Goal: Task Accomplishment & Management: Manage account settings

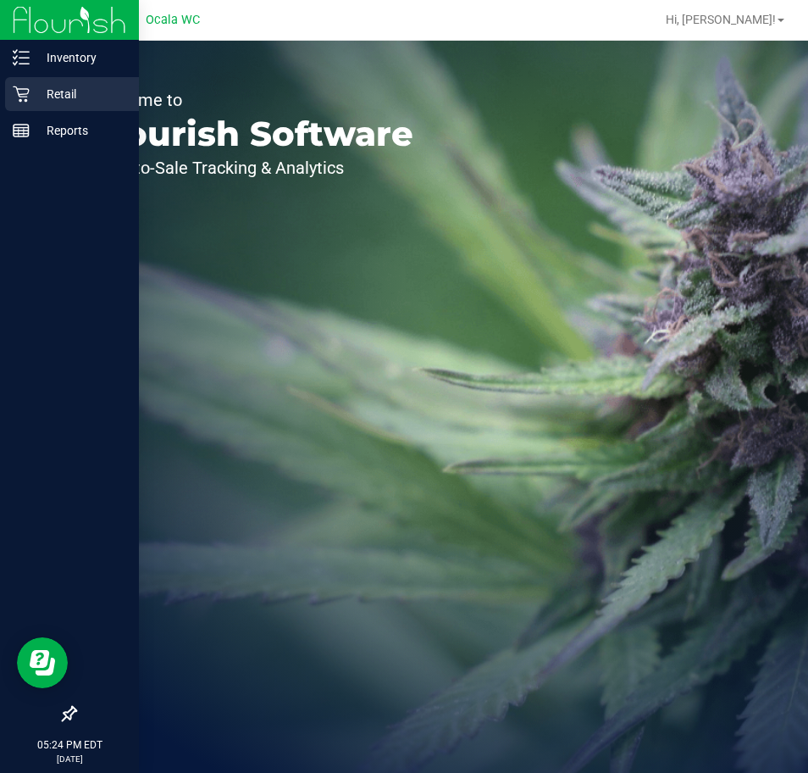
click at [20, 104] on div "Retail" at bounding box center [72, 94] width 134 height 34
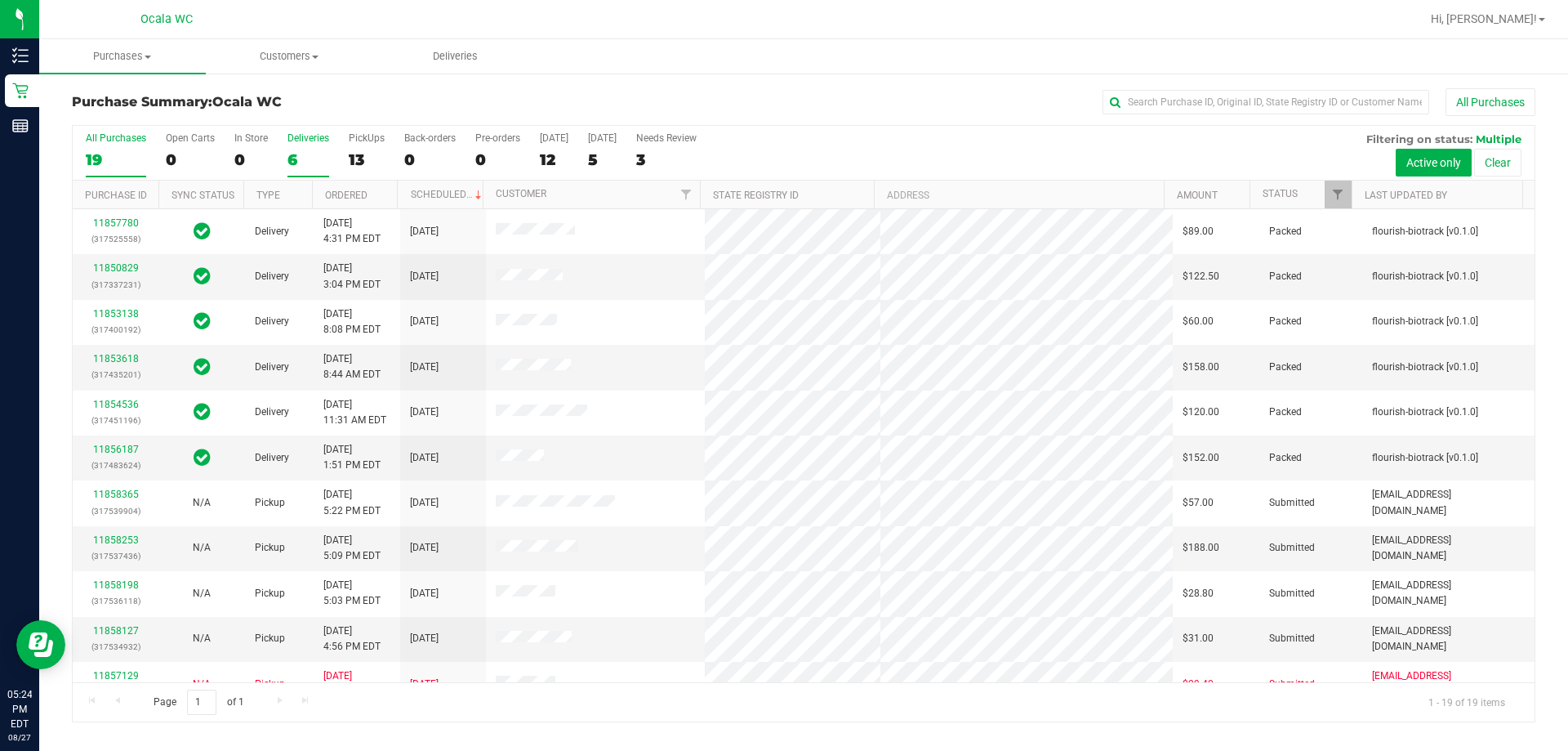
click at [306, 138] on div "Deliveries" at bounding box center [307, 138] width 41 height 12
click at [0, 0] on input "Deliveries 6" at bounding box center [0, 0] width 0 height 0
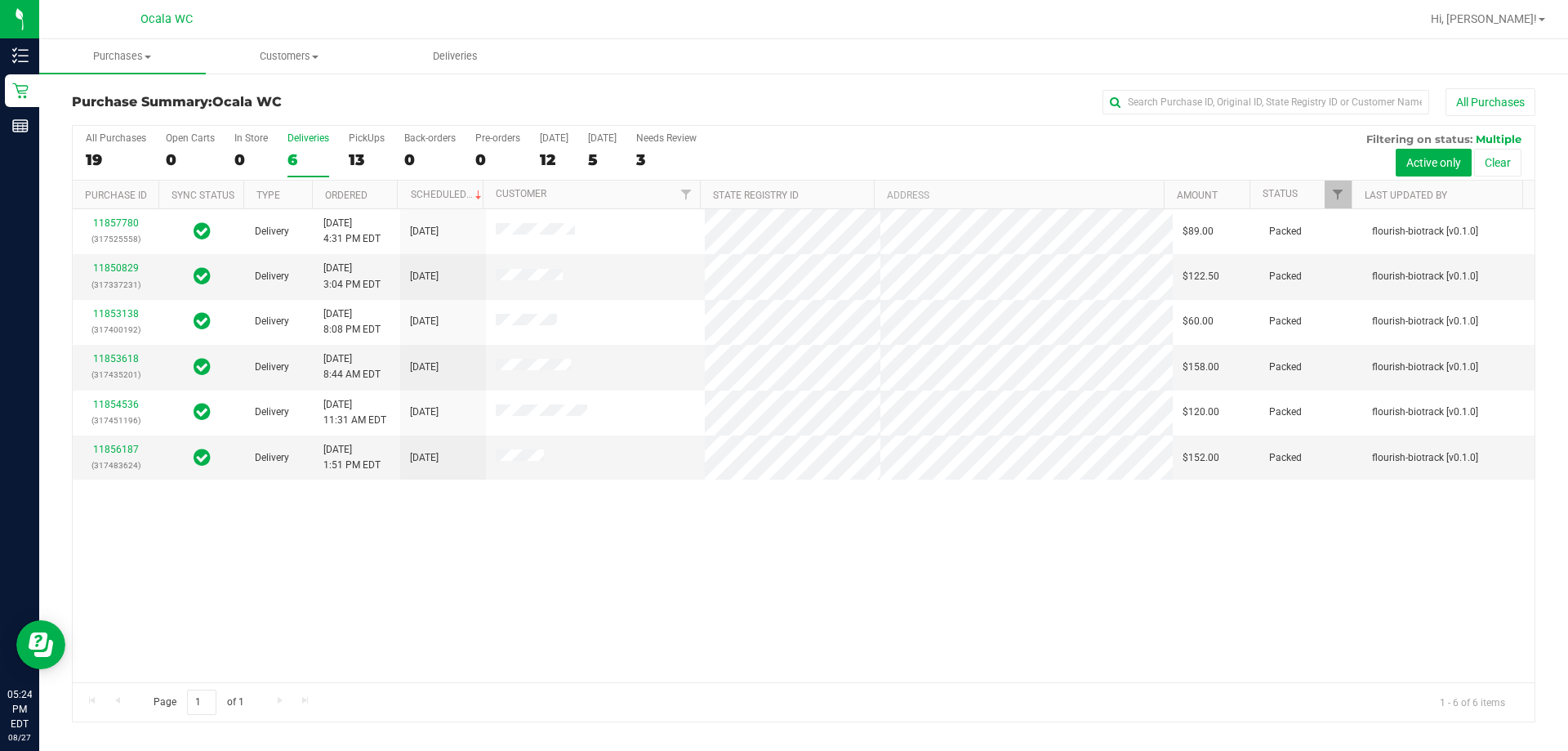
click at [779, 524] on div "11857780 (317525558) Delivery [DATE] 4:31 PM EDT 8/29/2025 $89.00 Packed flouri…" at bounding box center [803, 445] width 1462 height 473
click at [779, 105] on div "All Purchases" at bounding box center [1047, 102] width 976 height 28
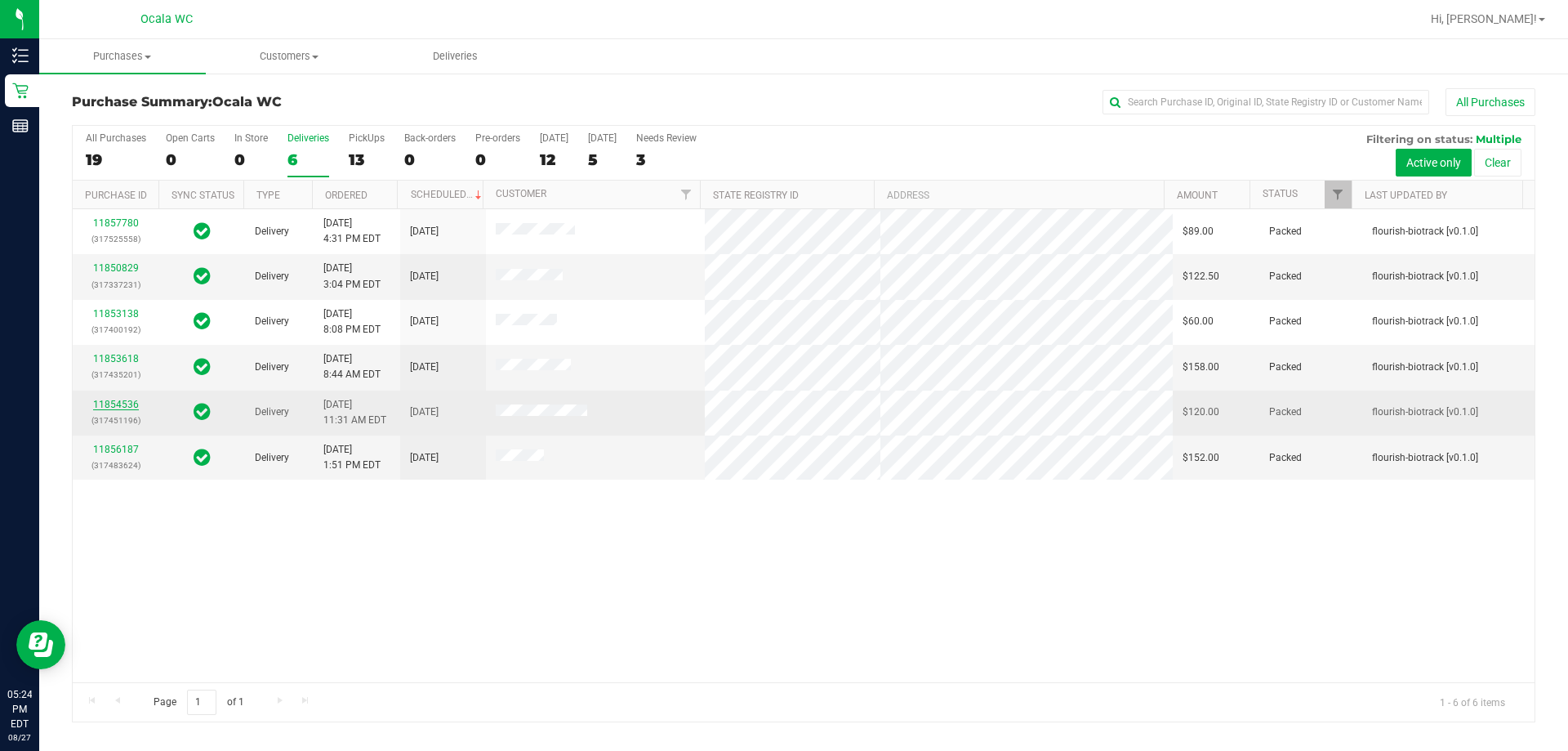
click at [125, 400] on link "11854536" at bounding box center [116, 404] width 45 height 12
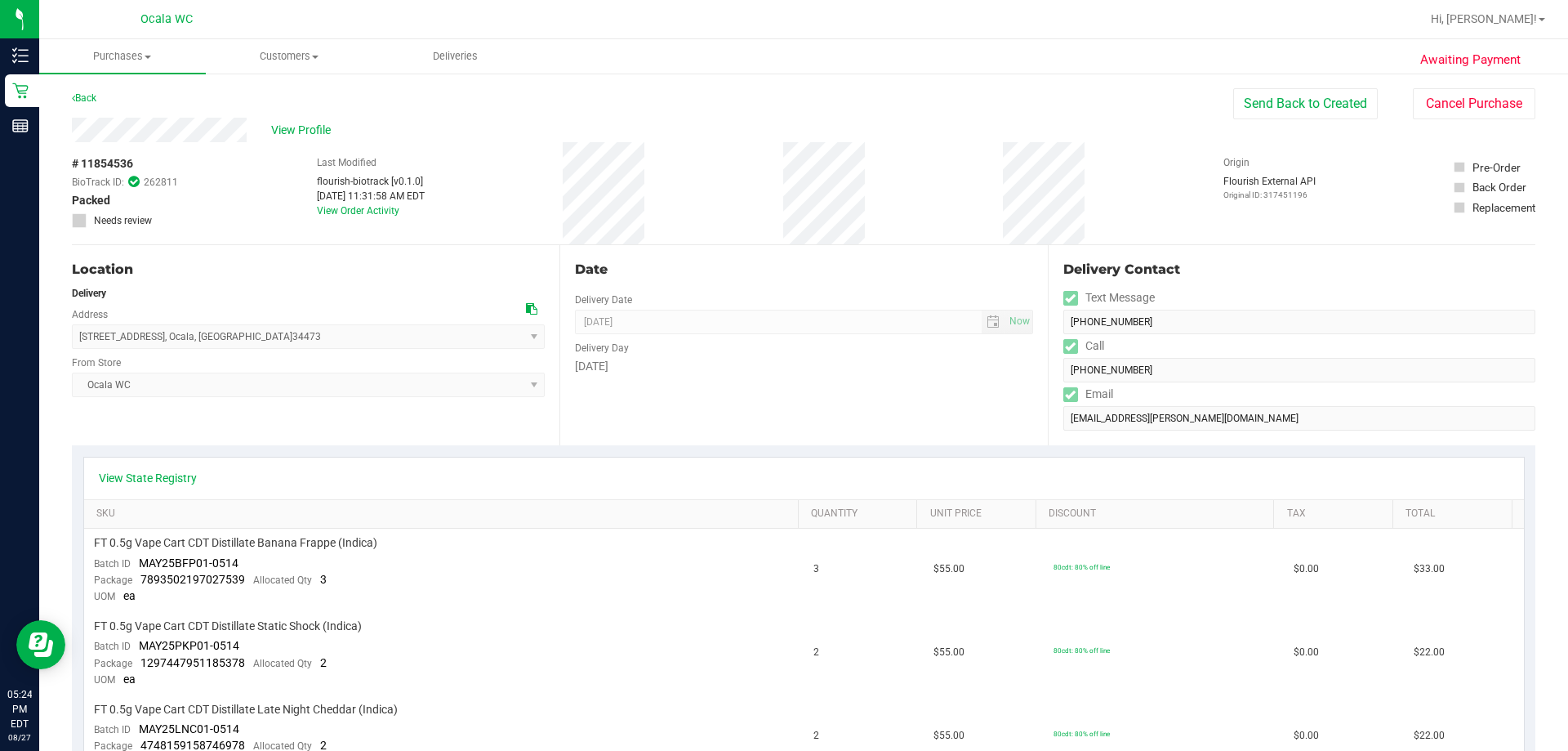
click at [779, 137] on div "View Profile" at bounding box center [652, 129] width 1161 height 24
click at [86, 99] on link "Back" at bounding box center [84, 98] width 24 height 12
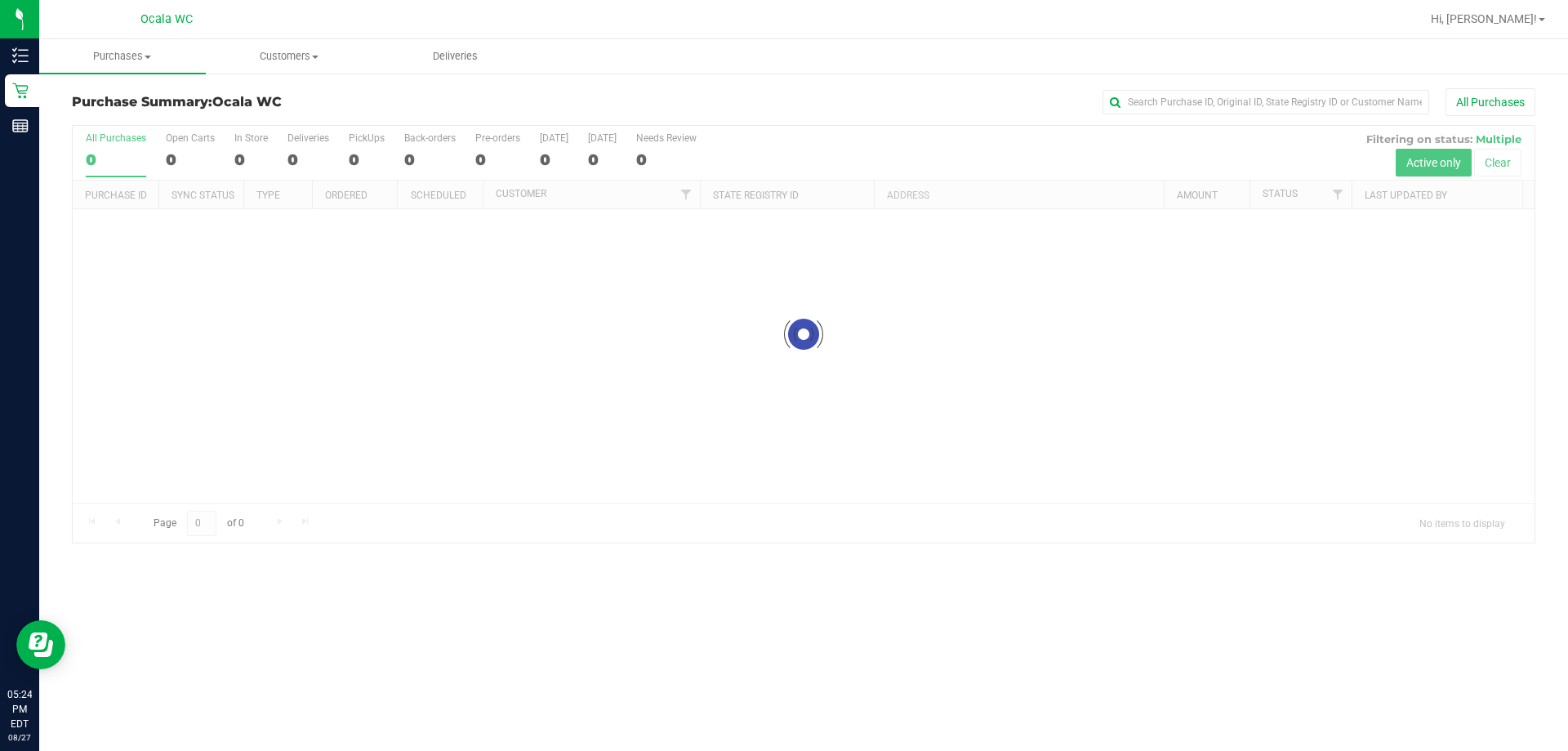
click at [779, 96] on div "All Purchases" at bounding box center [1047, 102] width 976 height 28
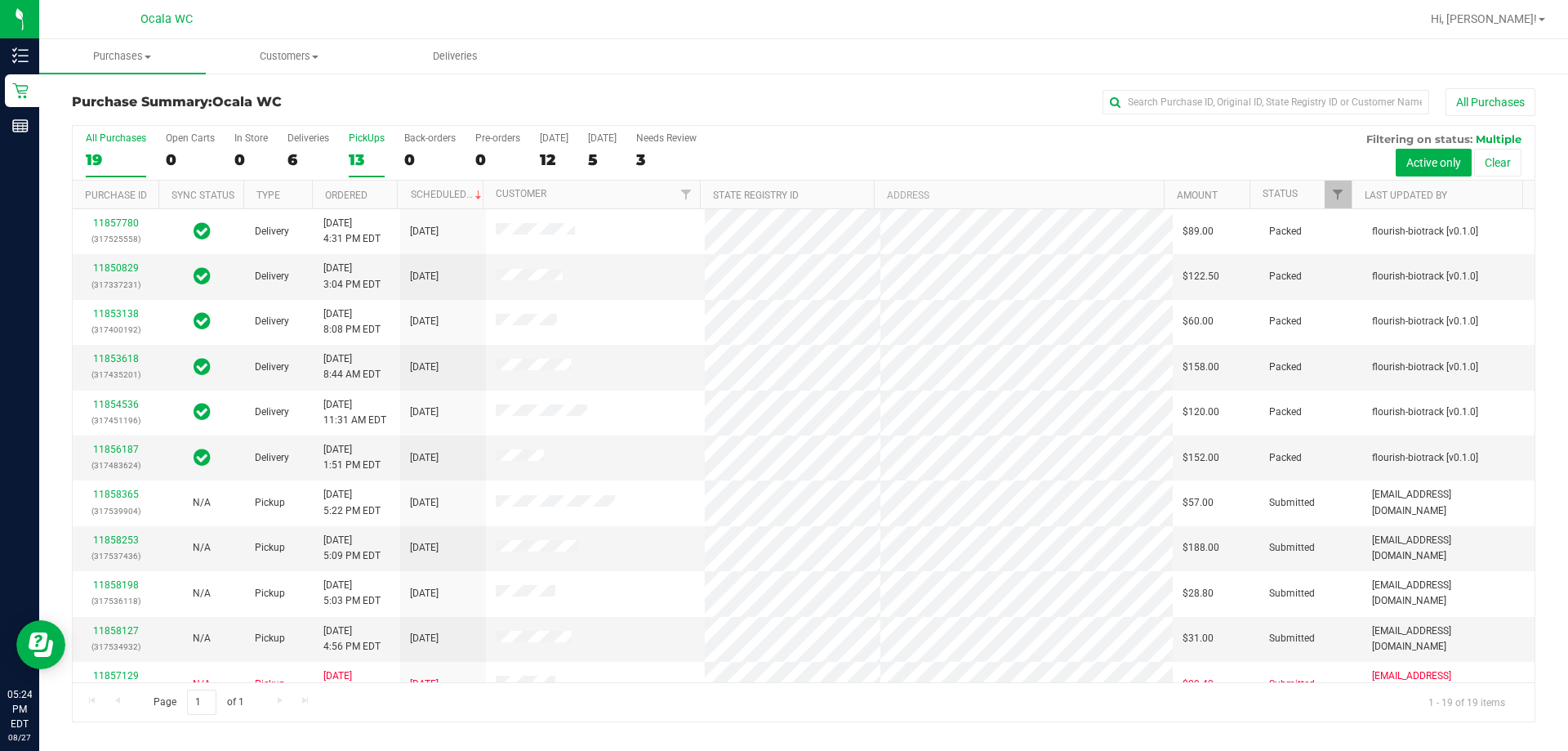
click at [358, 158] on div "13" at bounding box center [366, 159] width 36 height 18
click at [0, 0] on input "PickUps 13" at bounding box center [0, 0] width 0 height 0
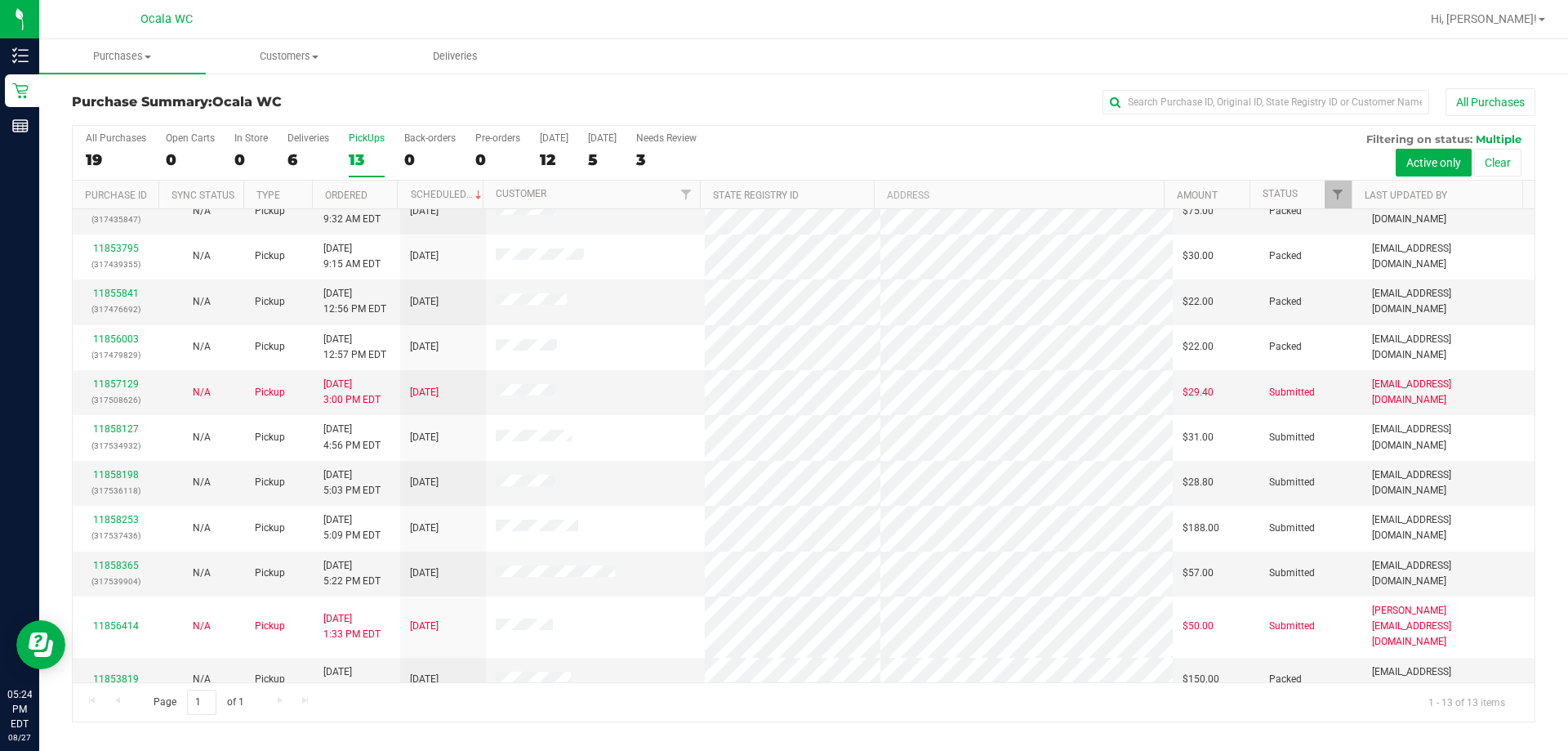
scroll to position [115, 0]
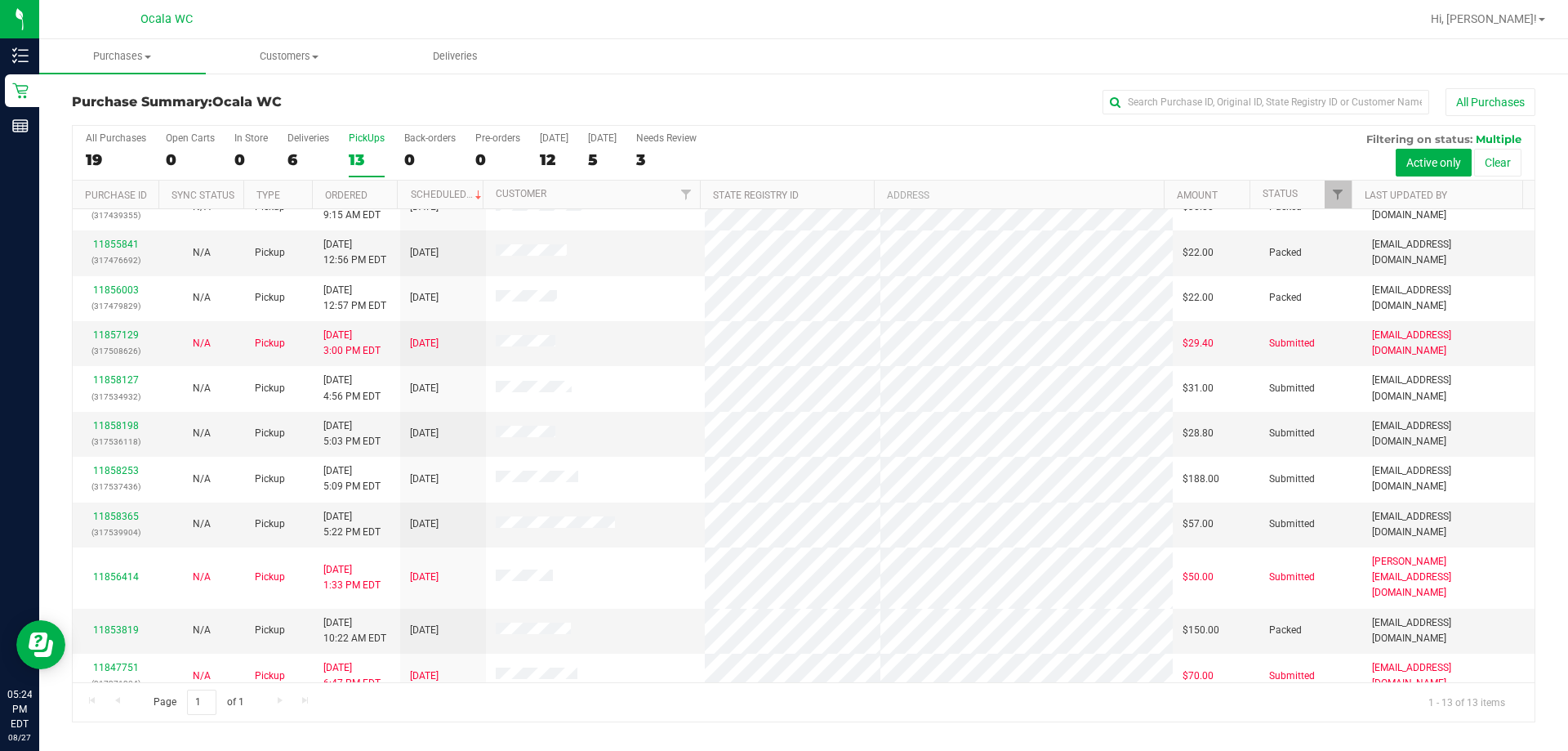
click at [779, 96] on div "All Purchases" at bounding box center [1047, 102] width 976 height 28
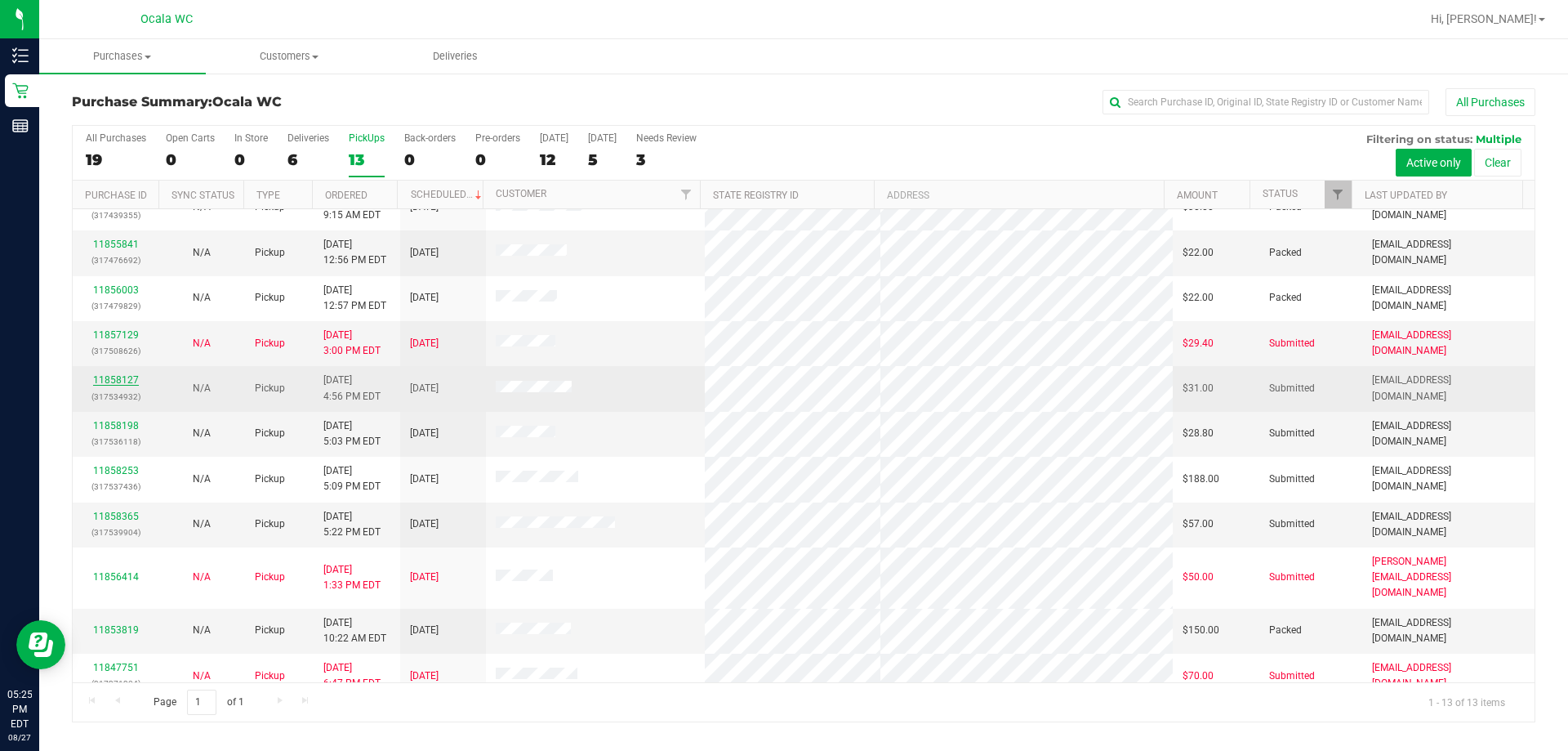
click at [117, 379] on link "11858127" at bounding box center [116, 380] width 45 height 12
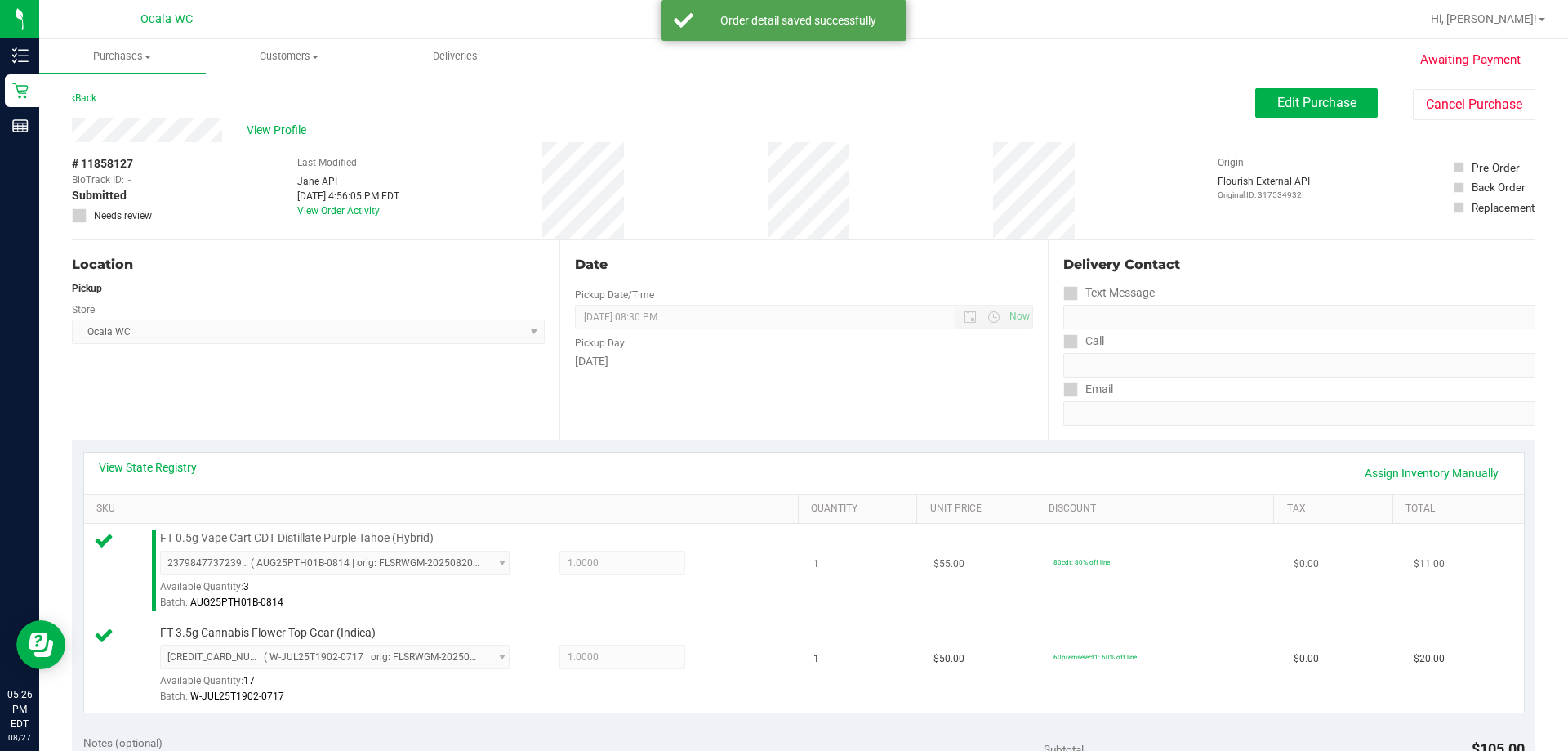
scroll to position [409, 0]
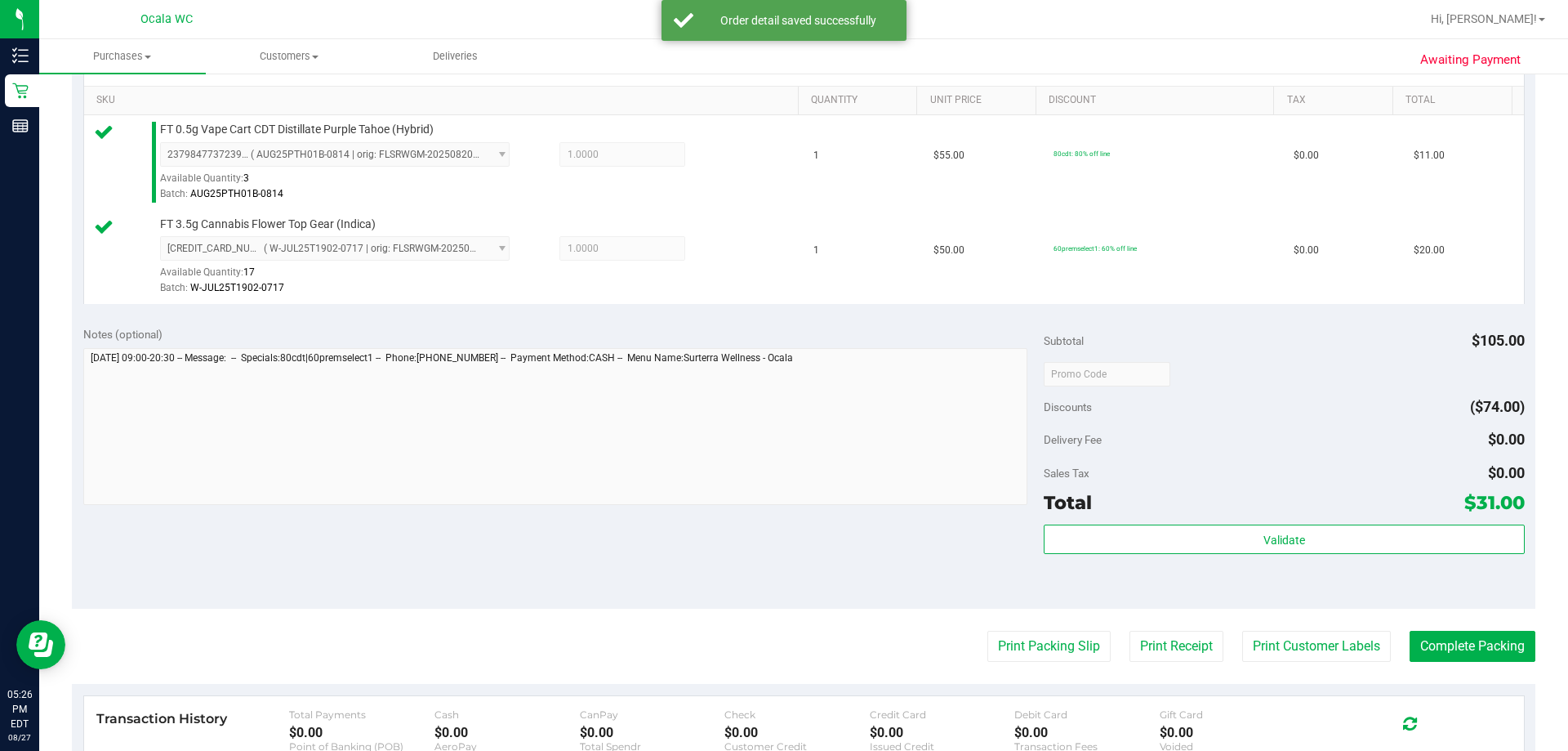
click at [779, 519] on div "Subtotal $105.00 Discounts ($74.00) Delivery Fee $0.00 Sales Tax $0.00 Total $3…" at bounding box center [1284, 462] width 480 height 272
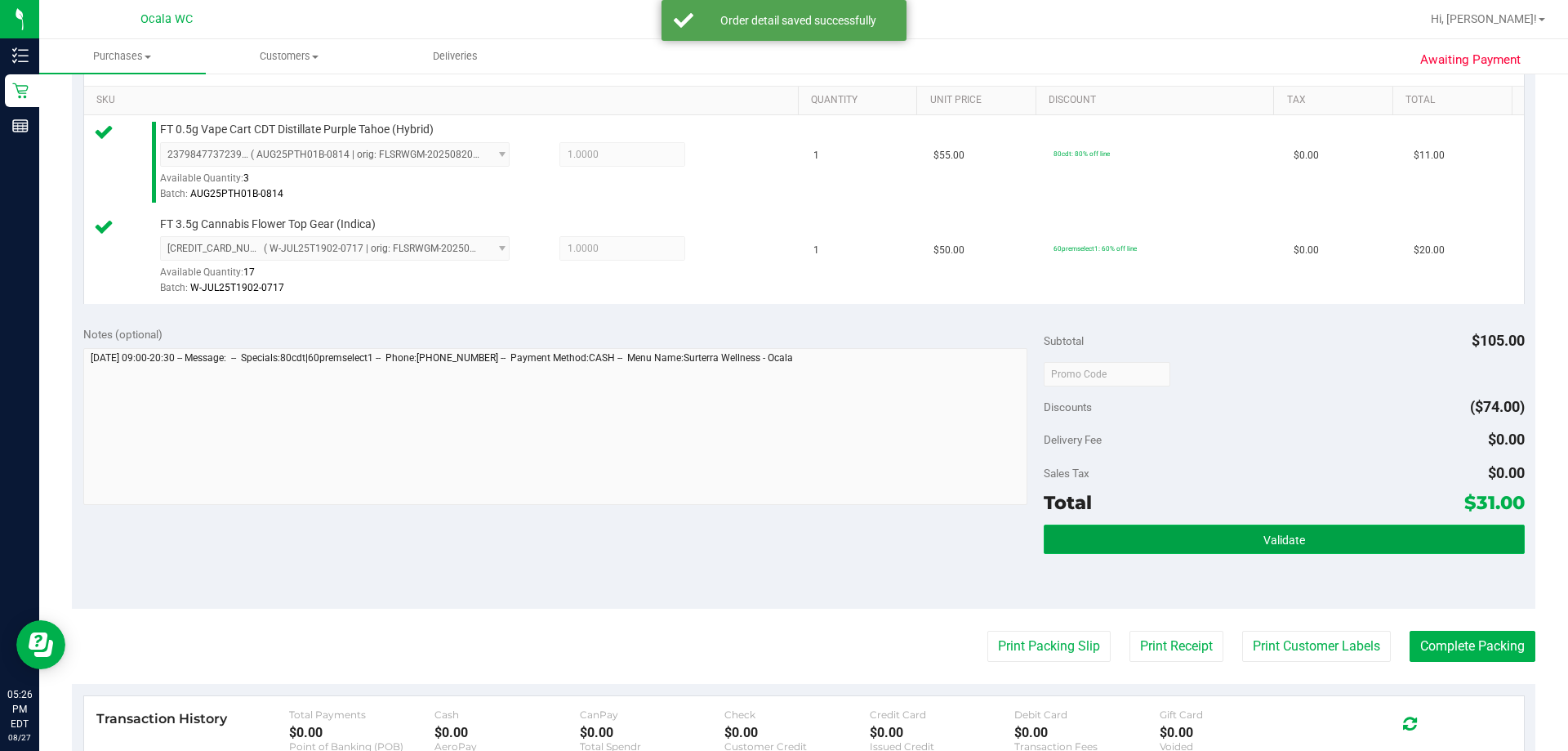
click at [779, 532] on button "Validate" at bounding box center [1284, 539] width 480 height 30
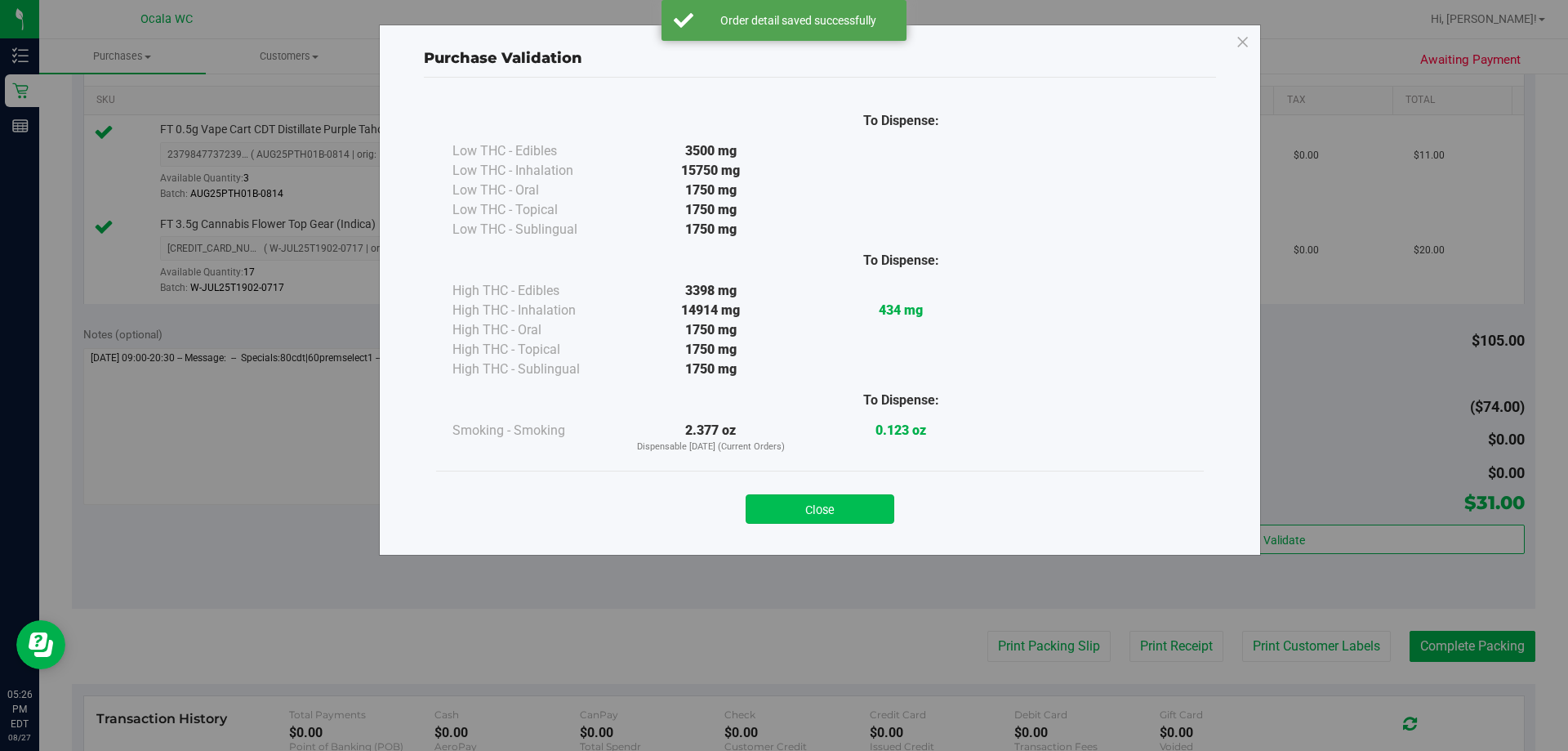
click at [779, 501] on button "Close" at bounding box center [820, 509] width 148 height 30
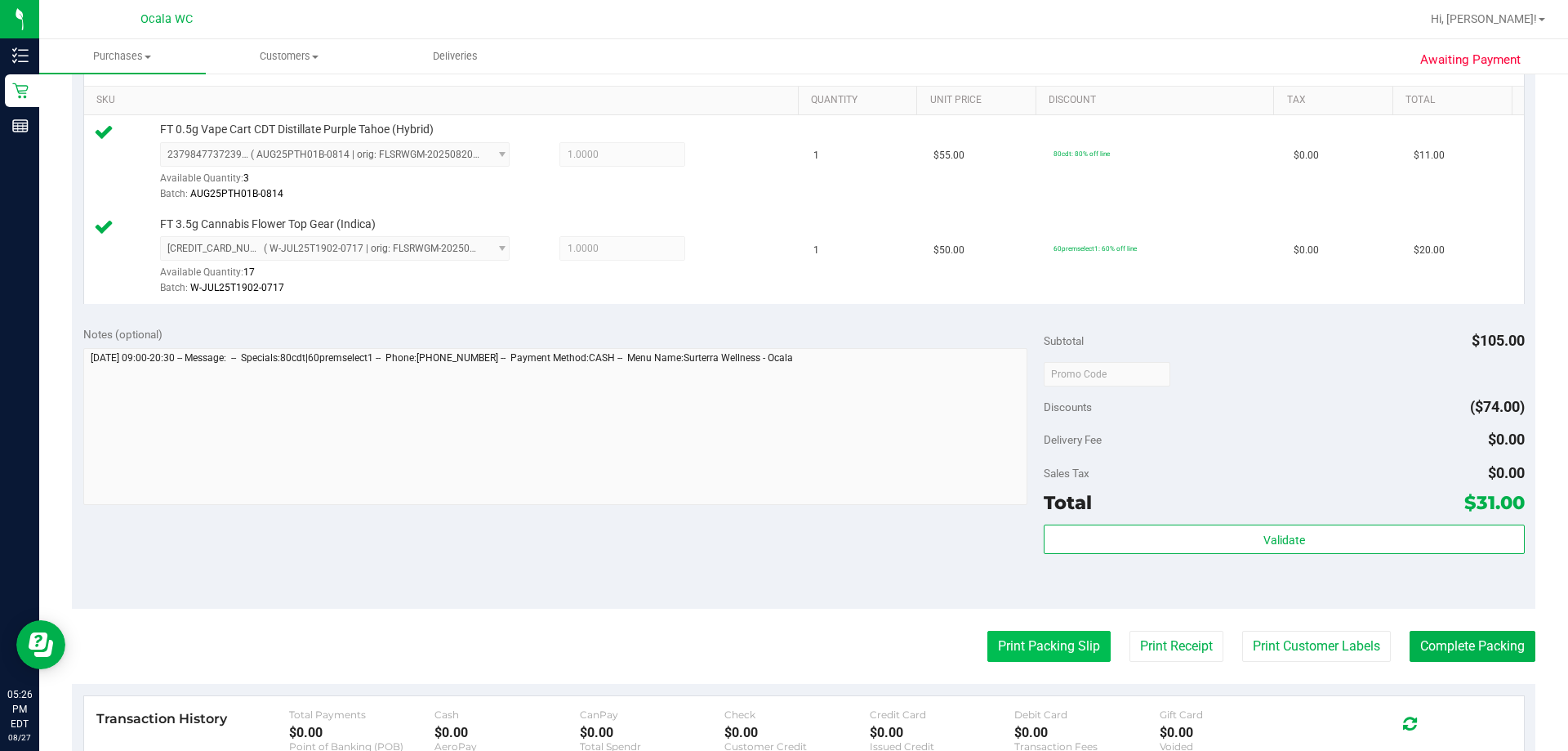
click at [779, 651] on button "Print Packing Slip" at bounding box center [1049, 646] width 123 height 31
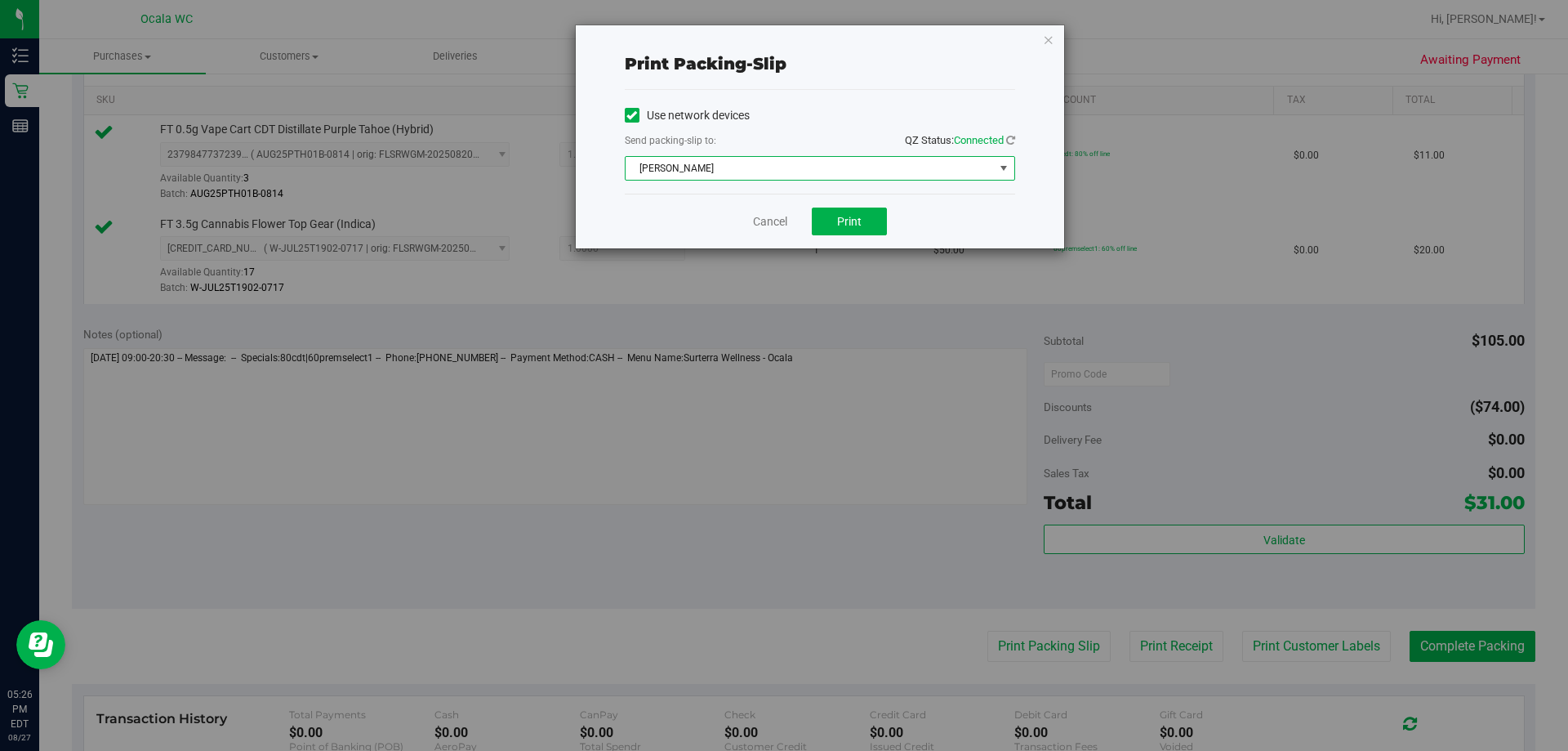
click at [779, 175] on span "[PERSON_NAME]" at bounding box center [810, 169] width 368 height 23
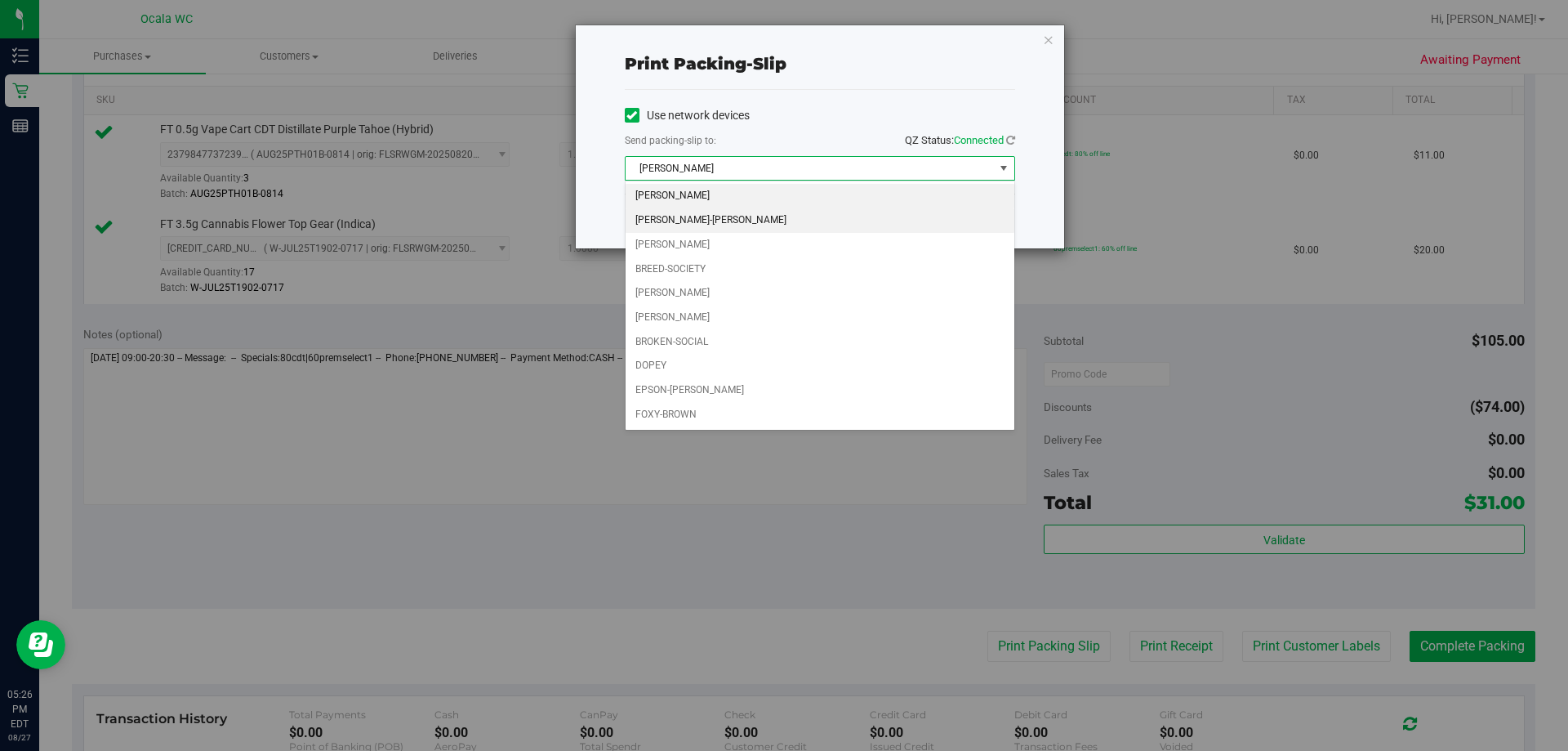
click at [716, 224] on li "[PERSON_NAME]-[PERSON_NAME]" at bounding box center [819, 220] width 388 height 24
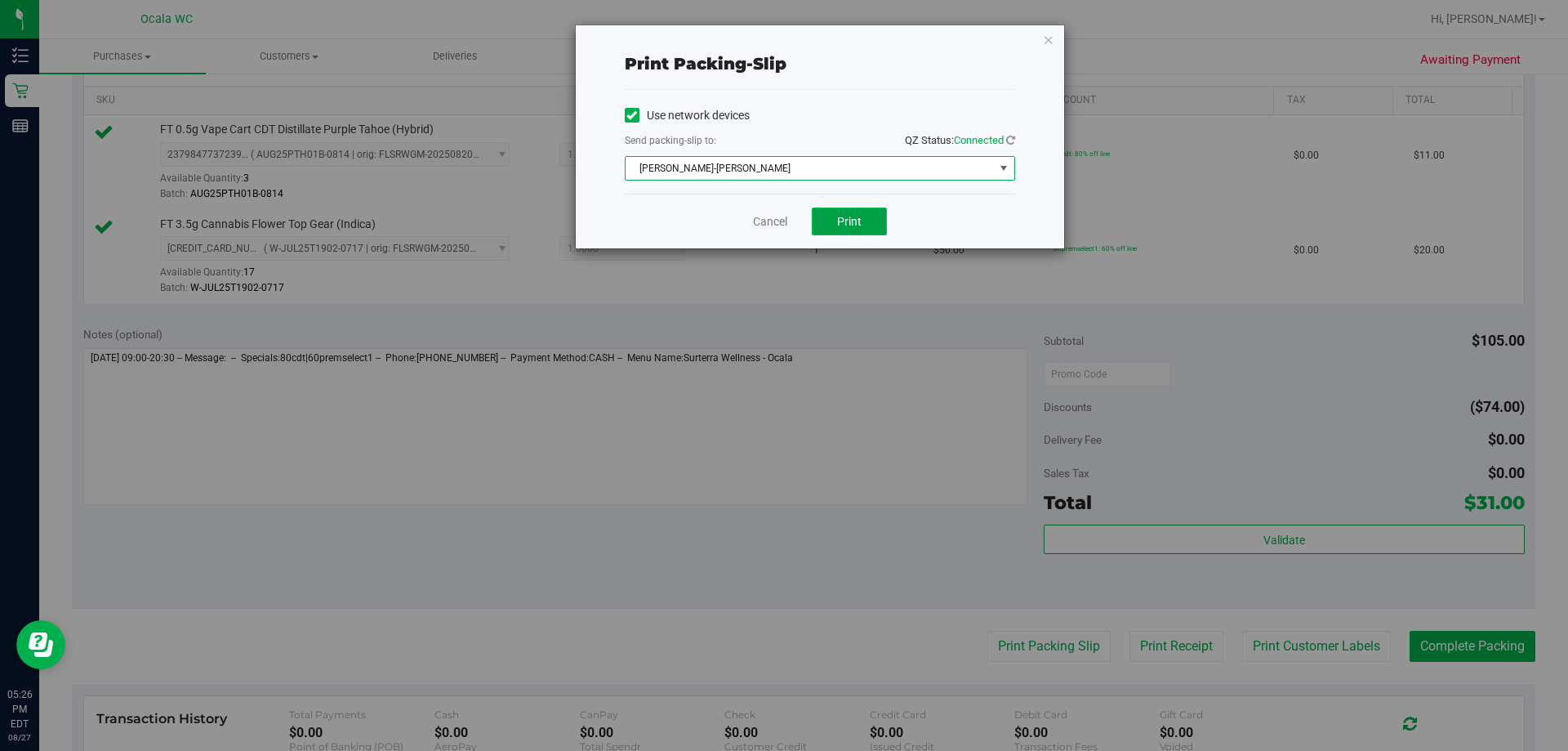
click at [779, 232] on button "Print" at bounding box center [849, 221] width 75 height 28
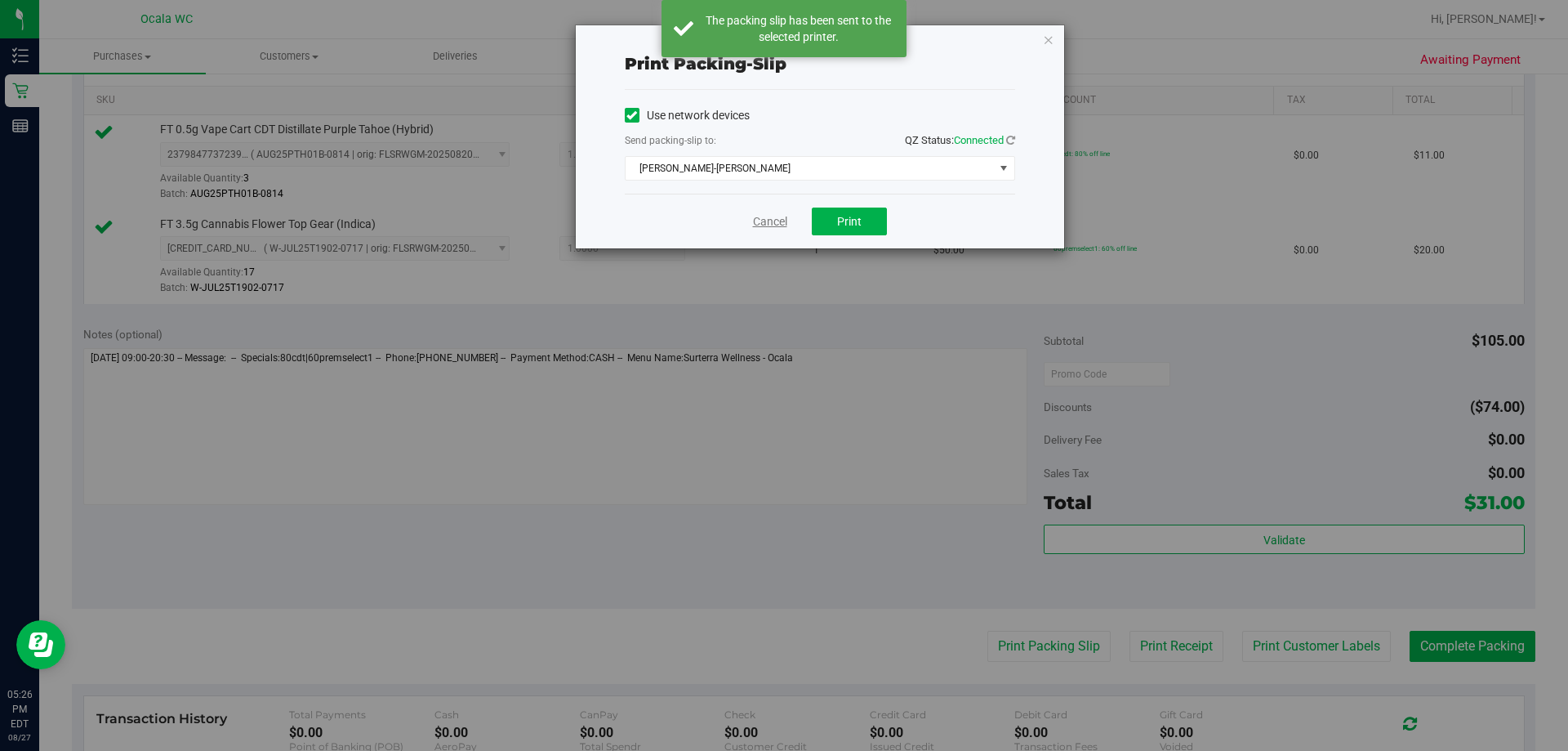
click at [754, 223] on link "Cancel" at bounding box center [770, 222] width 35 height 17
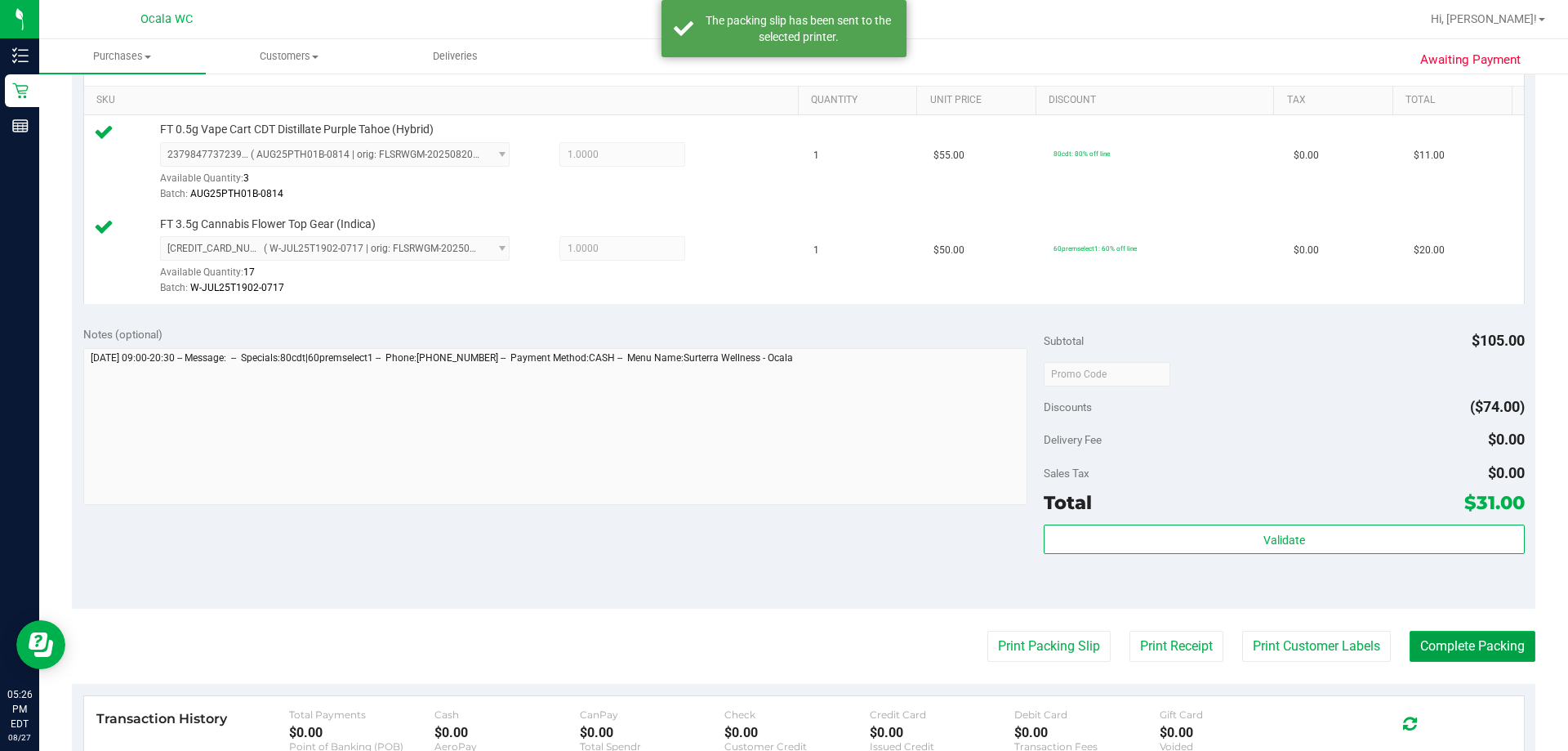
click at [779, 645] on button "Complete Packing" at bounding box center [1473, 646] width 125 height 31
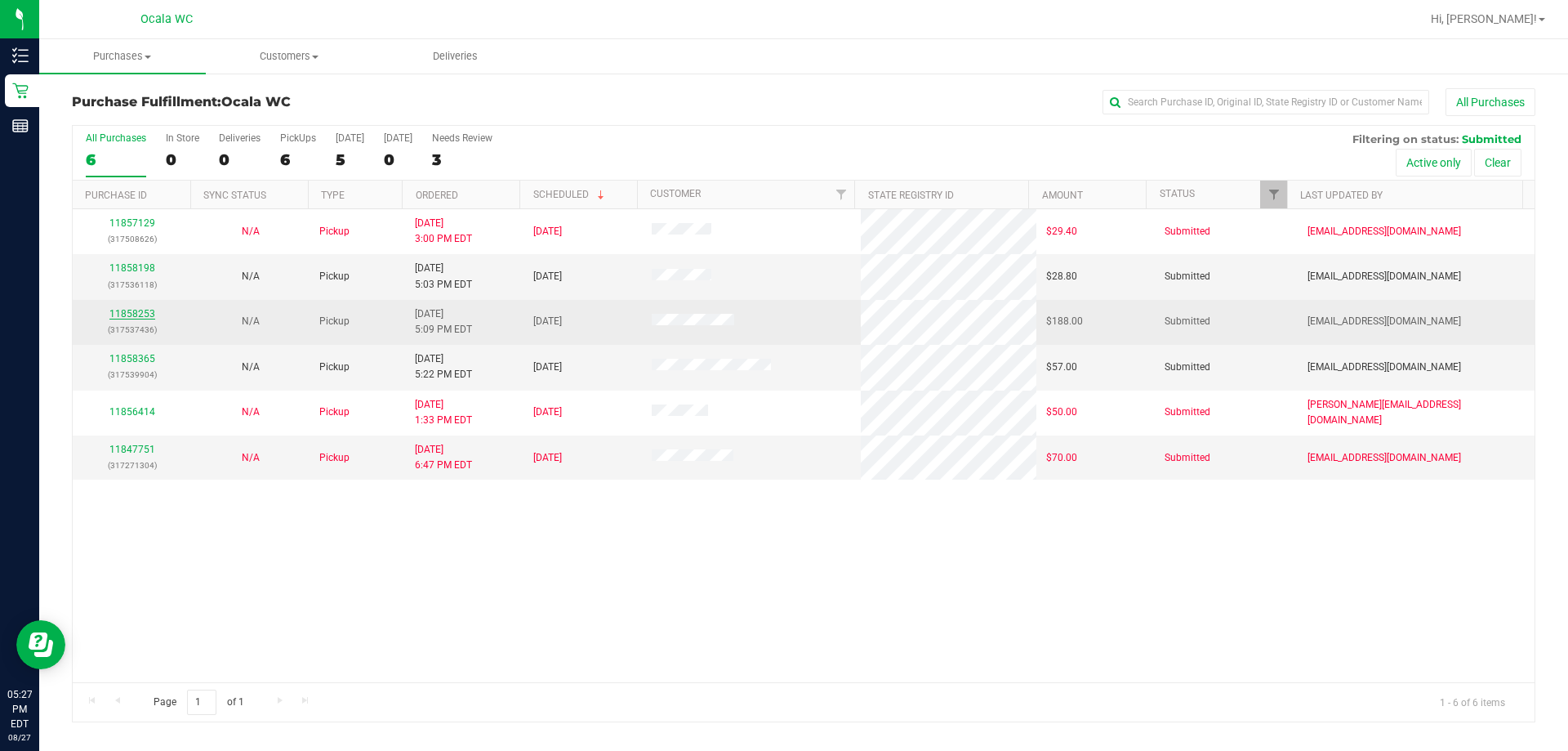
click at [145, 318] on link "11858253" at bounding box center [132, 313] width 45 height 12
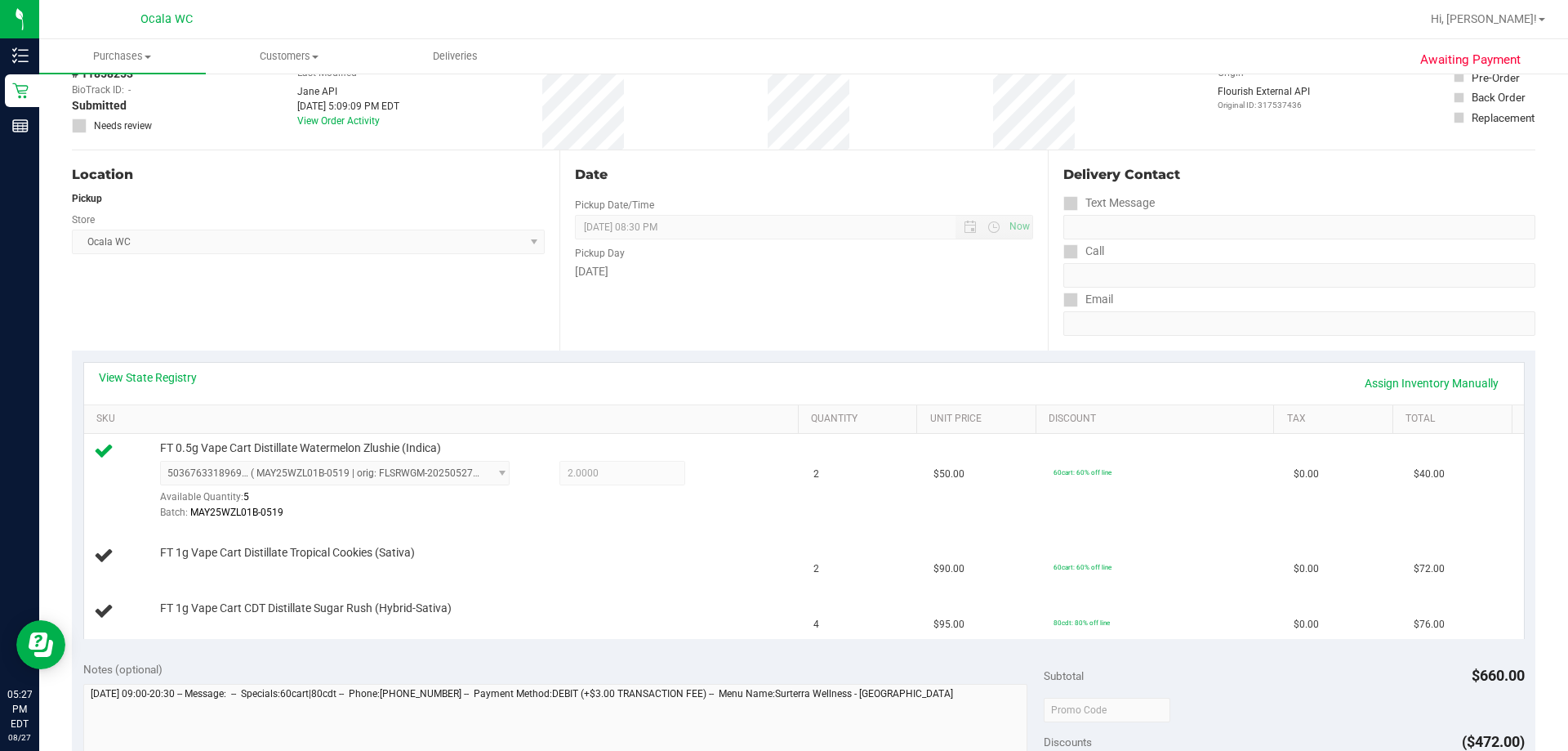
scroll to position [104, 0]
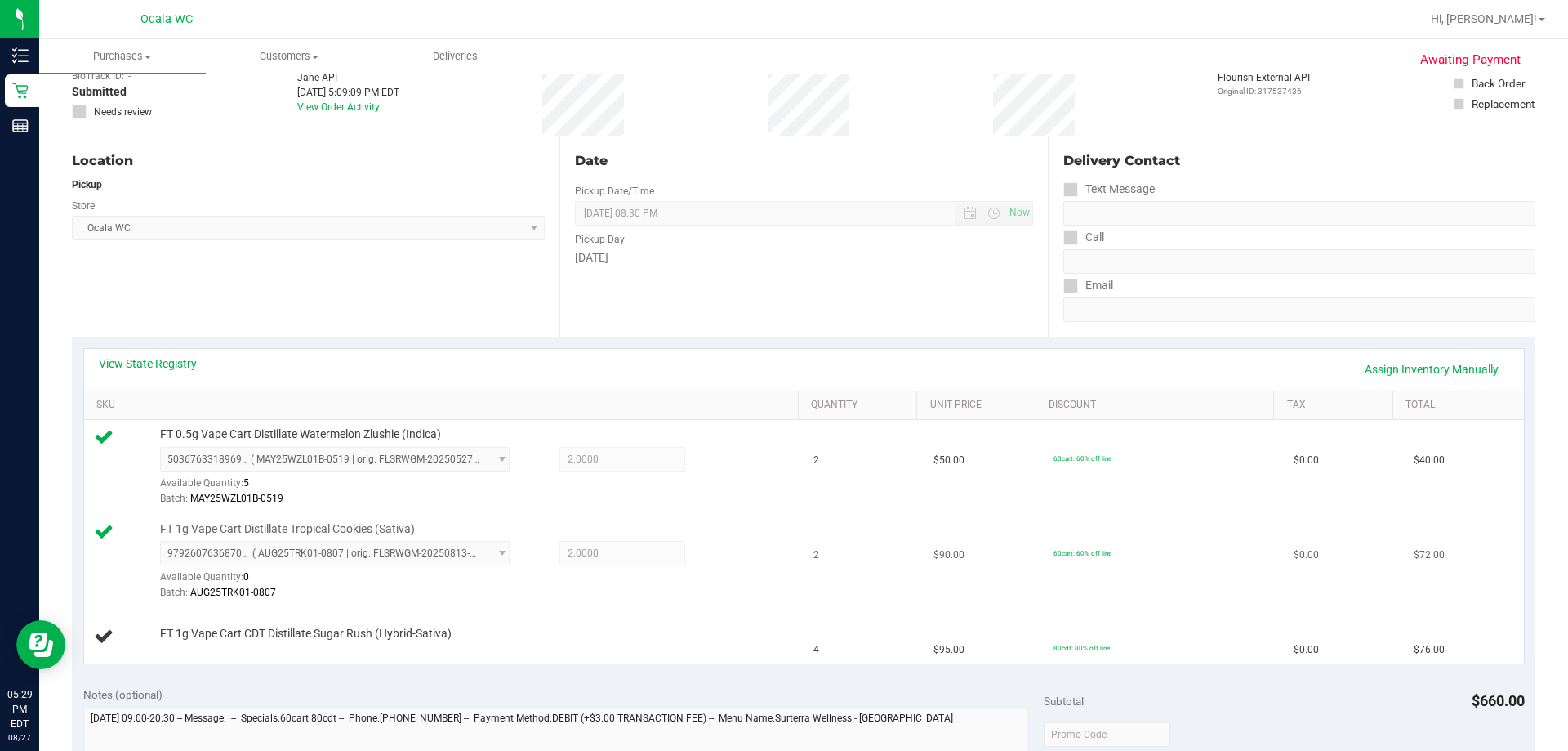
click at [779, 588] on td "60cart: 60% off line" at bounding box center [1163, 562] width 240 height 94
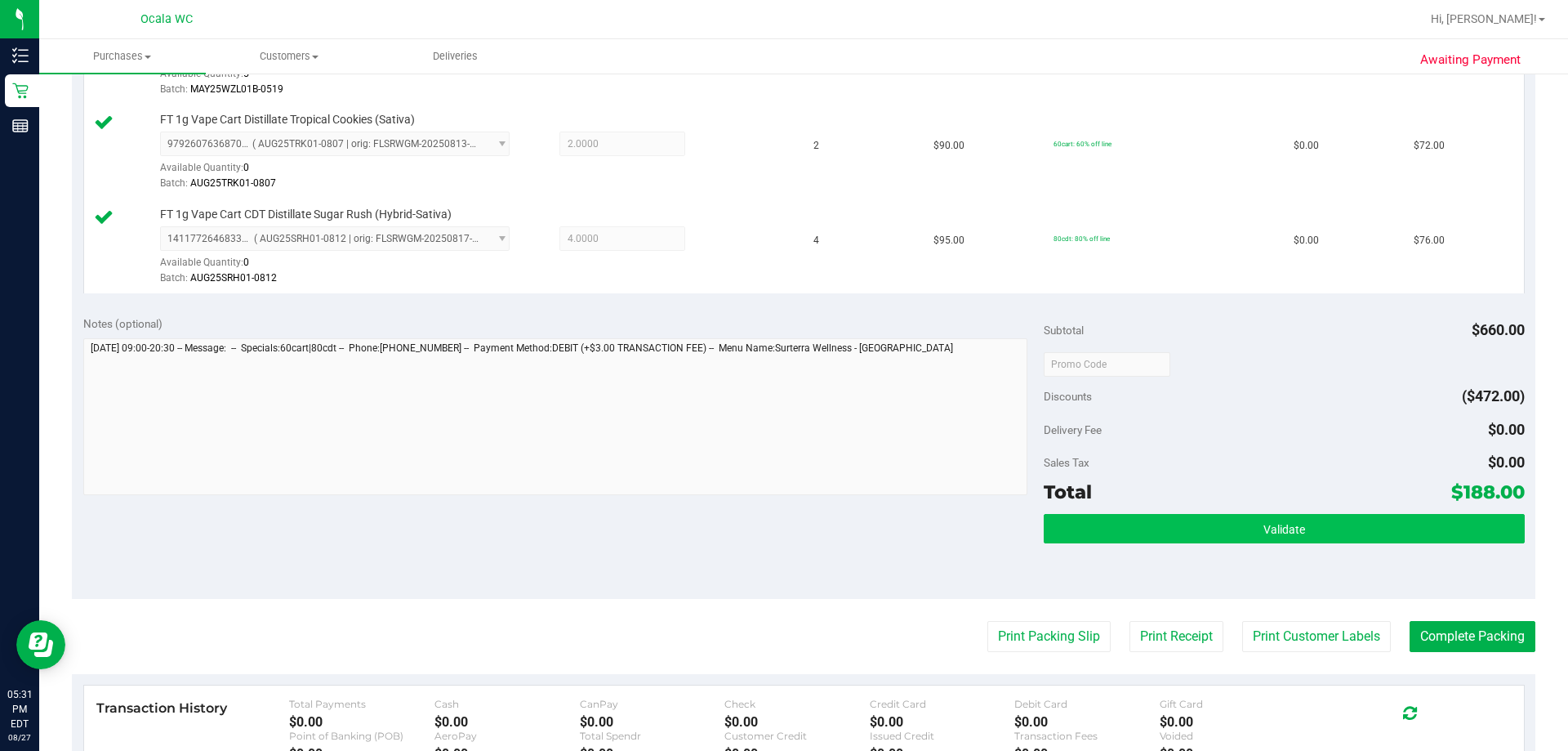
scroll to position [511, 0]
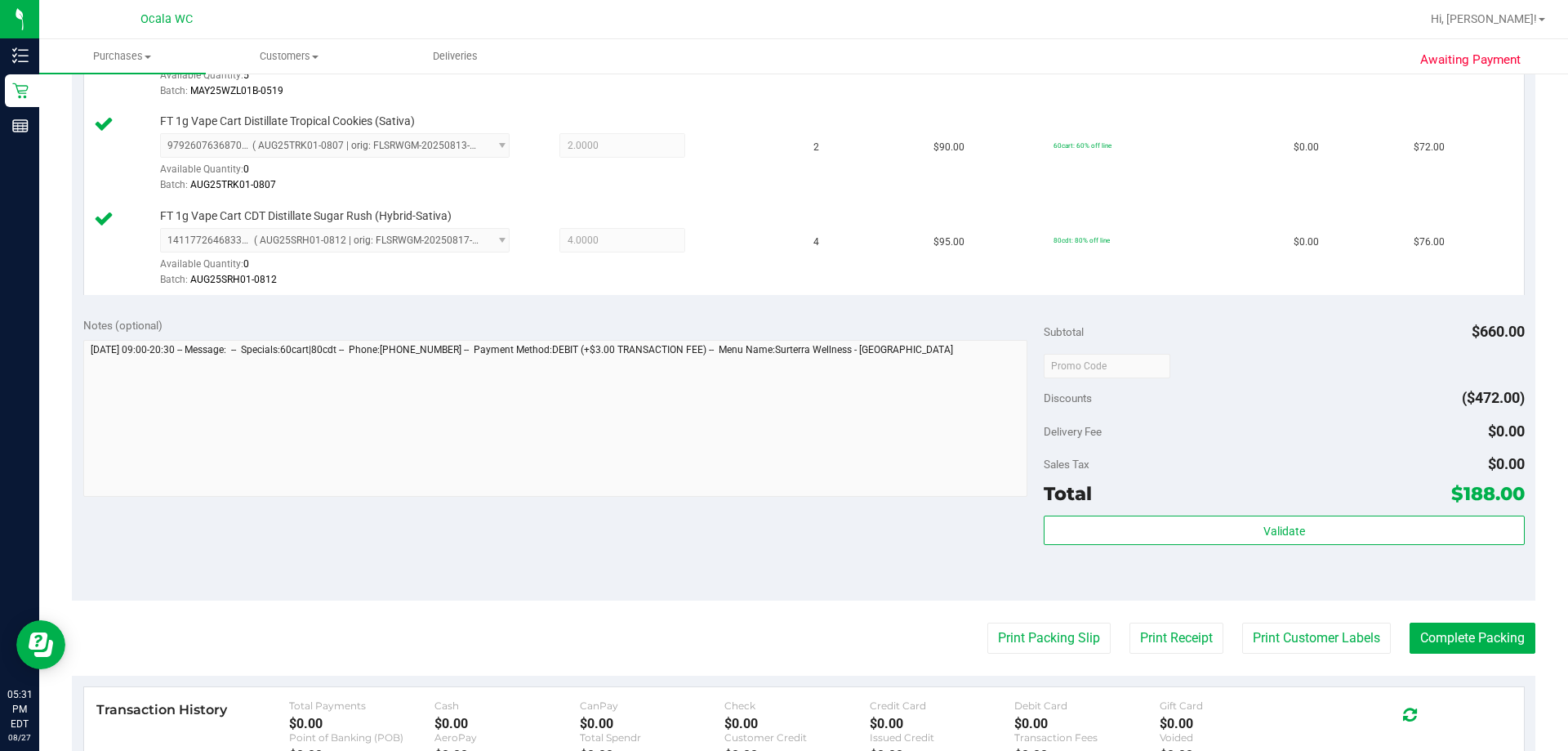
click at [779, 465] on div "Sales Tax $0.00" at bounding box center [1284, 464] width 480 height 30
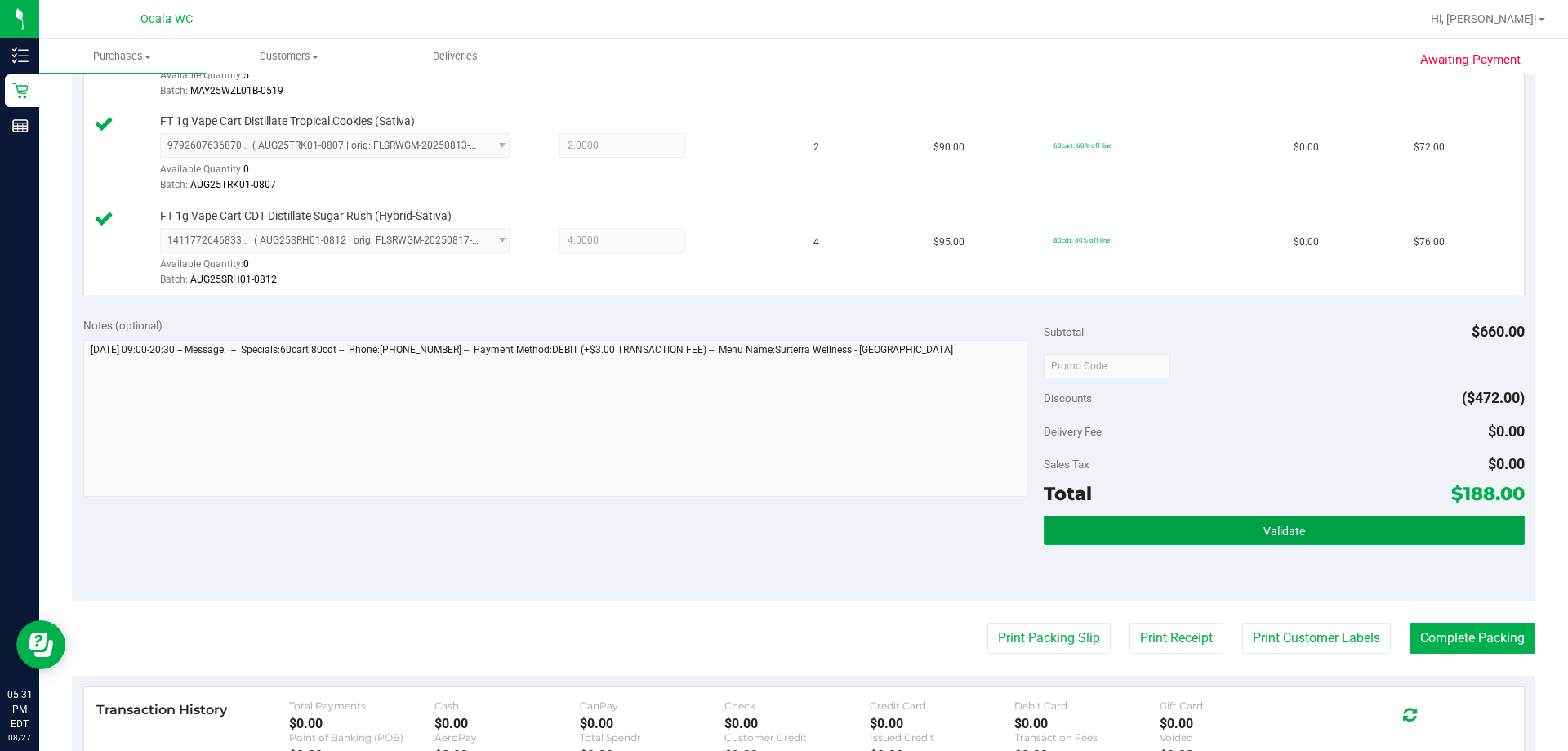
click at [779, 524] on span "Validate" at bounding box center [1284, 531] width 41 height 13
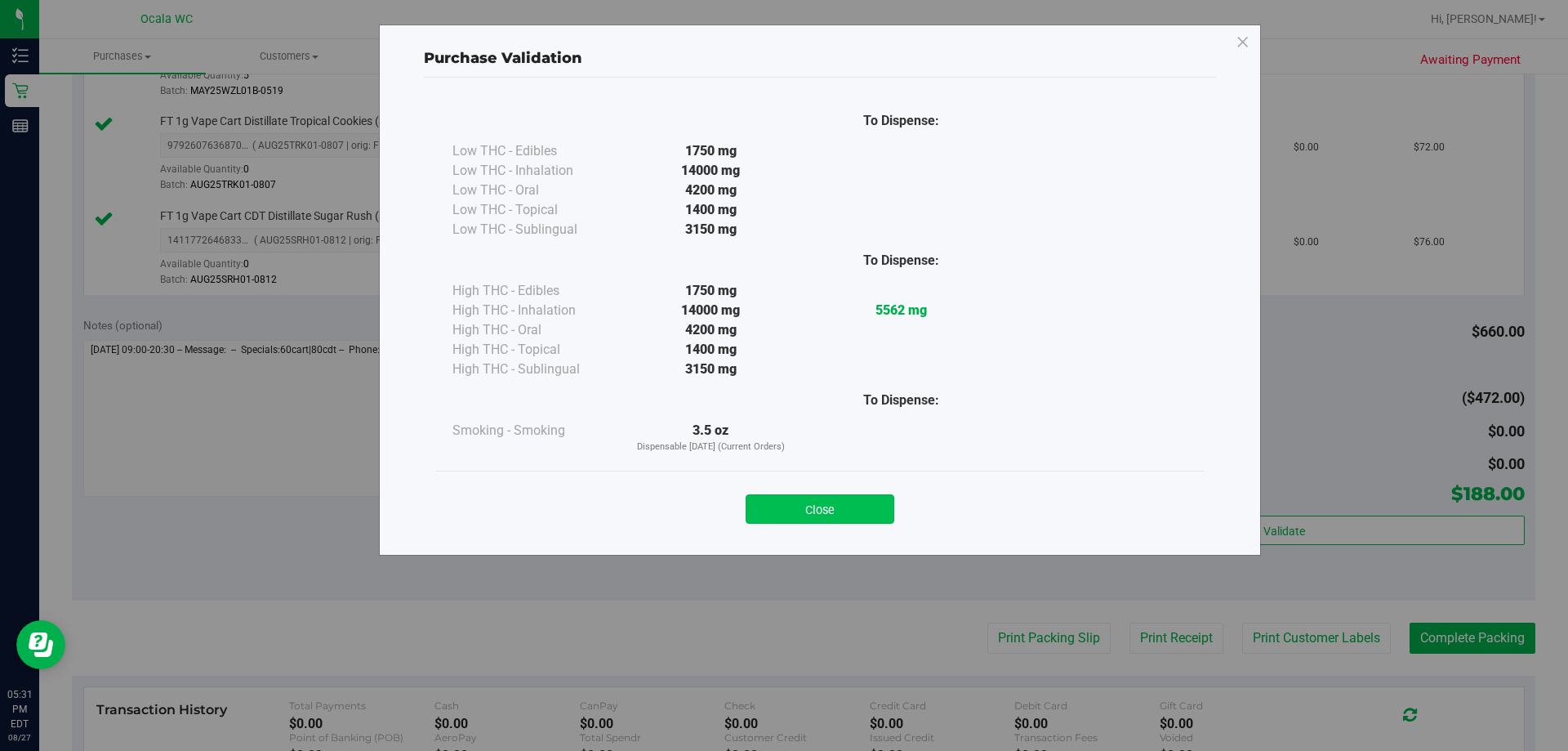
click at [779, 509] on button "Close" at bounding box center [820, 509] width 148 height 30
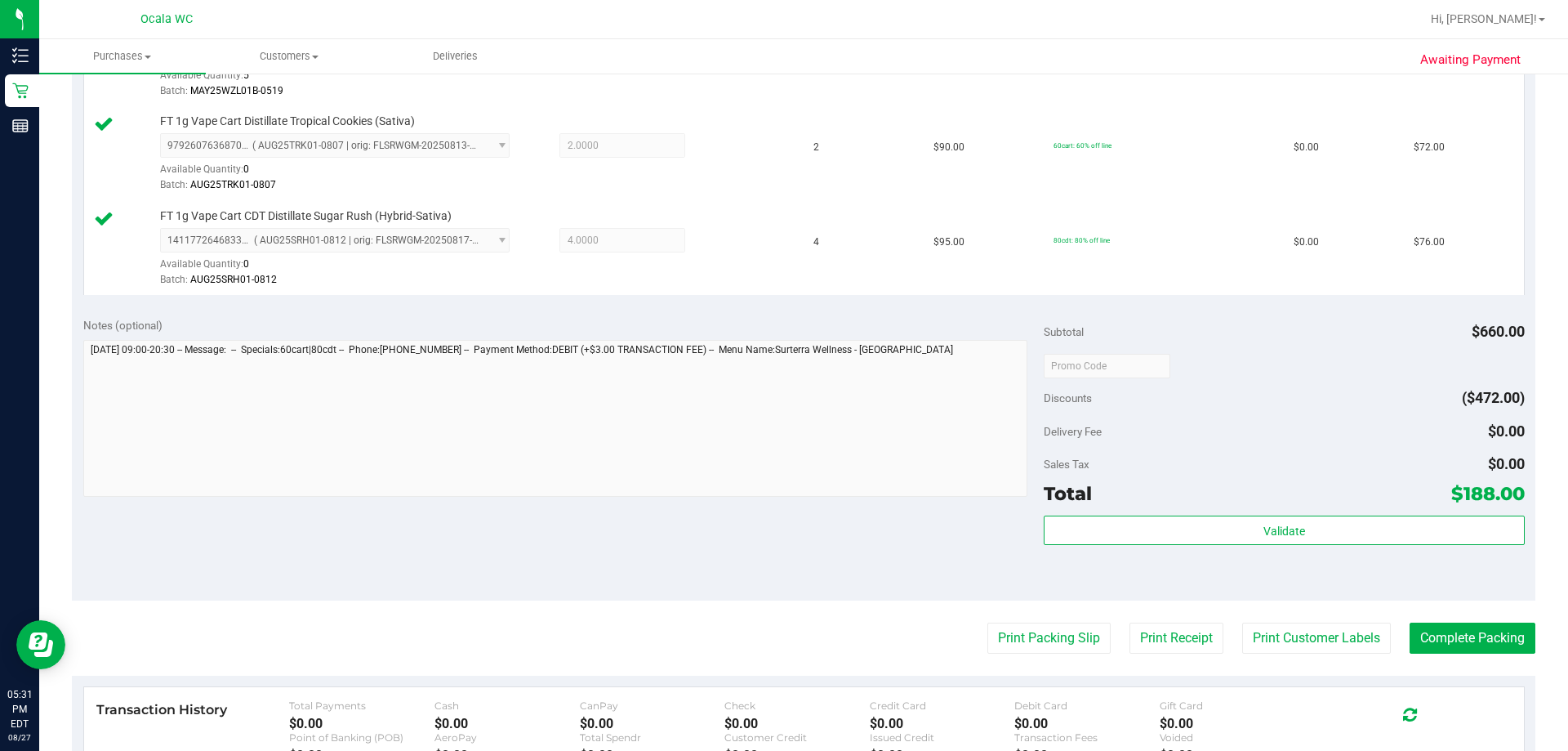
click at [779, 551] on div "Notes (optional) Subtotal $660.00 Discounts ($472.00) Delivery Fee $0.00 Sales …" at bounding box center [804, 453] width 1463 height 294
click at [779, 638] on button "Print Packing Slip" at bounding box center [1049, 638] width 123 height 31
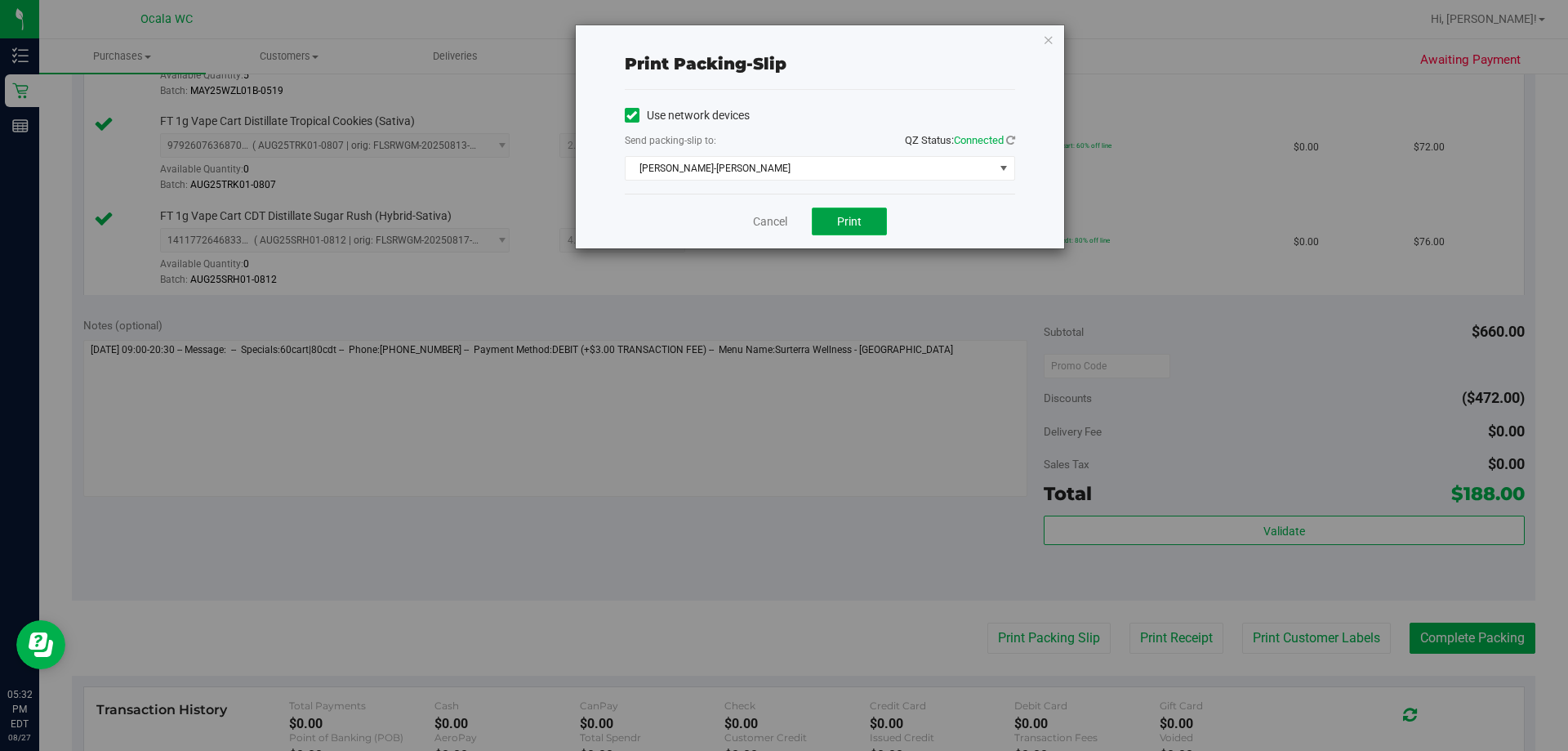
click at [779, 216] on span "Print" at bounding box center [849, 222] width 24 height 13
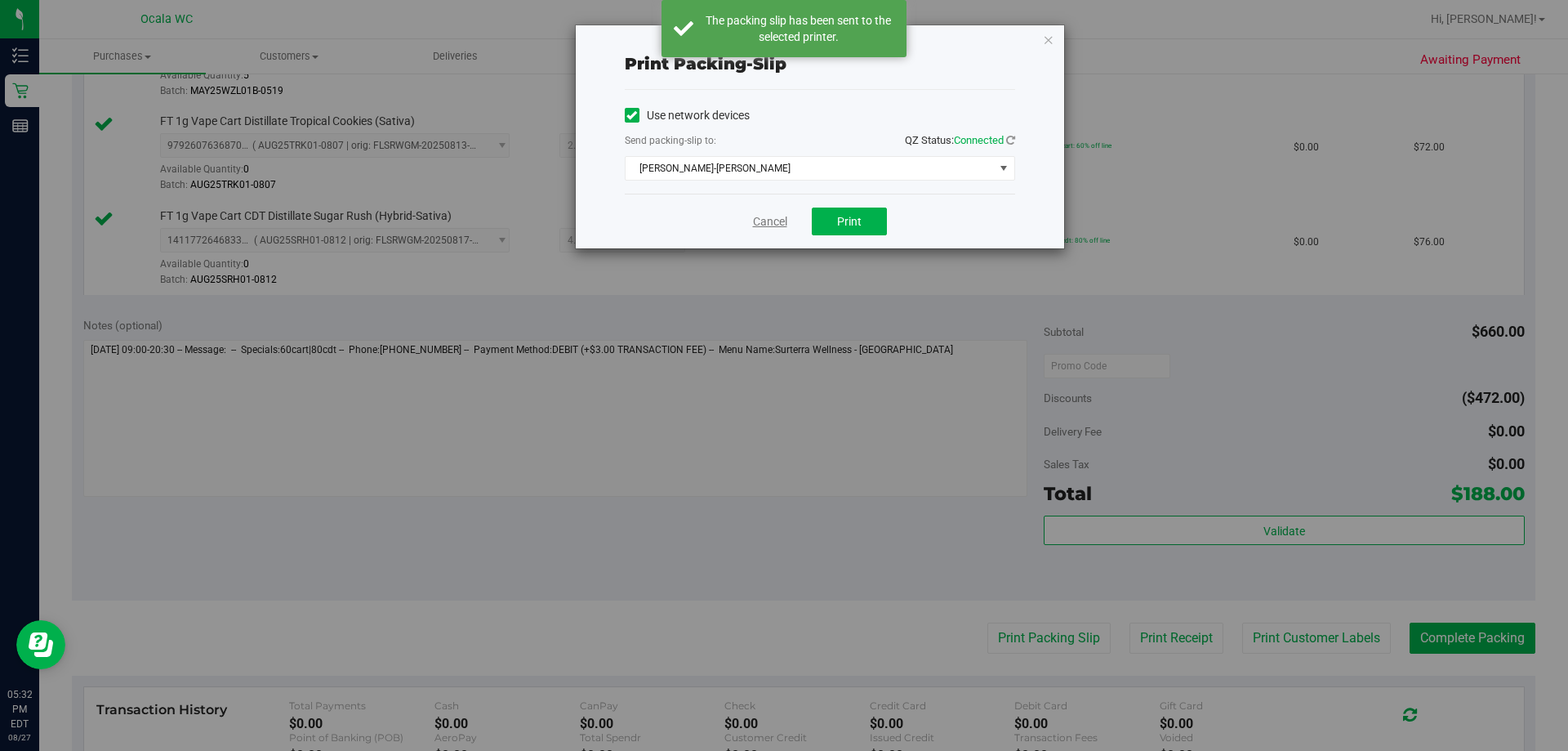
click at [777, 219] on link "Cancel" at bounding box center [770, 222] width 35 height 17
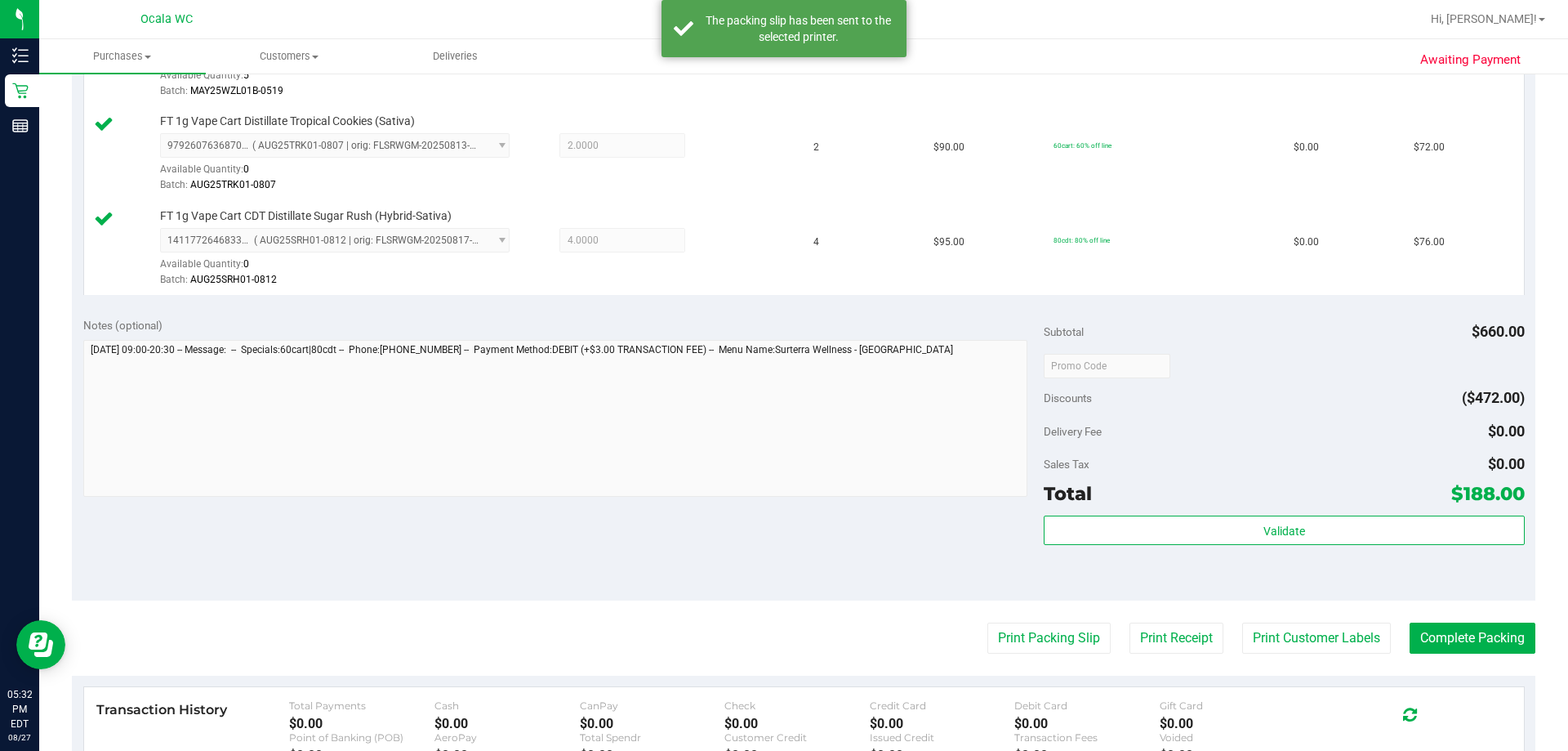
click at [779, 556] on div "Notes (optional) Subtotal $660.00 Discounts ($472.00) Delivery Fee $0.00 Sales …" at bounding box center [804, 453] width 1463 height 294
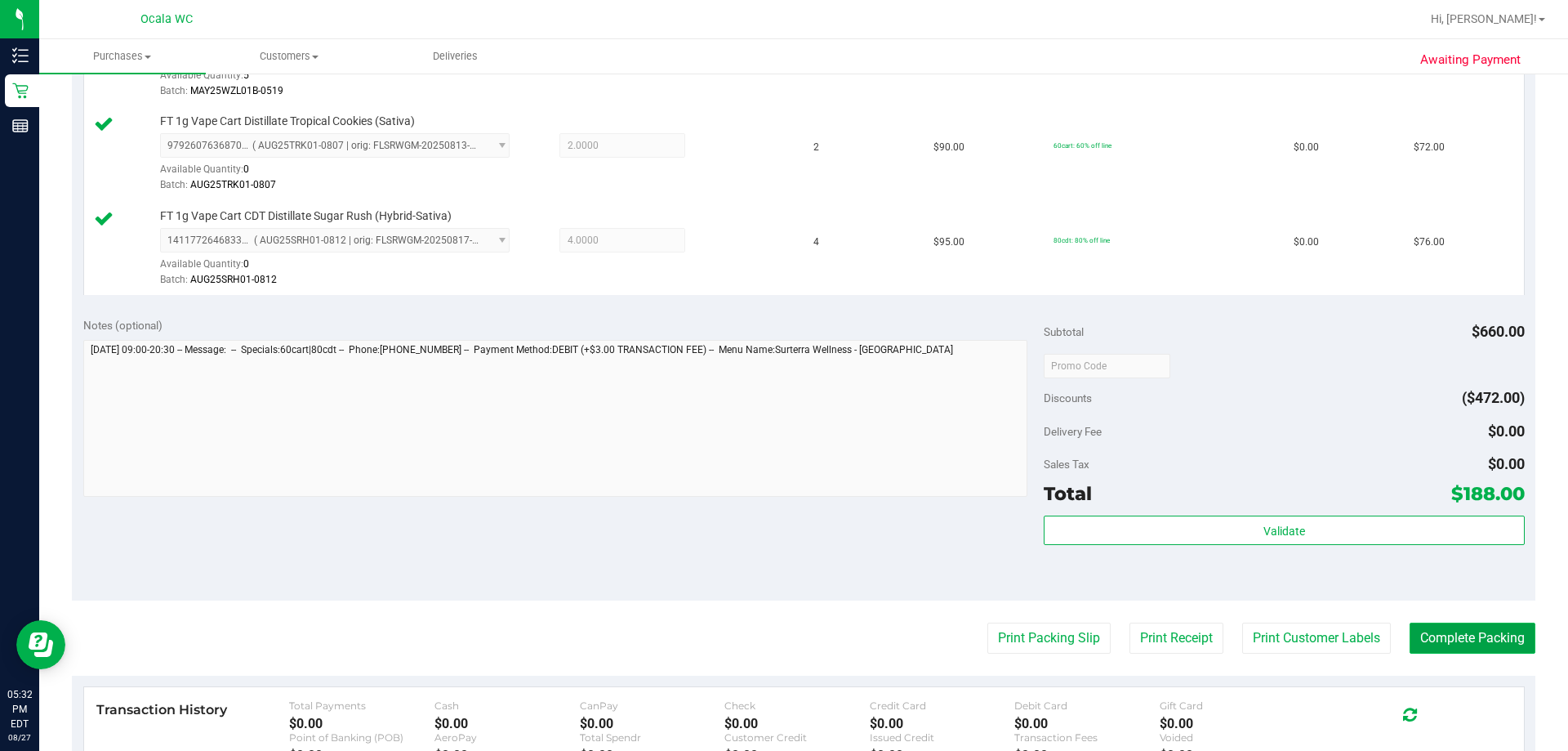
click at [779, 644] on button "Complete Packing" at bounding box center [1473, 638] width 125 height 31
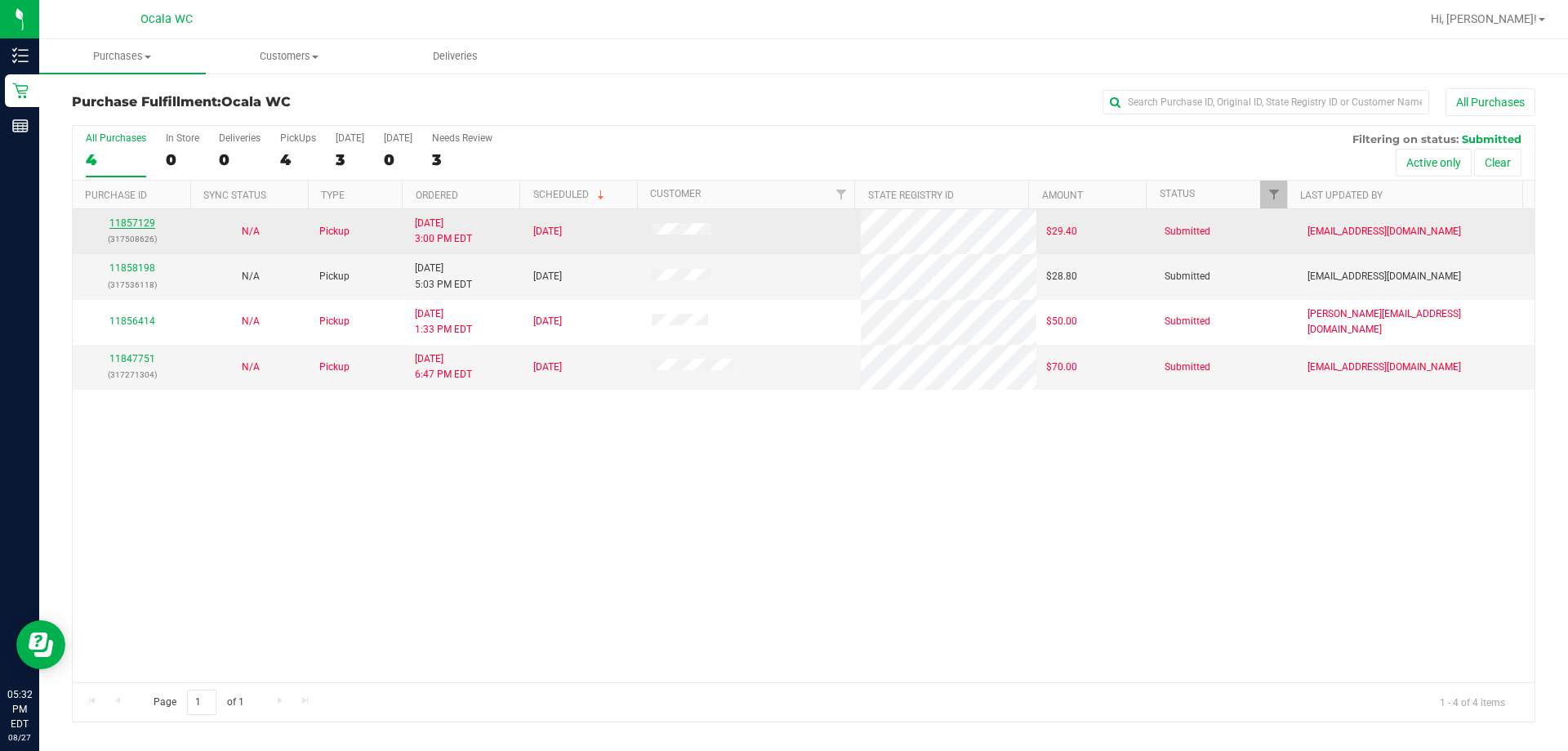
click at [125, 227] on link "11857129" at bounding box center [132, 223] width 45 height 12
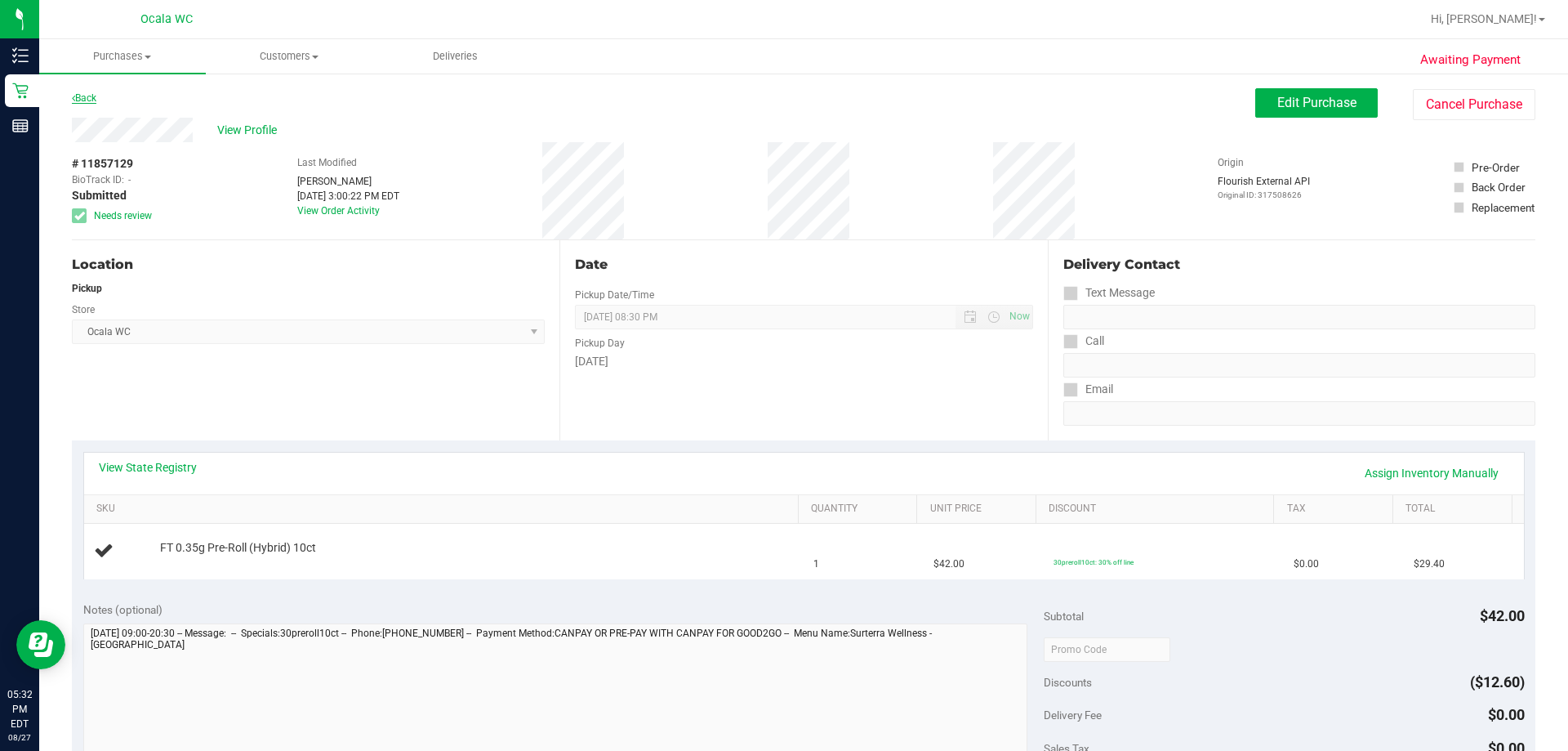
click at [88, 98] on link "Back" at bounding box center [84, 98] width 24 height 12
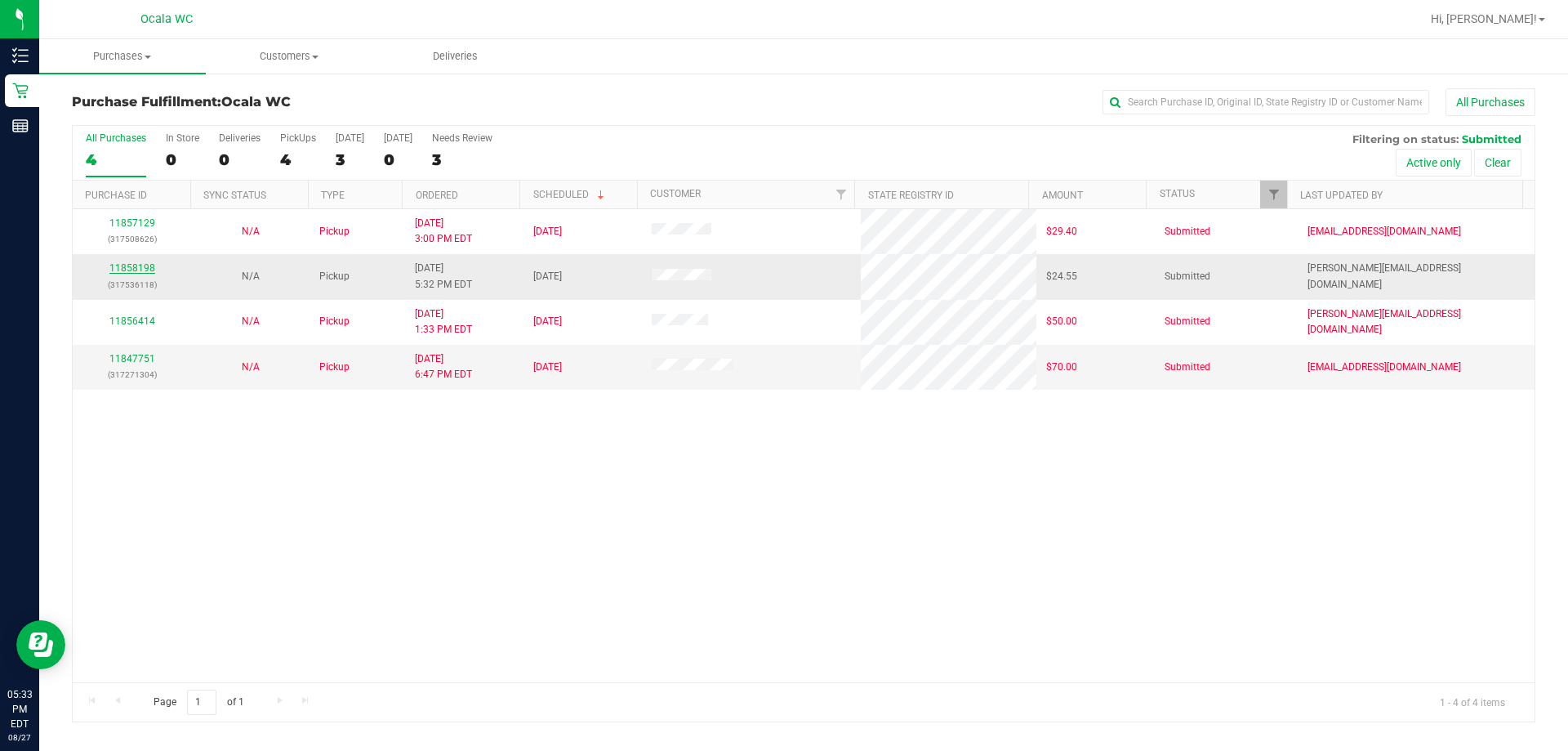
click at [124, 270] on link "11858198" at bounding box center [132, 268] width 45 height 12
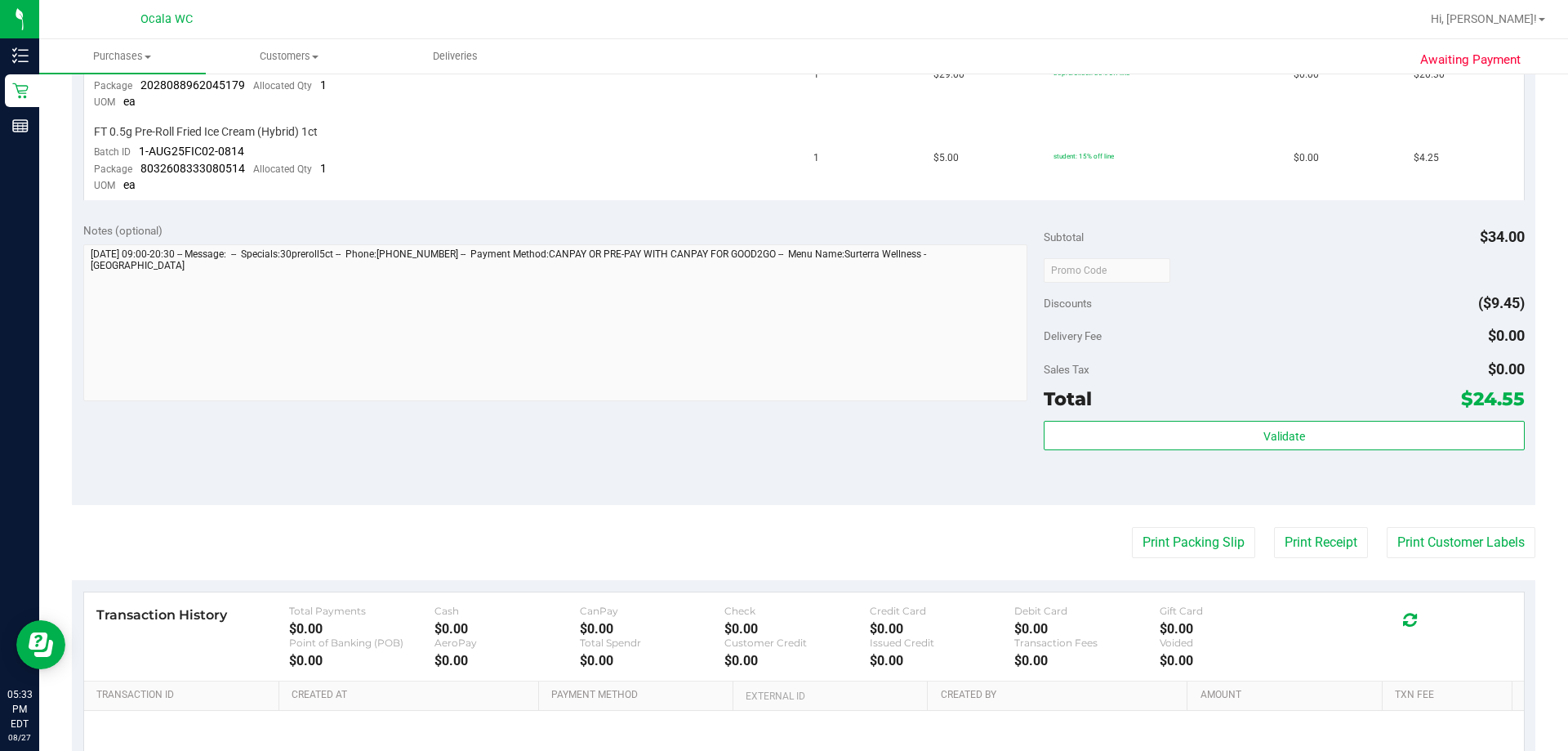
scroll to position [490, 0]
click at [779, 530] on button "Print Packing Slip" at bounding box center [1193, 542] width 123 height 31
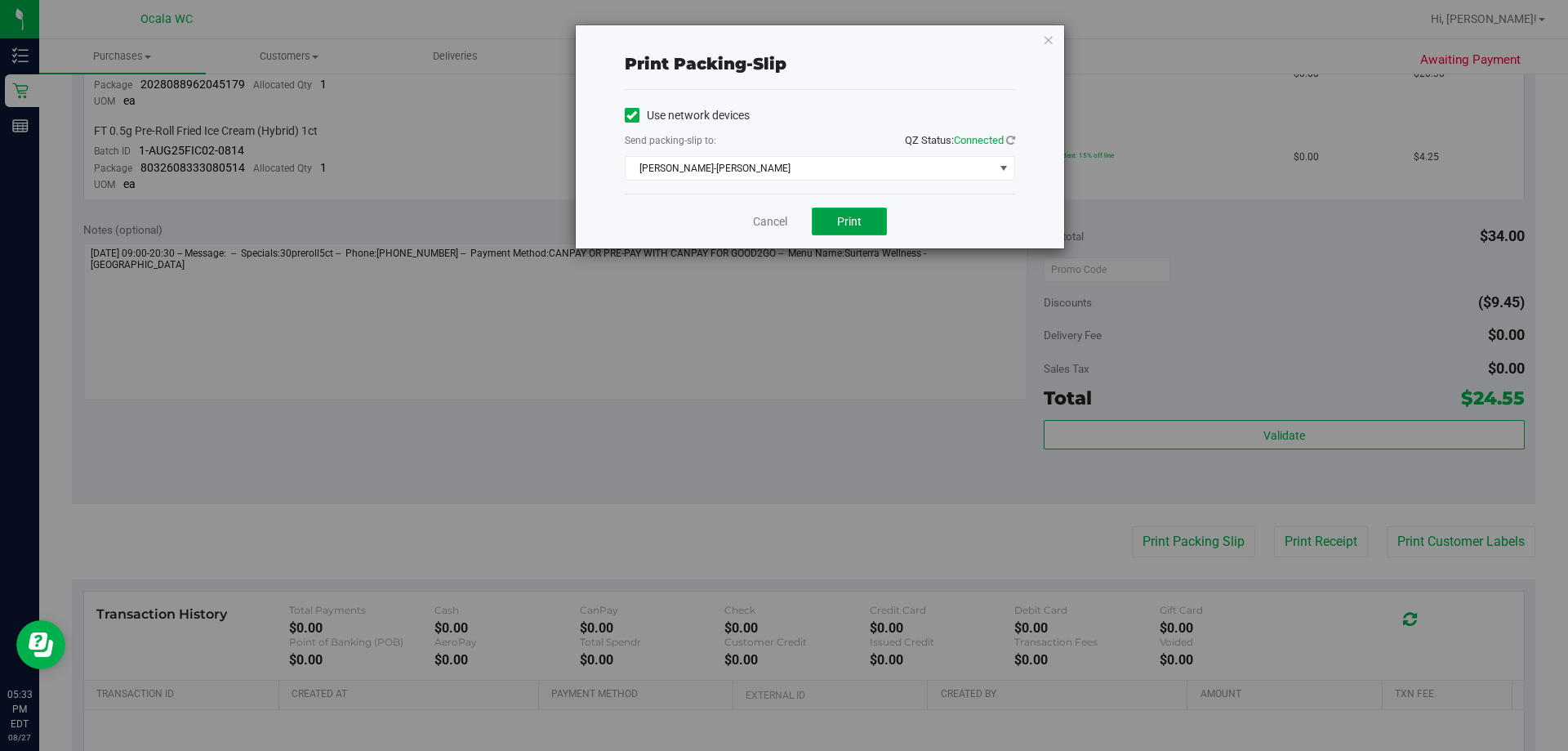
click at [779, 220] on span "Print" at bounding box center [849, 222] width 24 height 13
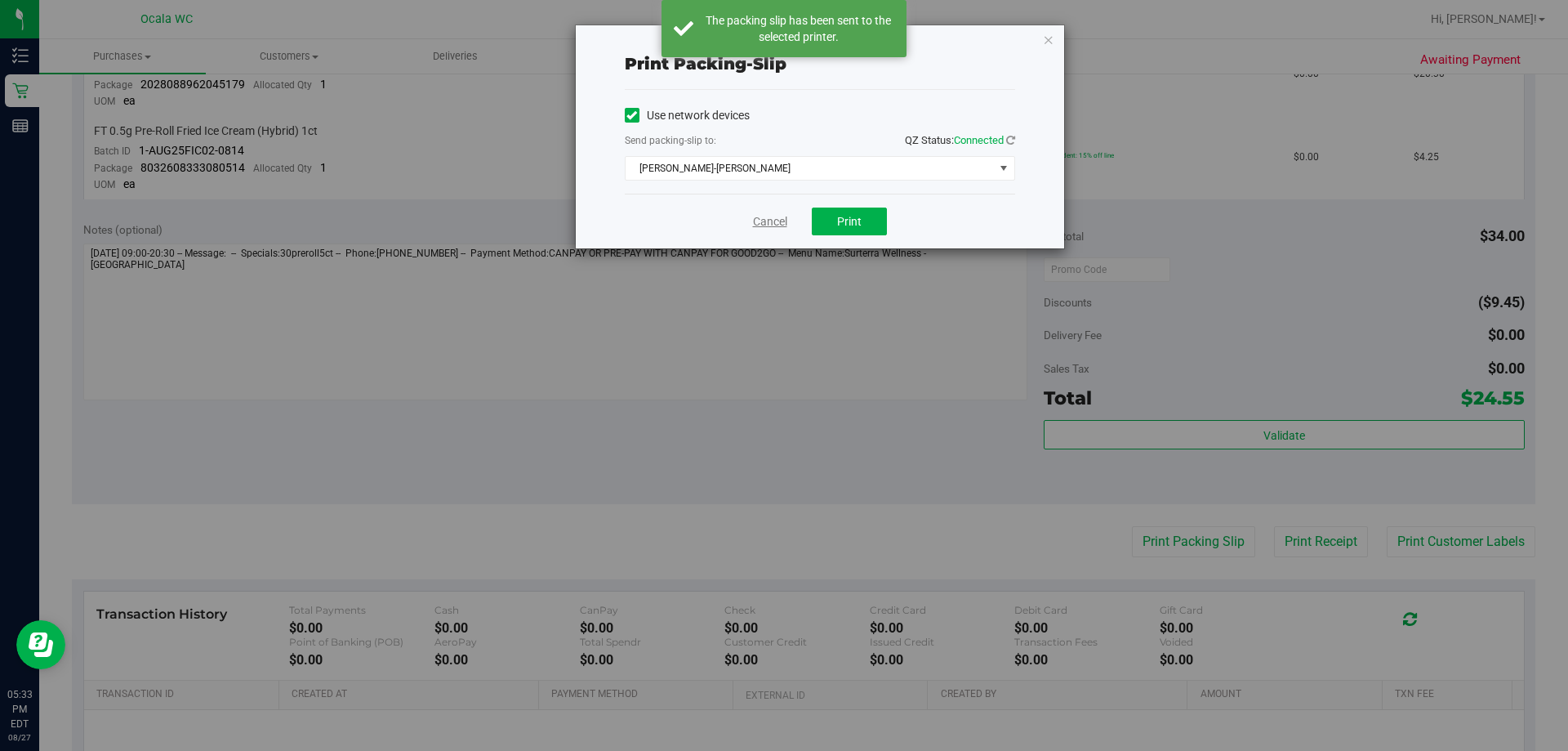
click at [754, 222] on link "Cancel" at bounding box center [770, 222] width 35 height 17
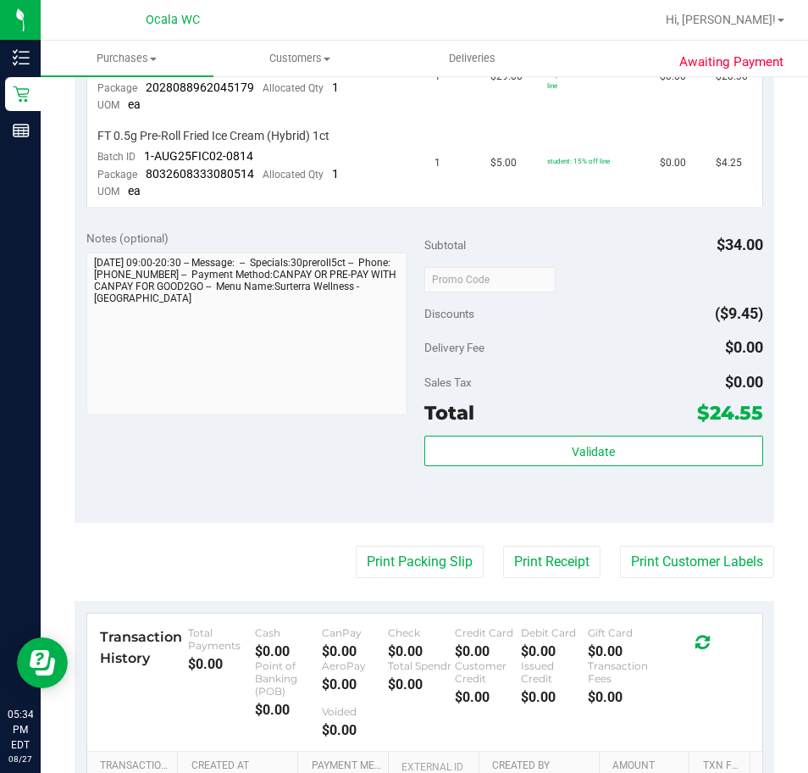
click at [298, 456] on div "Notes (optional) Subtotal $34.00 Discounts ($9.45) Delivery Fee $0.00 Sales Tax…" at bounding box center [425, 370] width 700 height 305
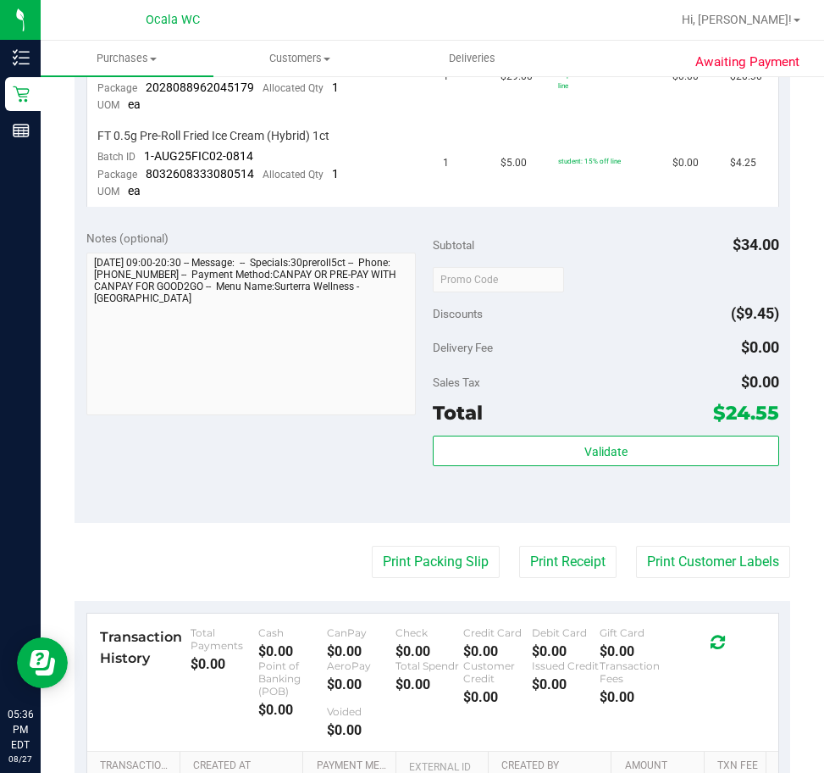
click at [303, 458] on div "Notes (optional) Subtotal $34.00 Discounts ($9.45) Delivery Fee $0.00 Sales Tax…" at bounding box center [433, 370] width 716 height 305
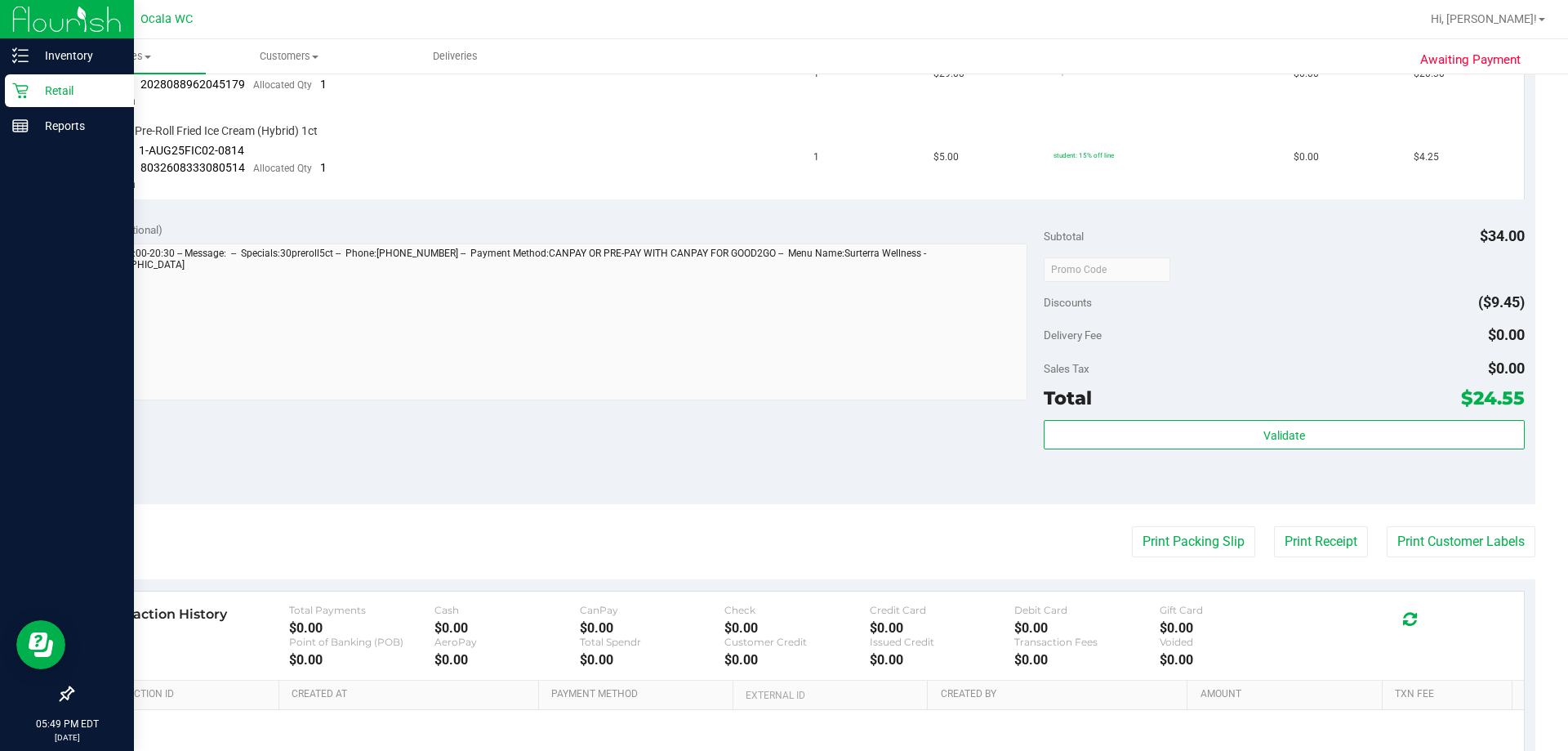
click at [28, 79] on div "Retail" at bounding box center [69, 91] width 129 height 33
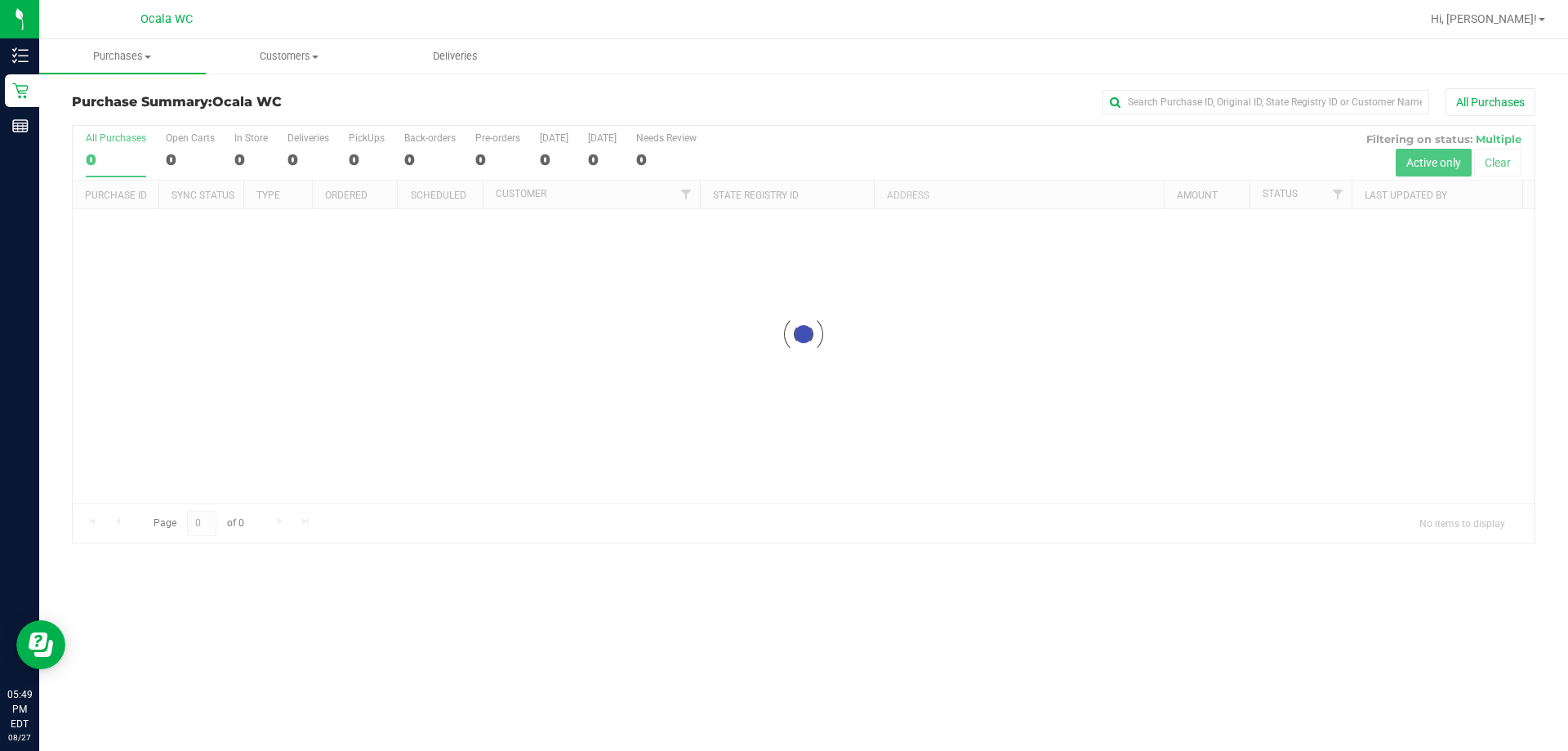
click at [779, 106] on div "All Purchases" at bounding box center [1047, 102] width 976 height 28
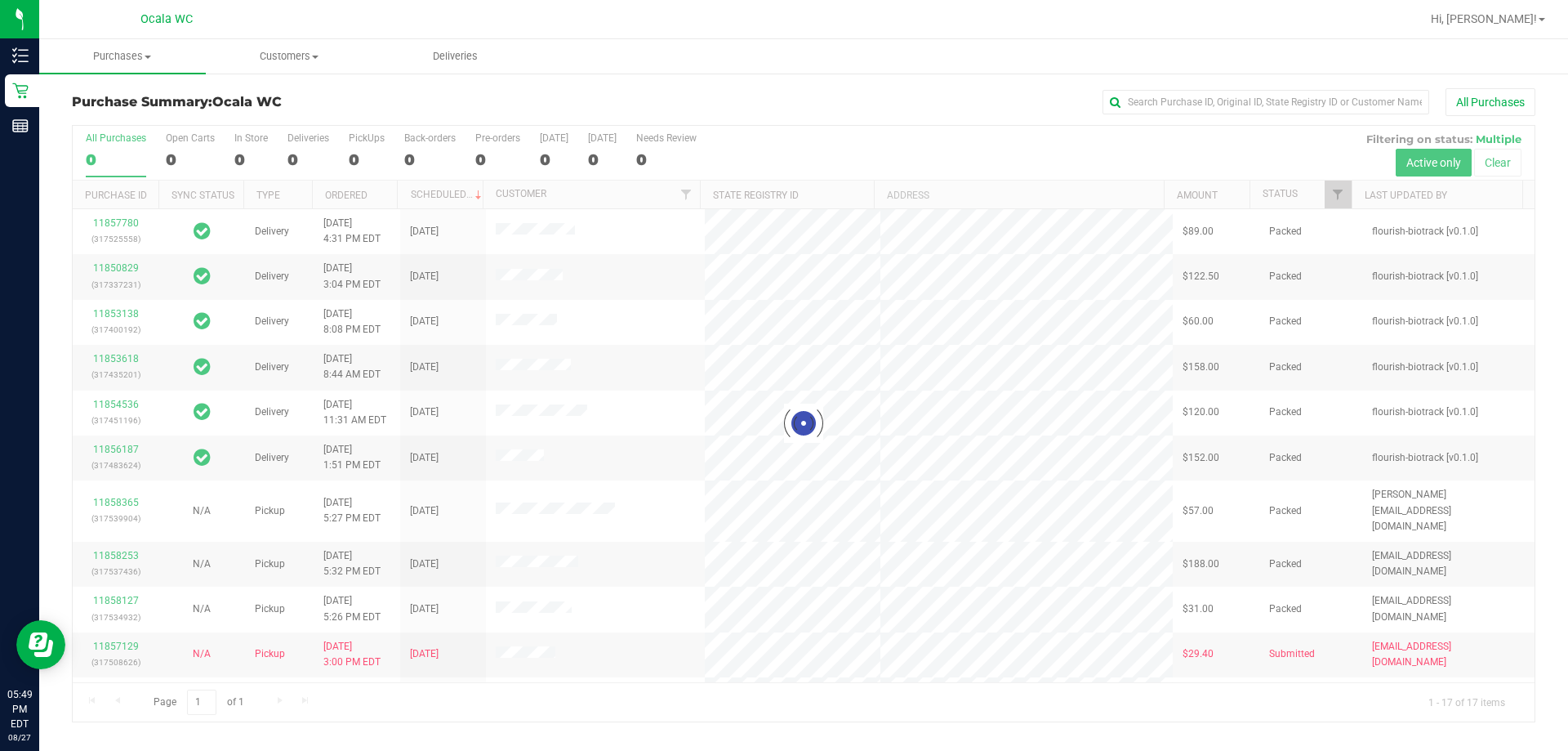
click at [779, 106] on div "All Purchases" at bounding box center [1047, 102] width 976 height 28
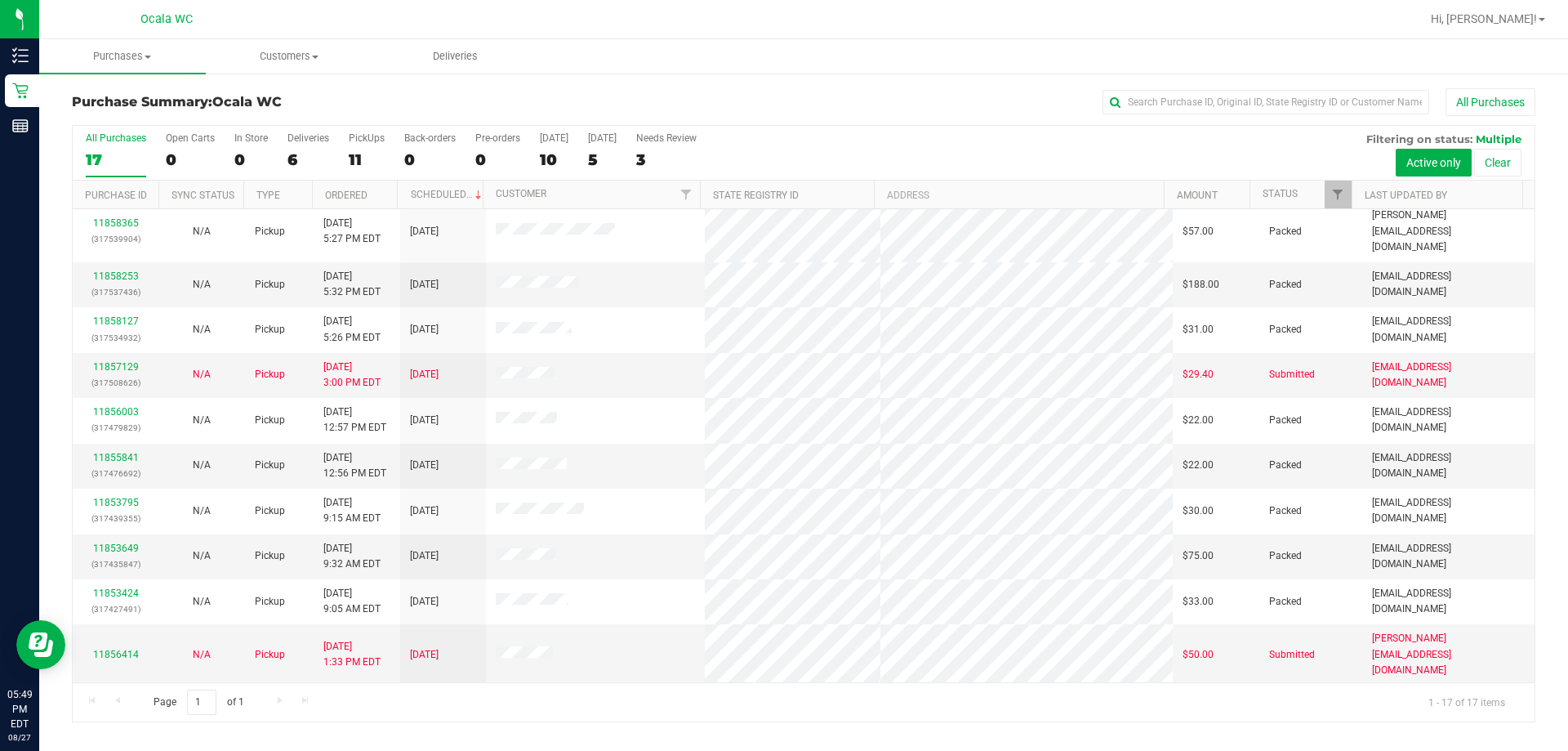
scroll to position [296, 0]
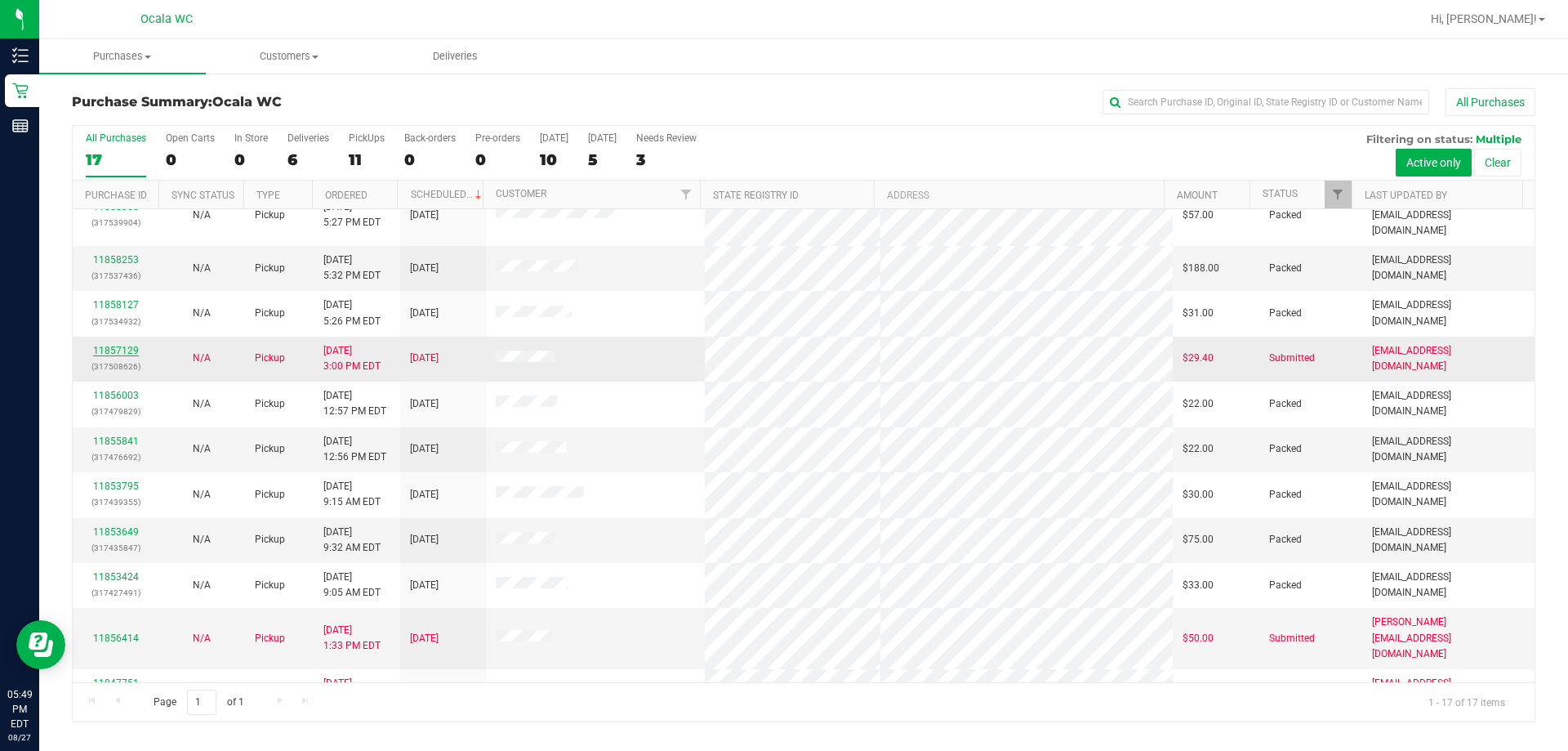
click at [127, 345] on link "11857129" at bounding box center [116, 351] width 45 height 12
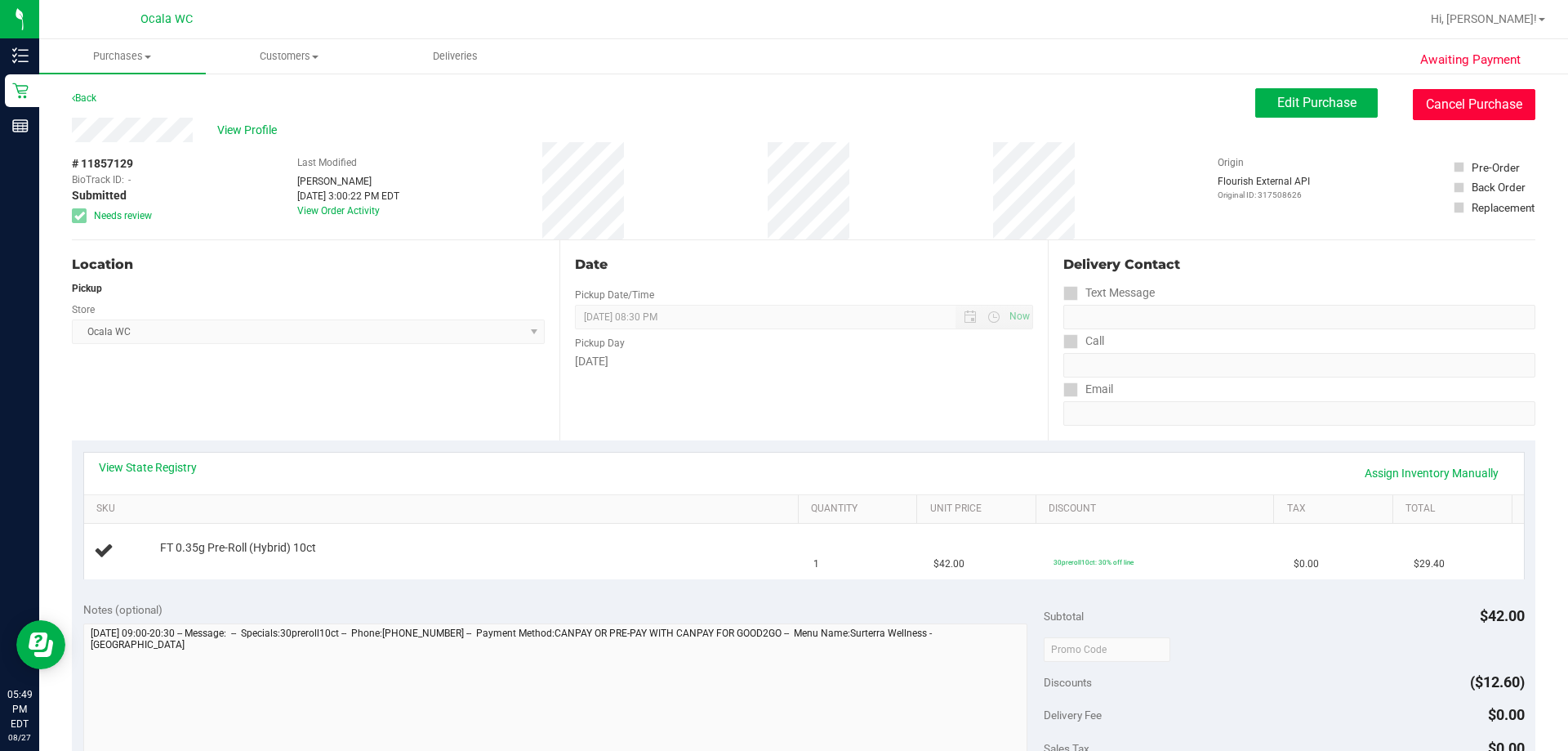
click at [779, 99] on button "Cancel Purchase" at bounding box center [1474, 104] width 122 height 31
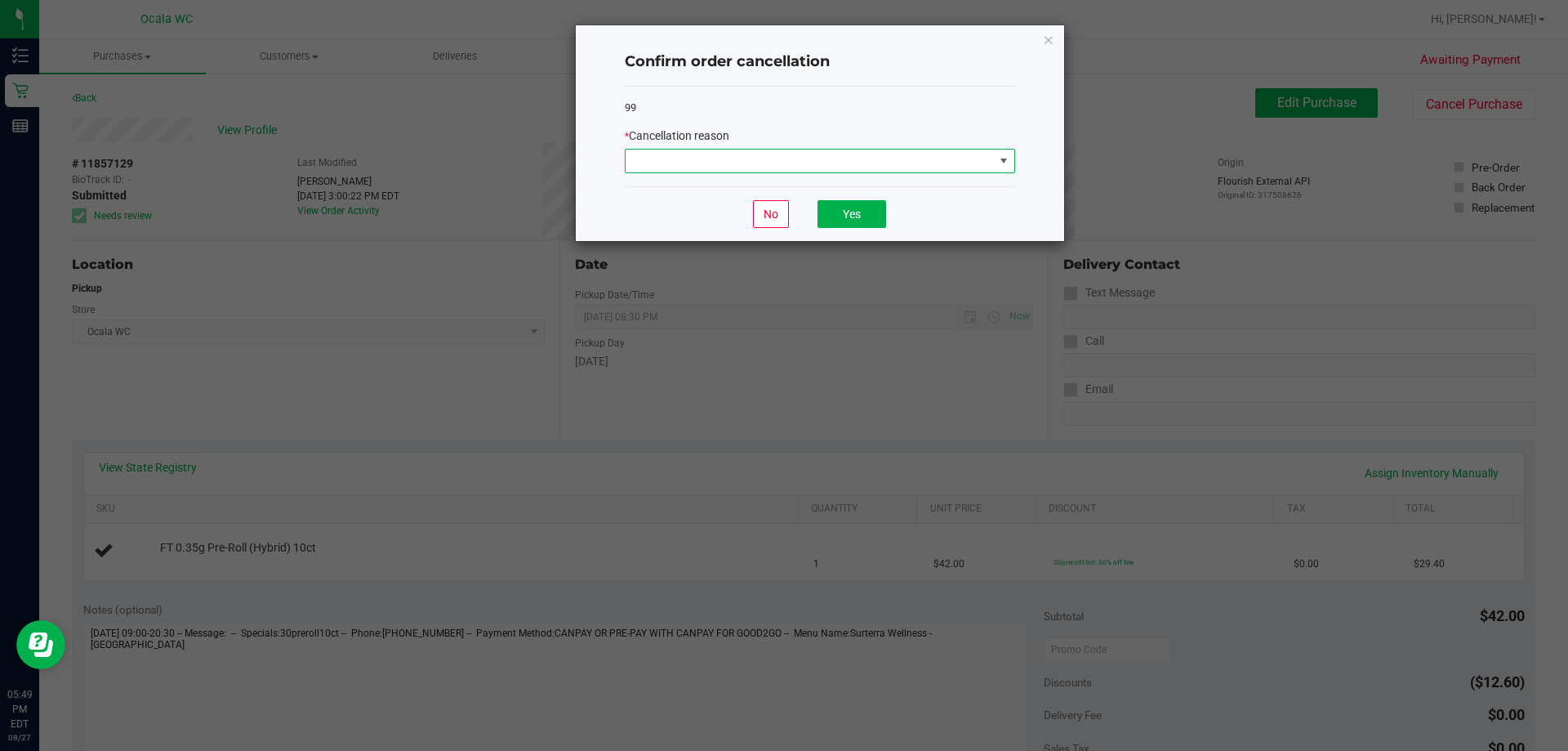
click at [779, 166] on span at bounding box center [810, 161] width 368 height 23
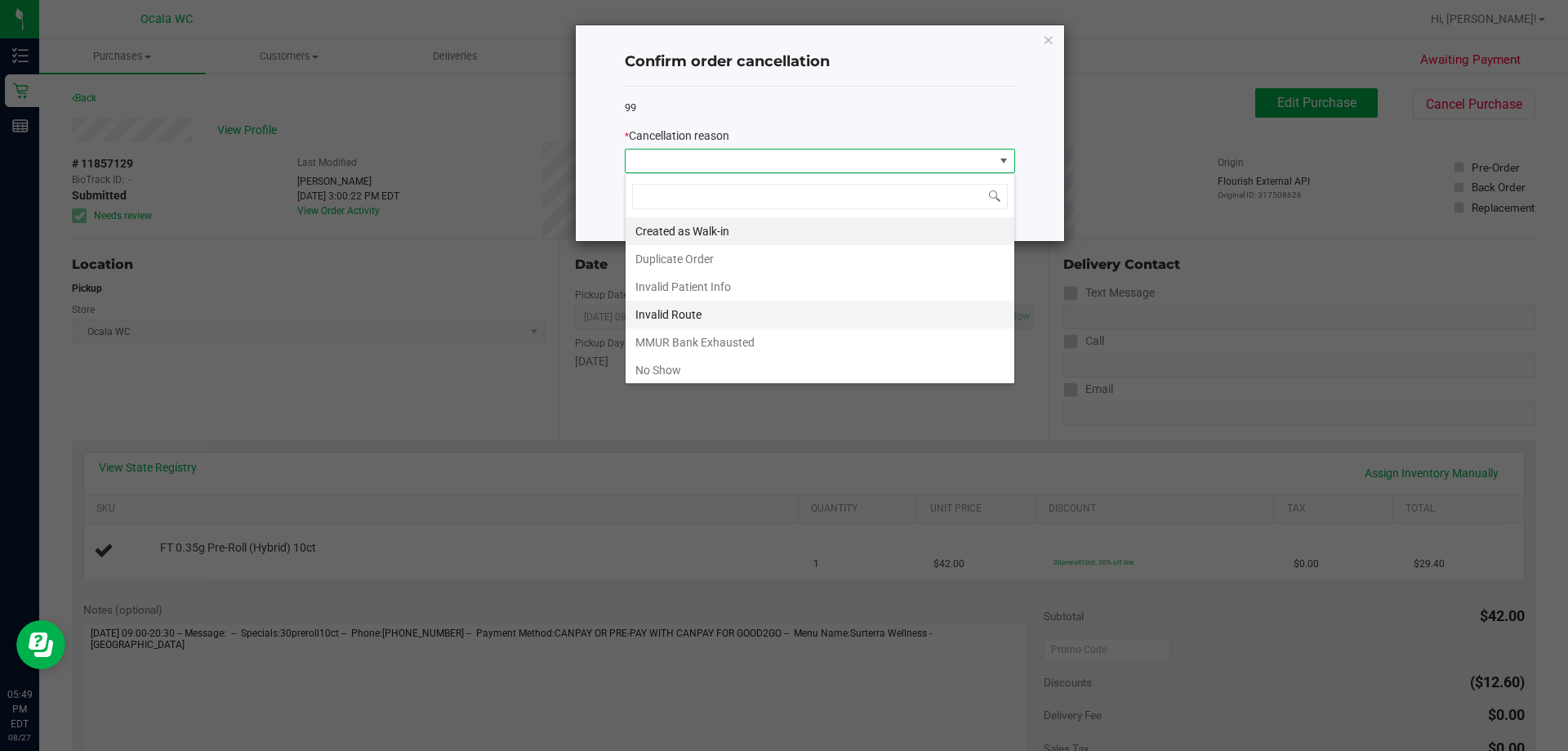
scroll to position [24, 390]
click at [671, 256] on li "Duplicate Order" at bounding box center [819, 258] width 388 height 28
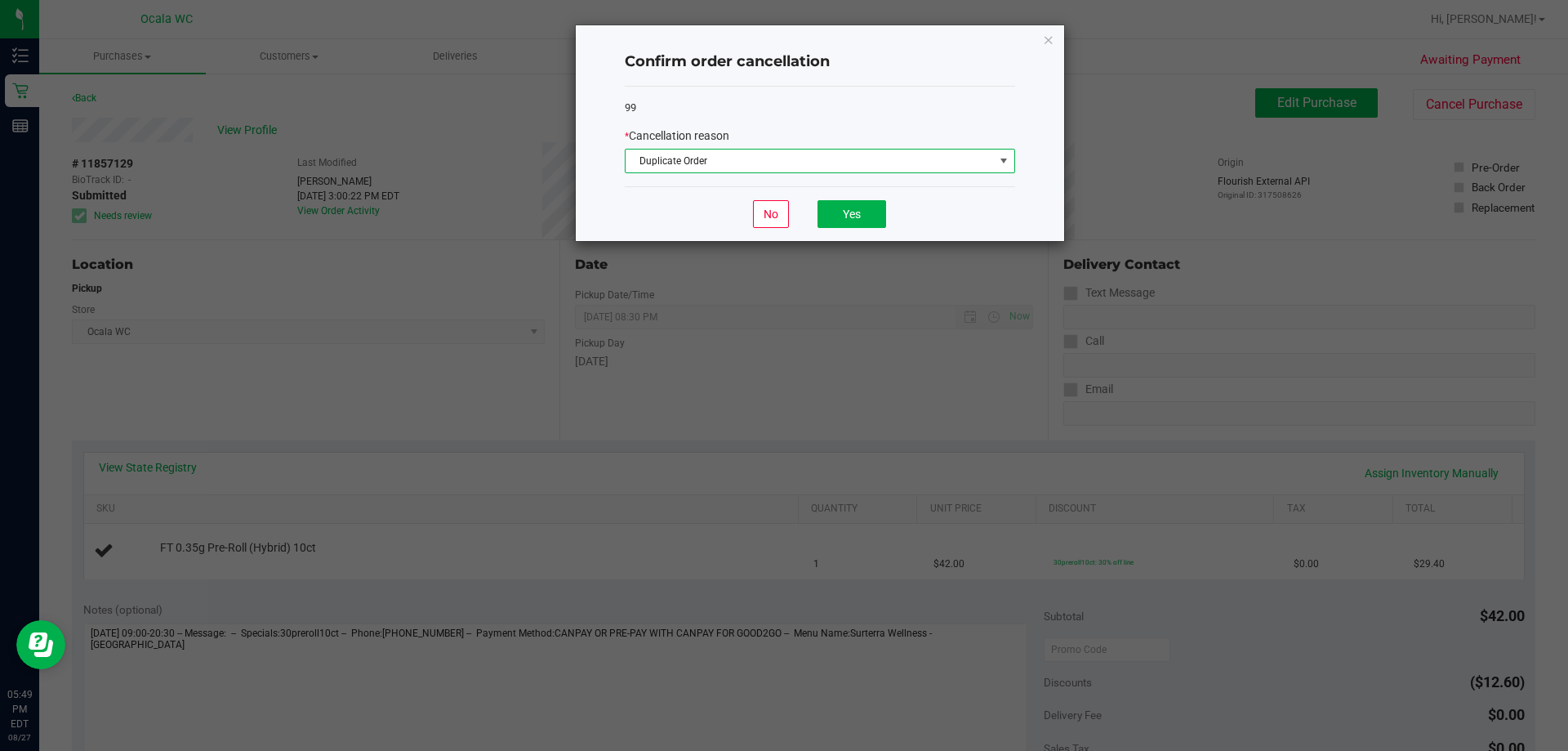
click at [779, 196] on div "No Yes" at bounding box center [819, 213] width 390 height 55
click at [779, 213] on button "Yes" at bounding box center [851, 214] width 68 height 28
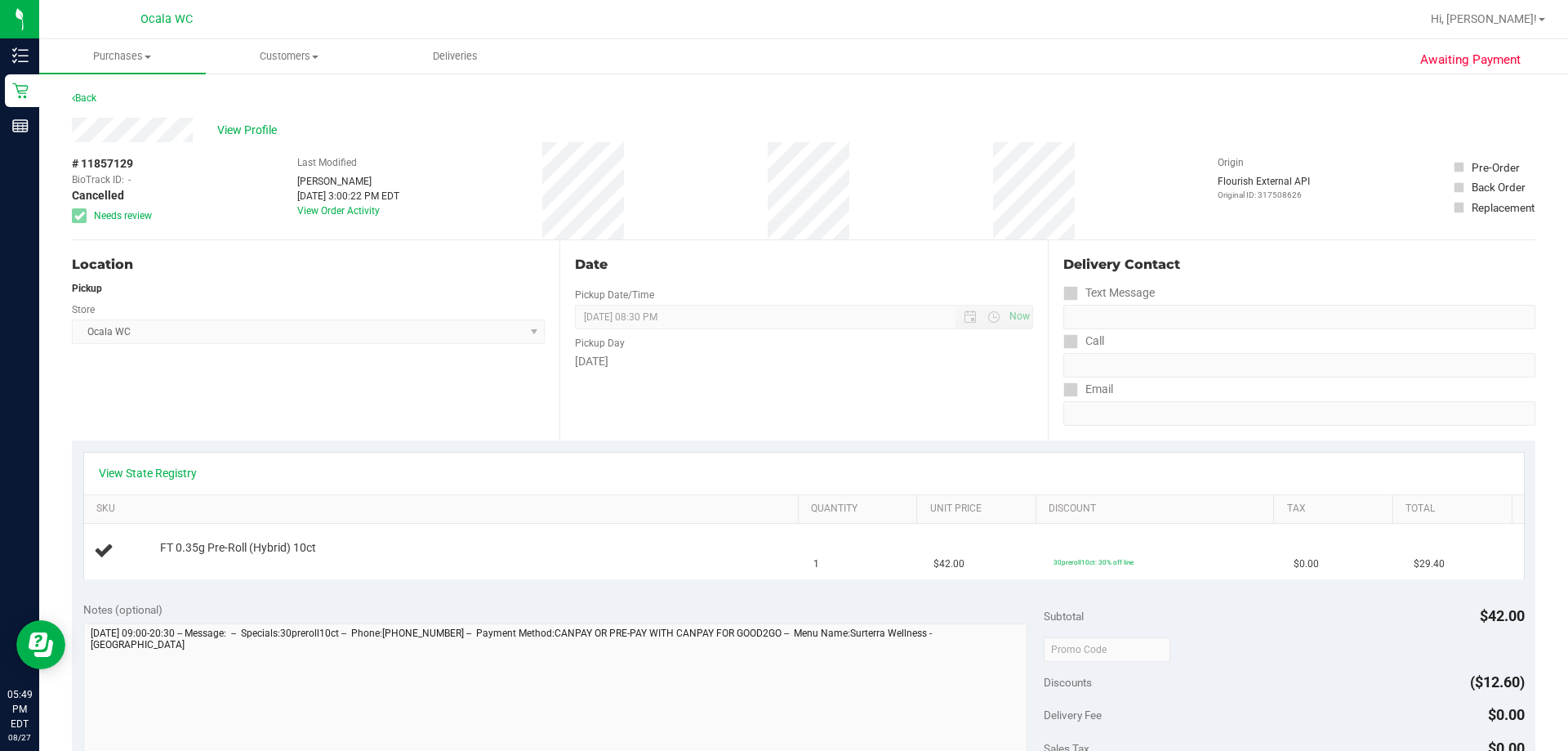
click at [420, 120] on div "View Profile" at bounding box center [804, 129] width 1463 height 24
click at [89, 105] on div "Back" at bounding box center [84, 98] width 24 height 19
click at [89, 98] on link "Back" at bounding box center [84, 98] width 24 height 12
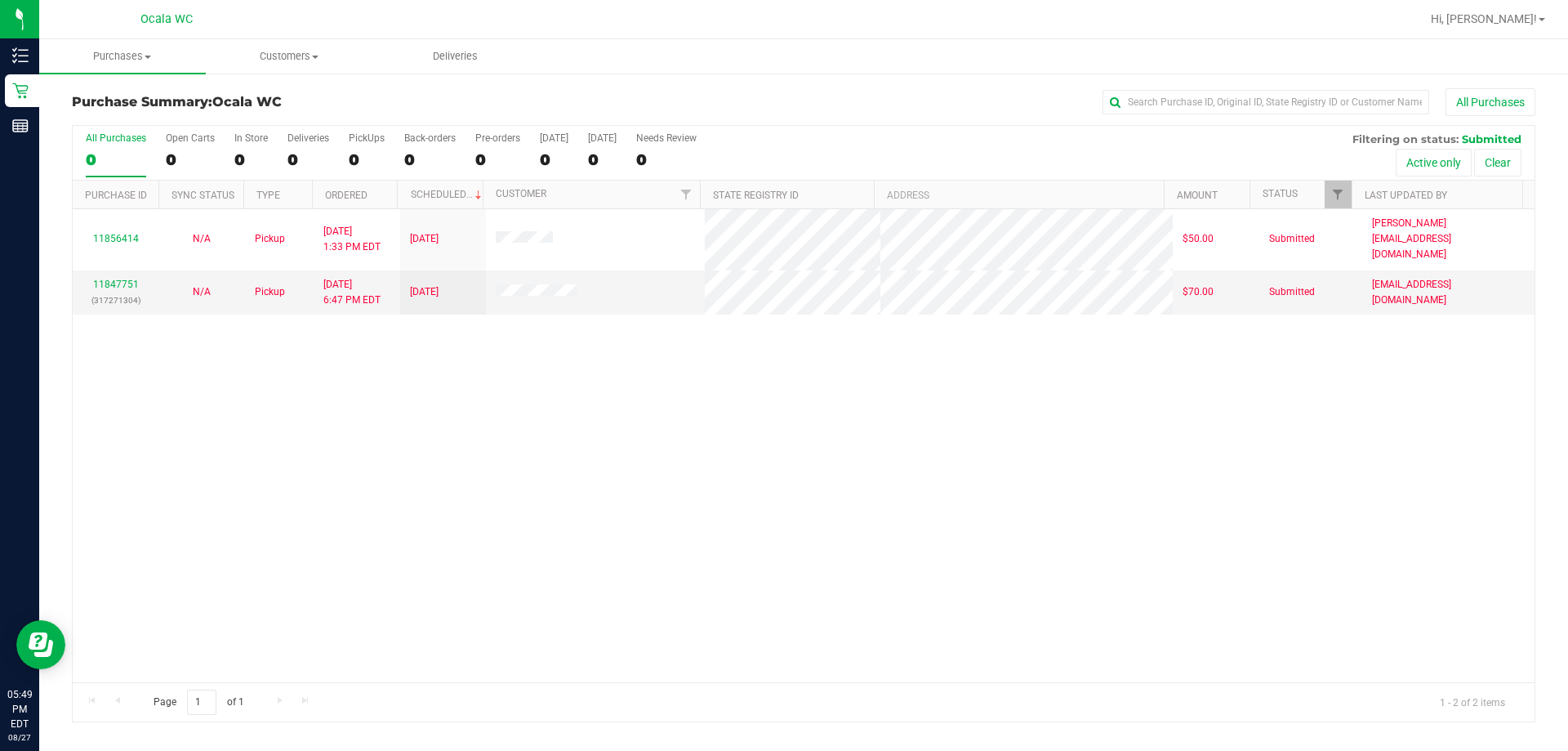
click at [779, 100] on div "All Purchases" at bounding box center [1047, 102] width 976 height 28
click at [701, 424] on div "11856414 N/A Pickup [DATE] 1:33 PM EDT 8/27/2025 $50.00 Submitted [PERSON_NAME]…" at bounding box center [803, 445] width 1462 height 473
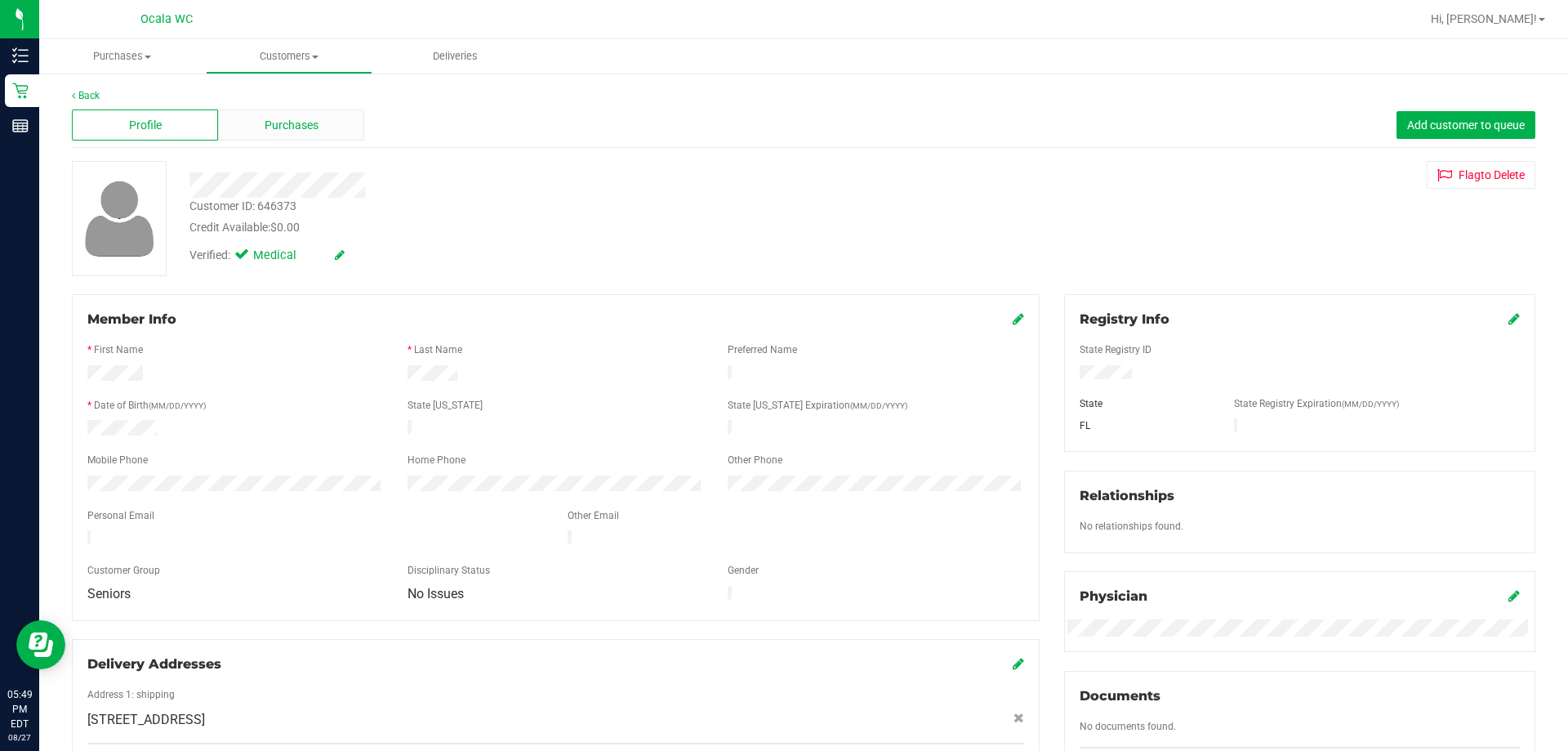
click at [339, 131] on div "Purchases" at bounding box center [291, 125] width 146 height 31
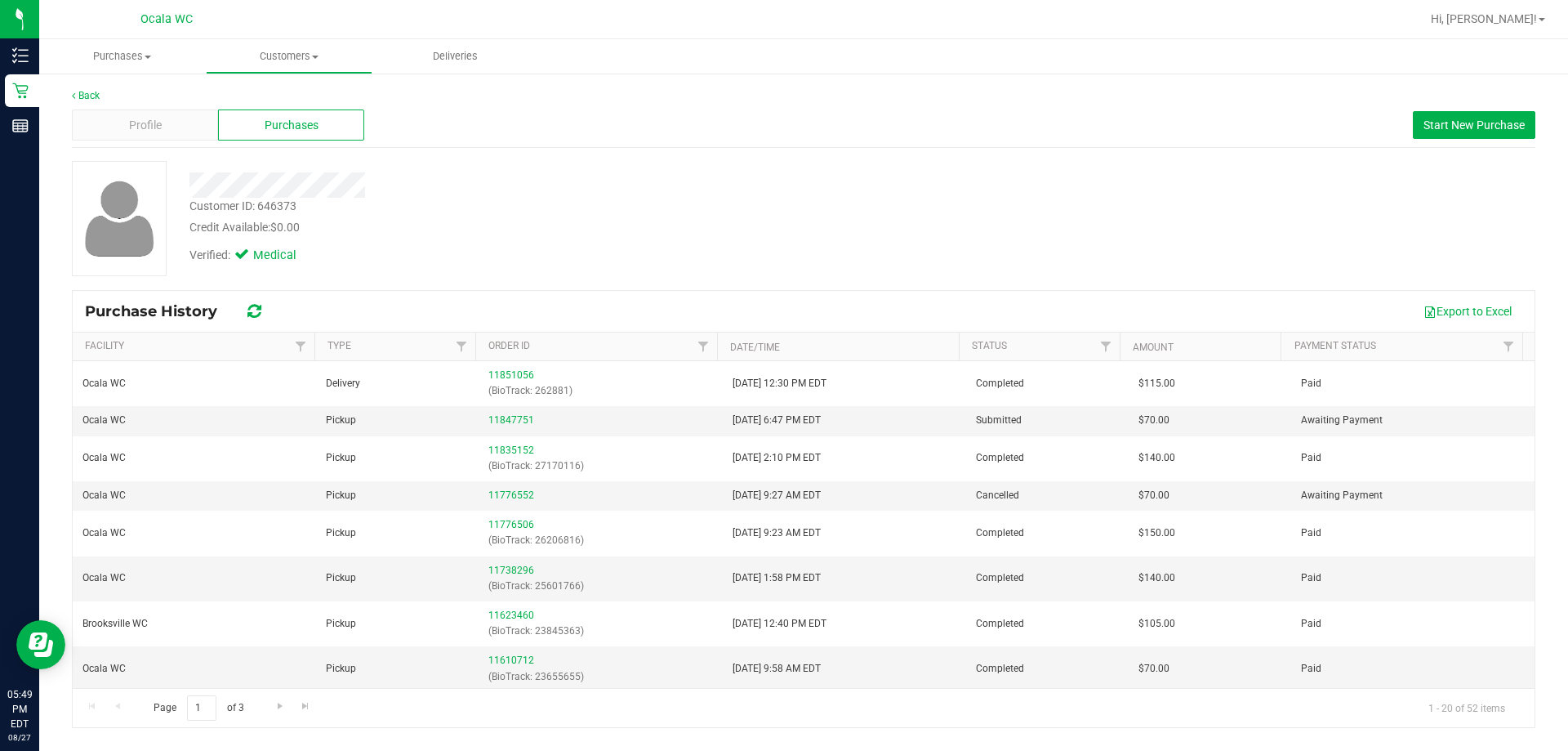
click at [534, 257] on div "Verified: Medical" at bounding box center [549, 254] width 744 height 36
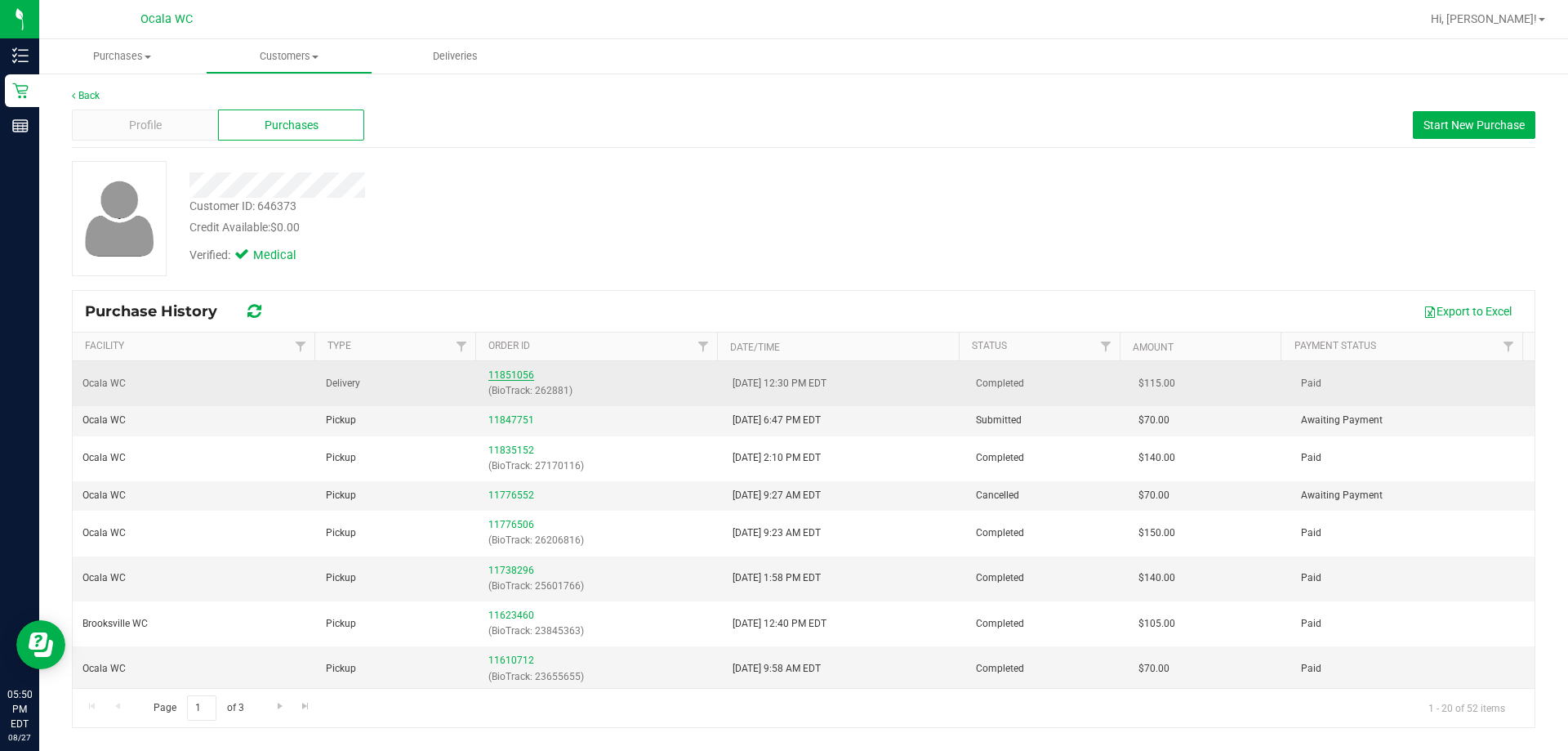
click at [513, 371] on link "11851056" at bounding box center [511, 375] width 45 height 12
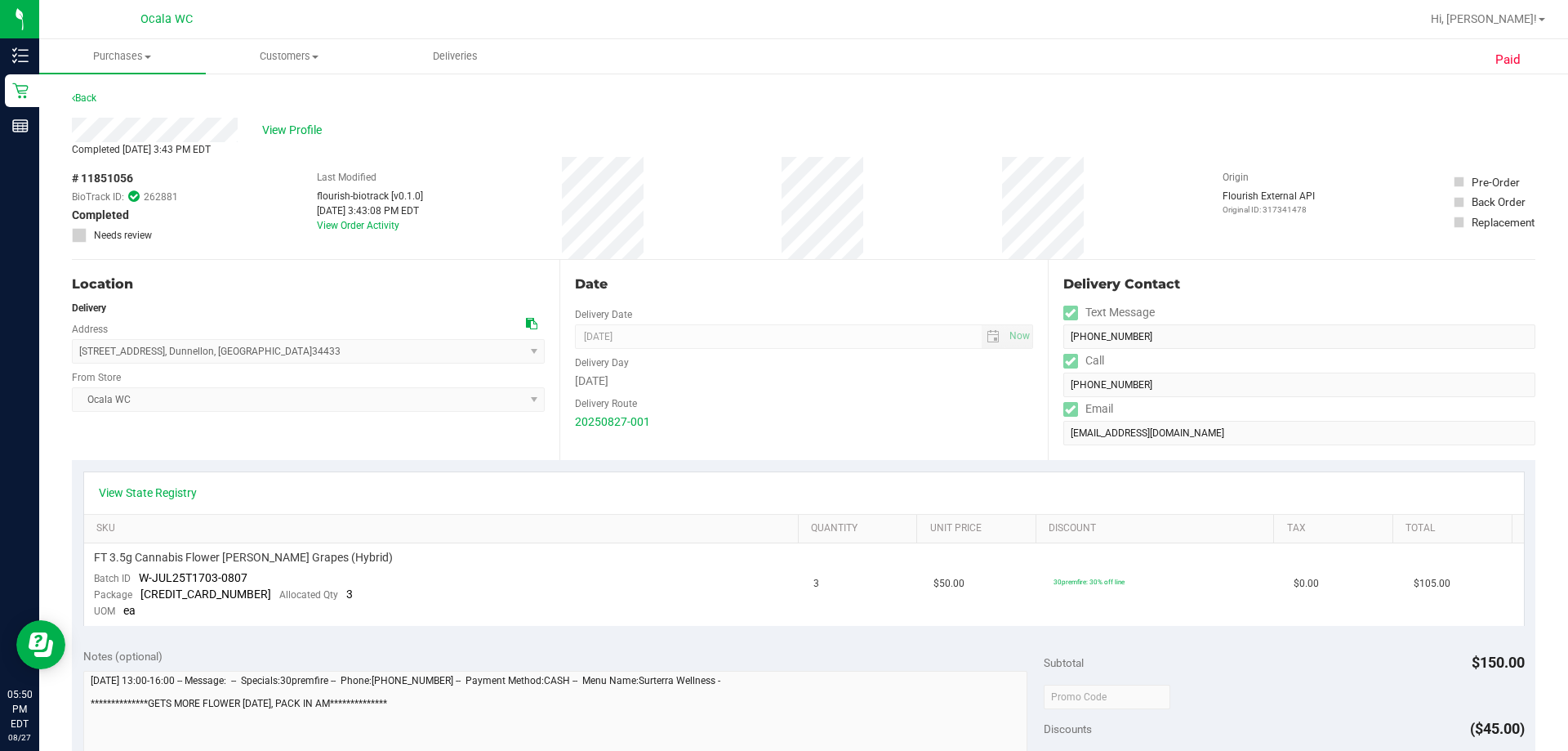
click at [503, 83] on div "Paid Back View Profile Completed [DATE] 3:43 PM EDT # 11851056 BioTrack ID: 262…" at bounding box center [804, 709] width 1528 height 1273
click at [83, 97] on link "Back" at bounding box center [84, 98] width 24 height 12
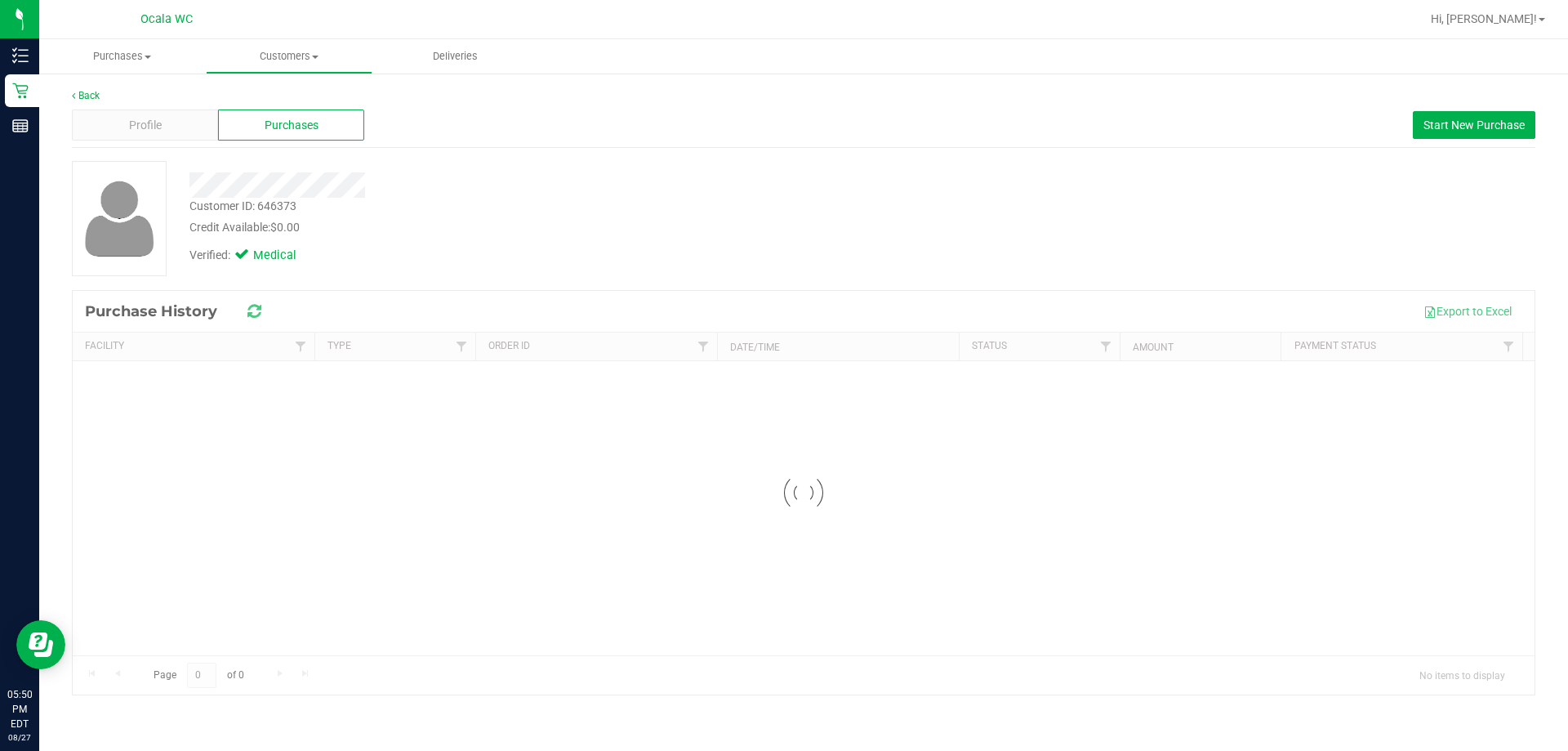
click at [562, 117] on div "Profile Purchases Start New Purchase" at bounding box center [804, 125] width 1463 height 45
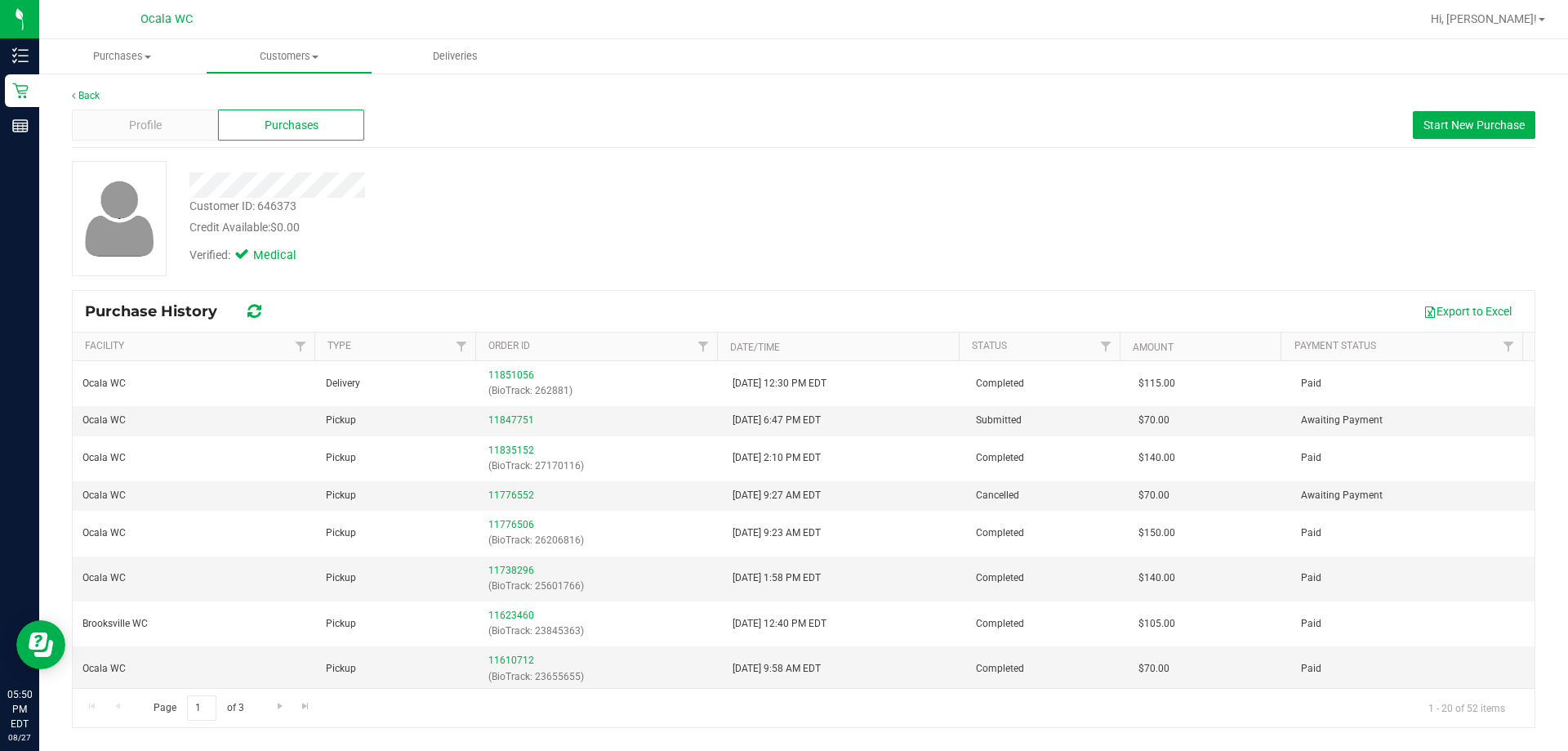
click at [662, 111] on div "Profile Purchases Start New Purchase" at bounding box center [804, 125] width 1463 height 45
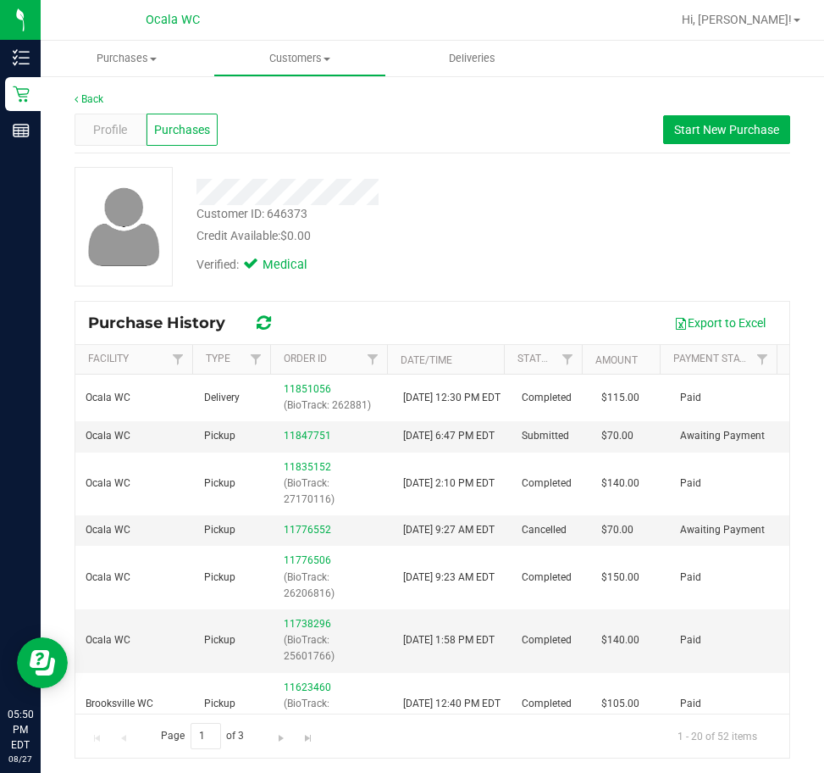
click at [470, 241] on div "Credit Available: $0.00" at bounding box center [370, 236] width 346 height 18
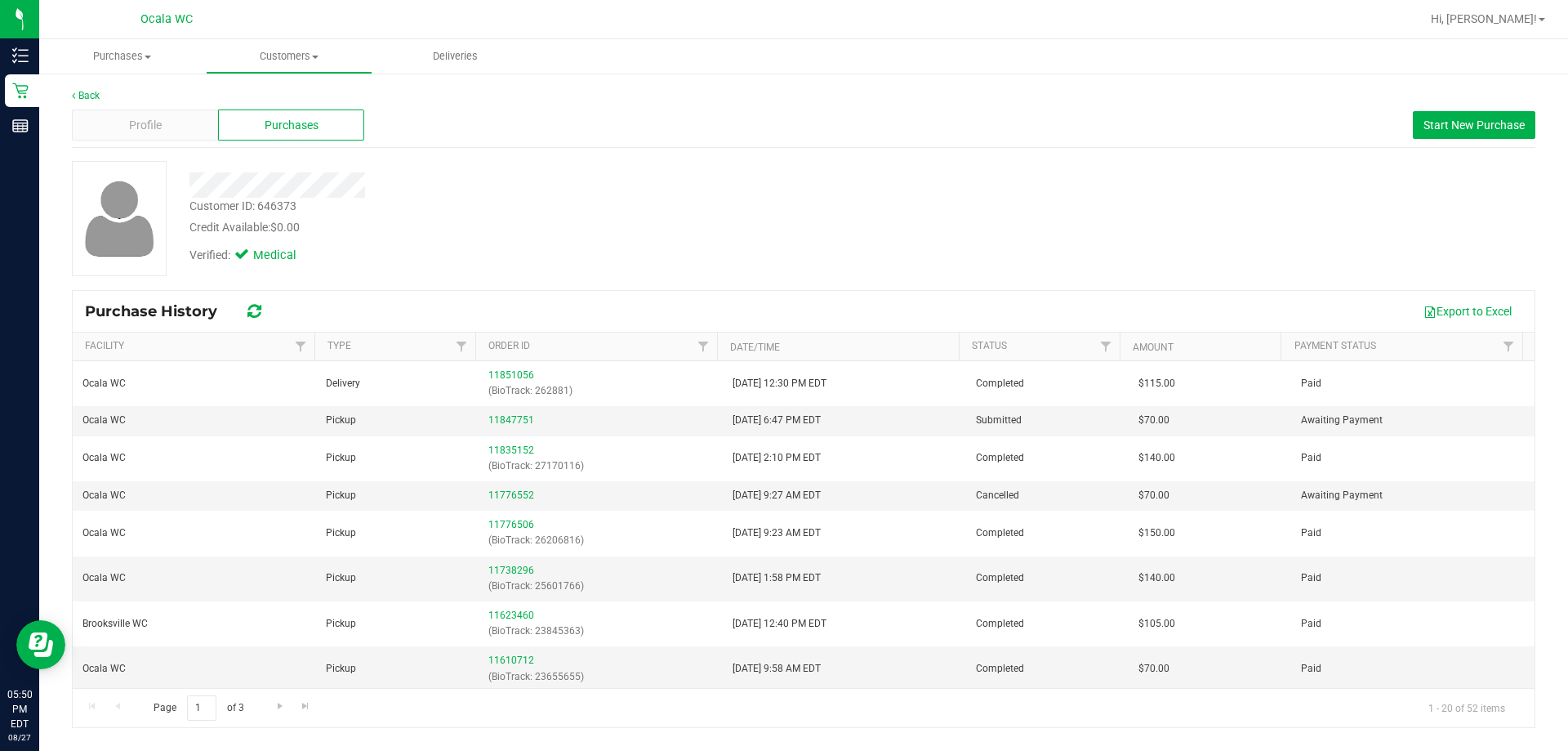
click at [779, 221] on div "Customer ID: 646373 Credit Available: $0.00 Verified: Medical" at bounding box center [804, 218] width 1488 height 115
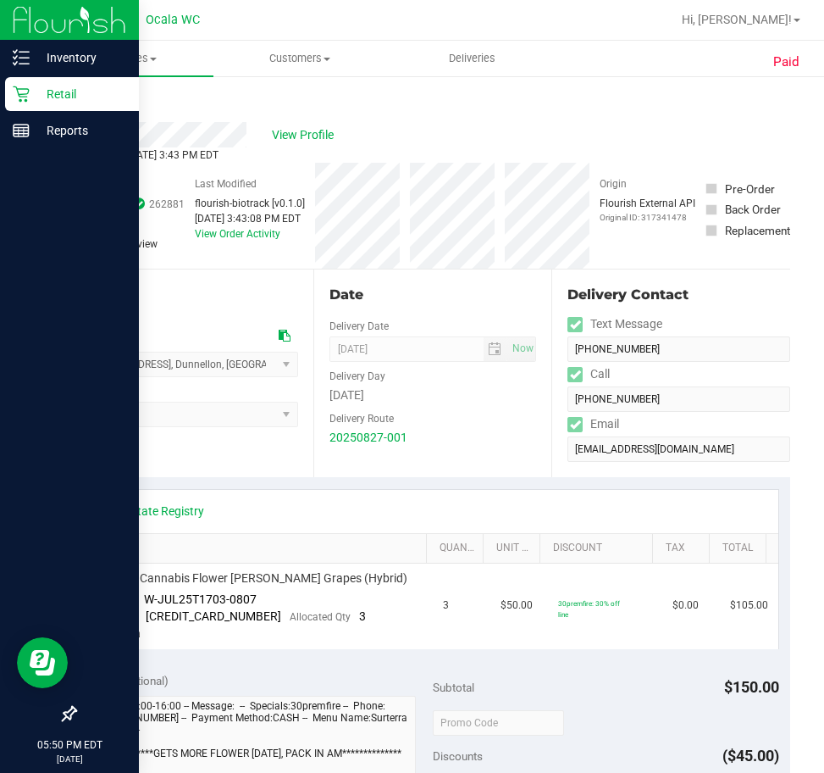
click at [30, 94] on p "Retail" at bounding box center [81, 94] width 102 height 20
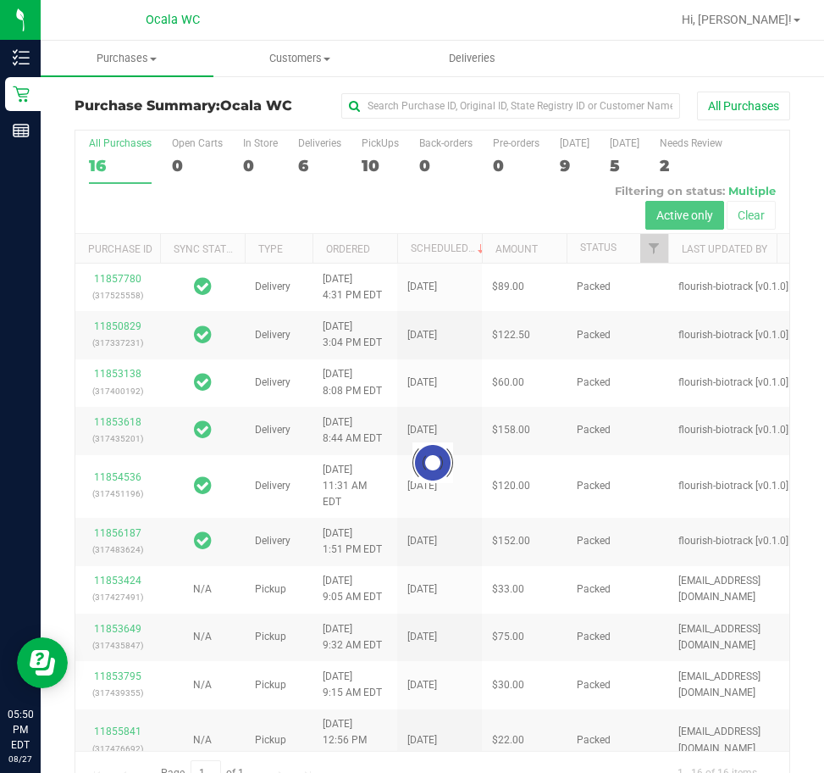
click at [374, 160] on div at bounding box center [432, 462] width 714 height 664
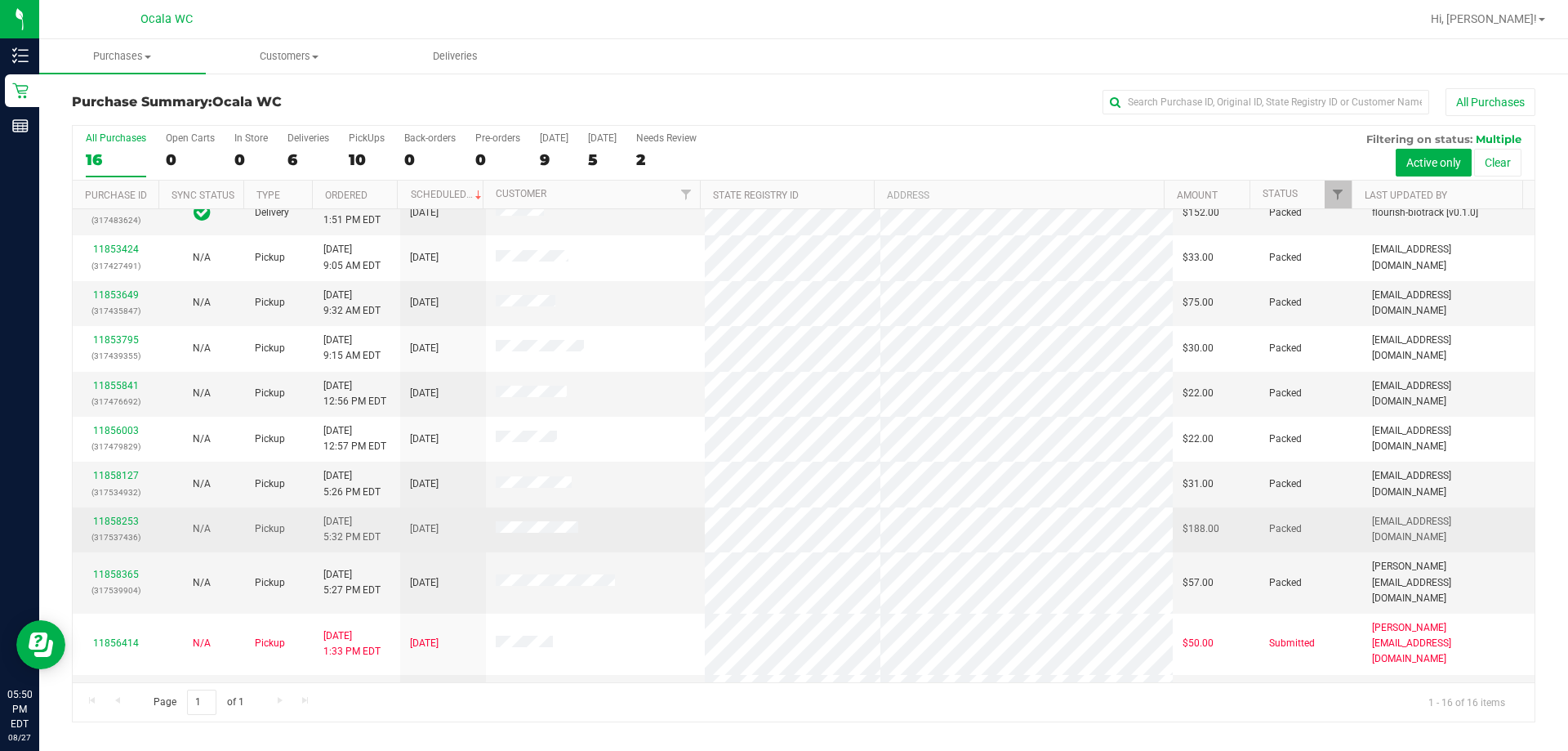
scroll to position [251, 0]
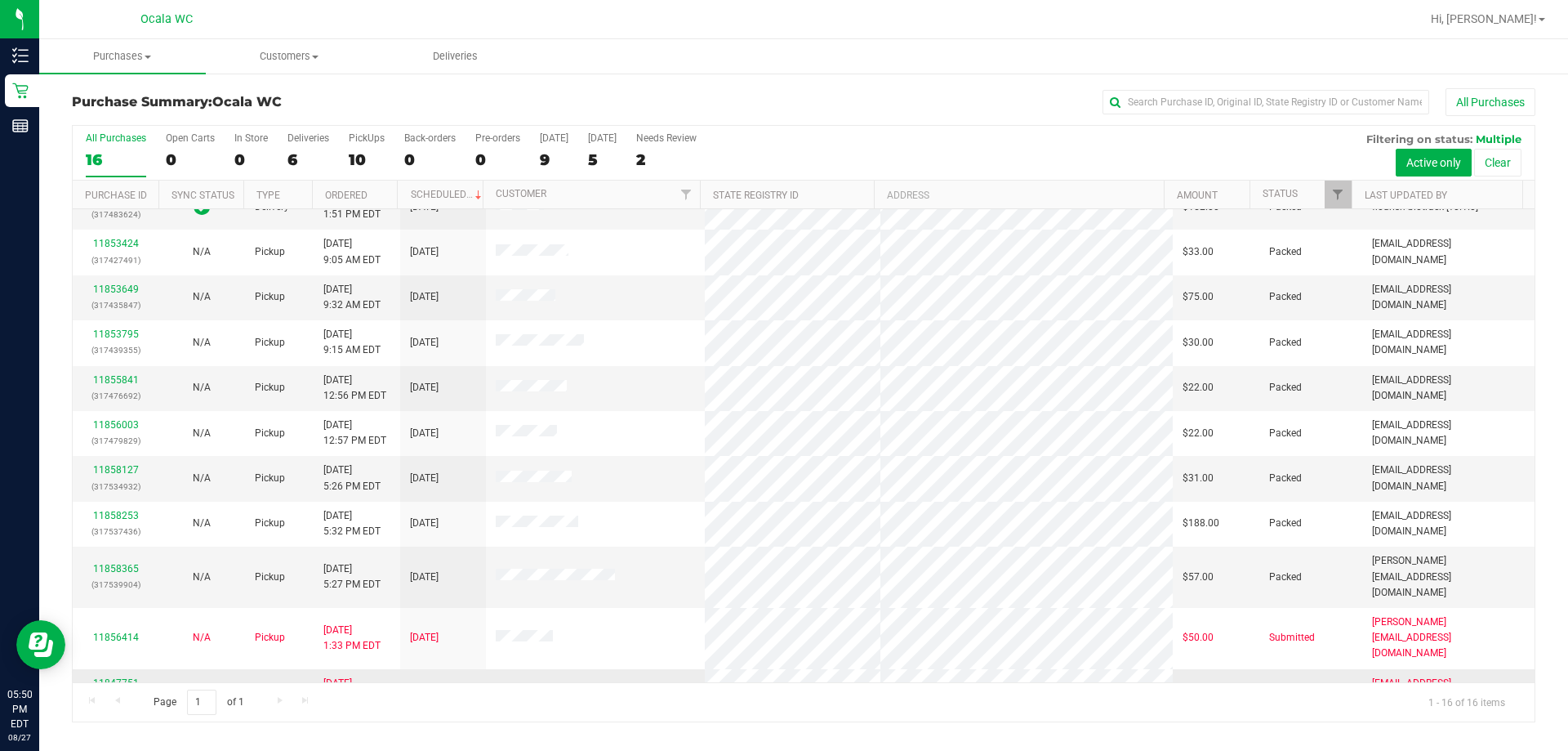
click at [119, 677] on link "11847751" at bounding box center [116, 683] width 45 height 12
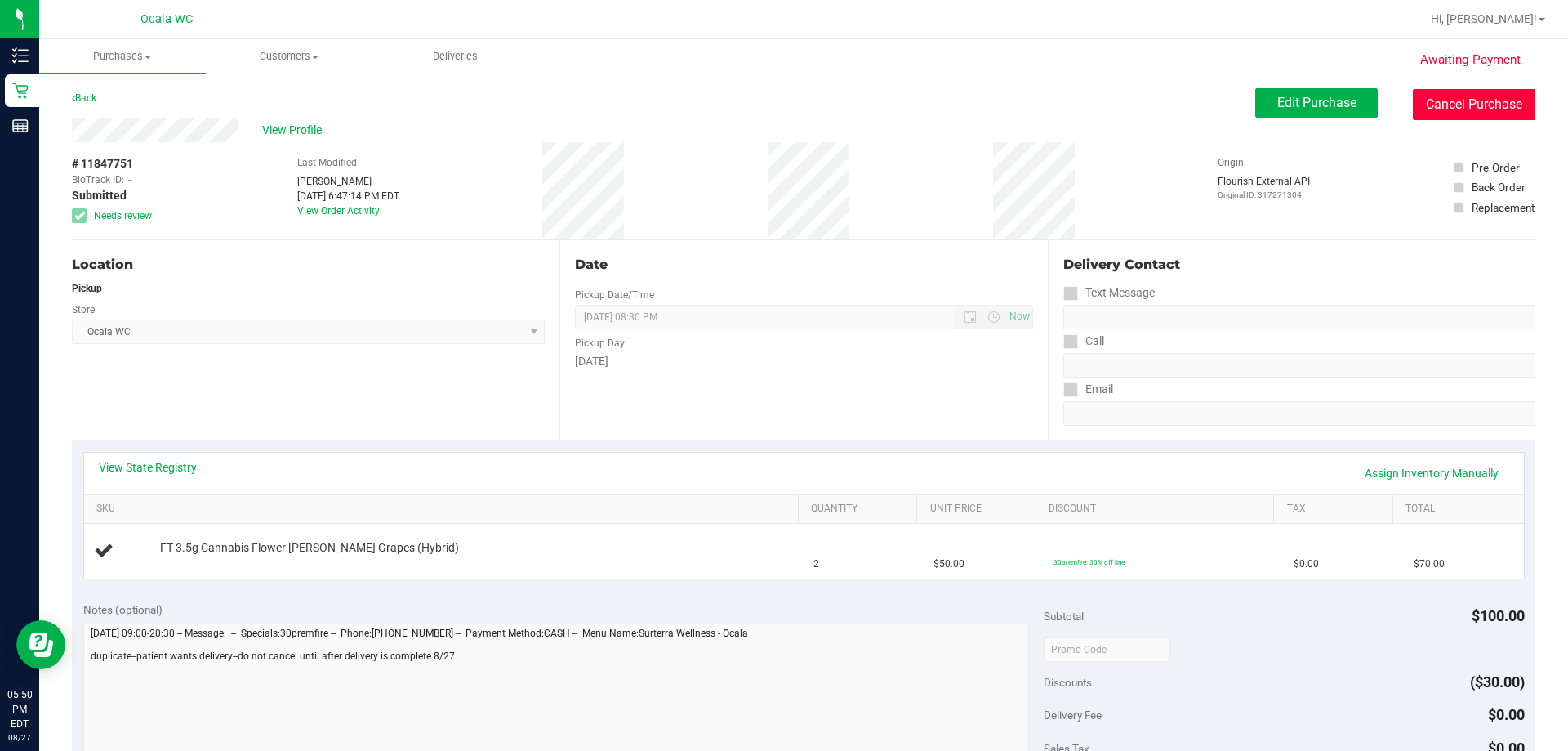
click at [779, 110] on button "Cancel Purchase" at bounding box center [1474, 104] width 122 height 31
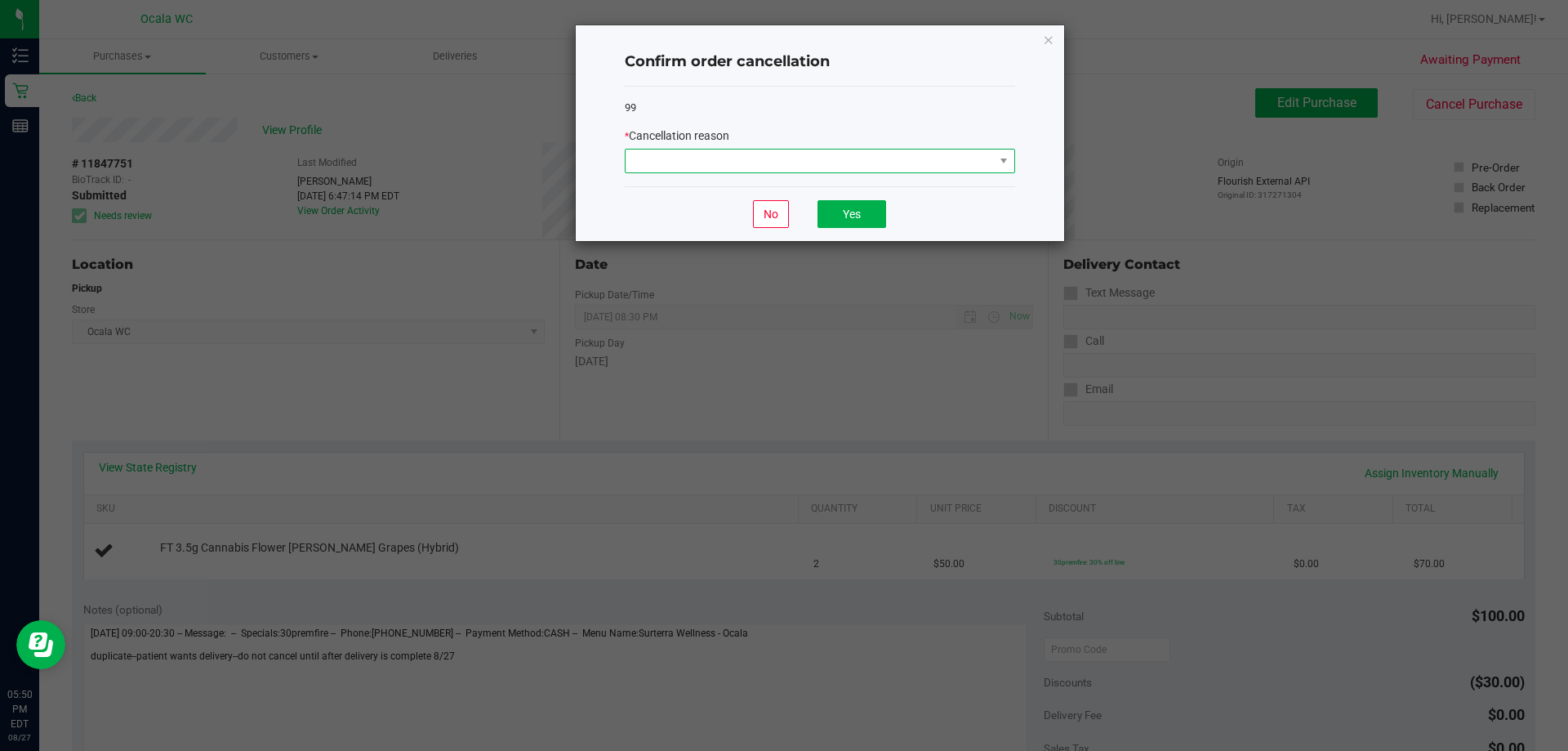
click at [779, 162] on span at bounding box center [810, 161] width 368 height 23
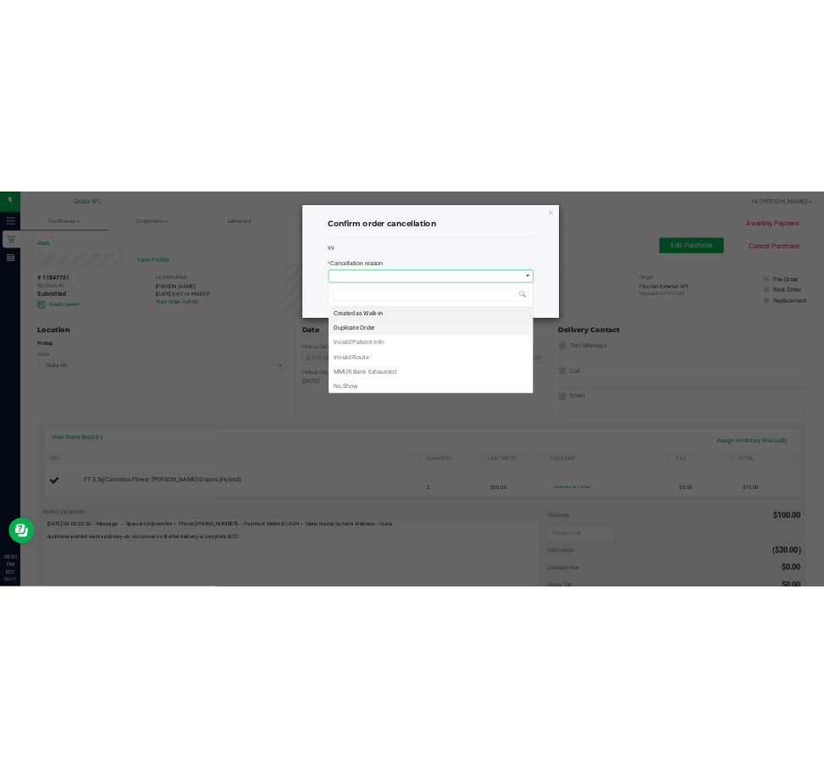
scroll to position [25, 405]
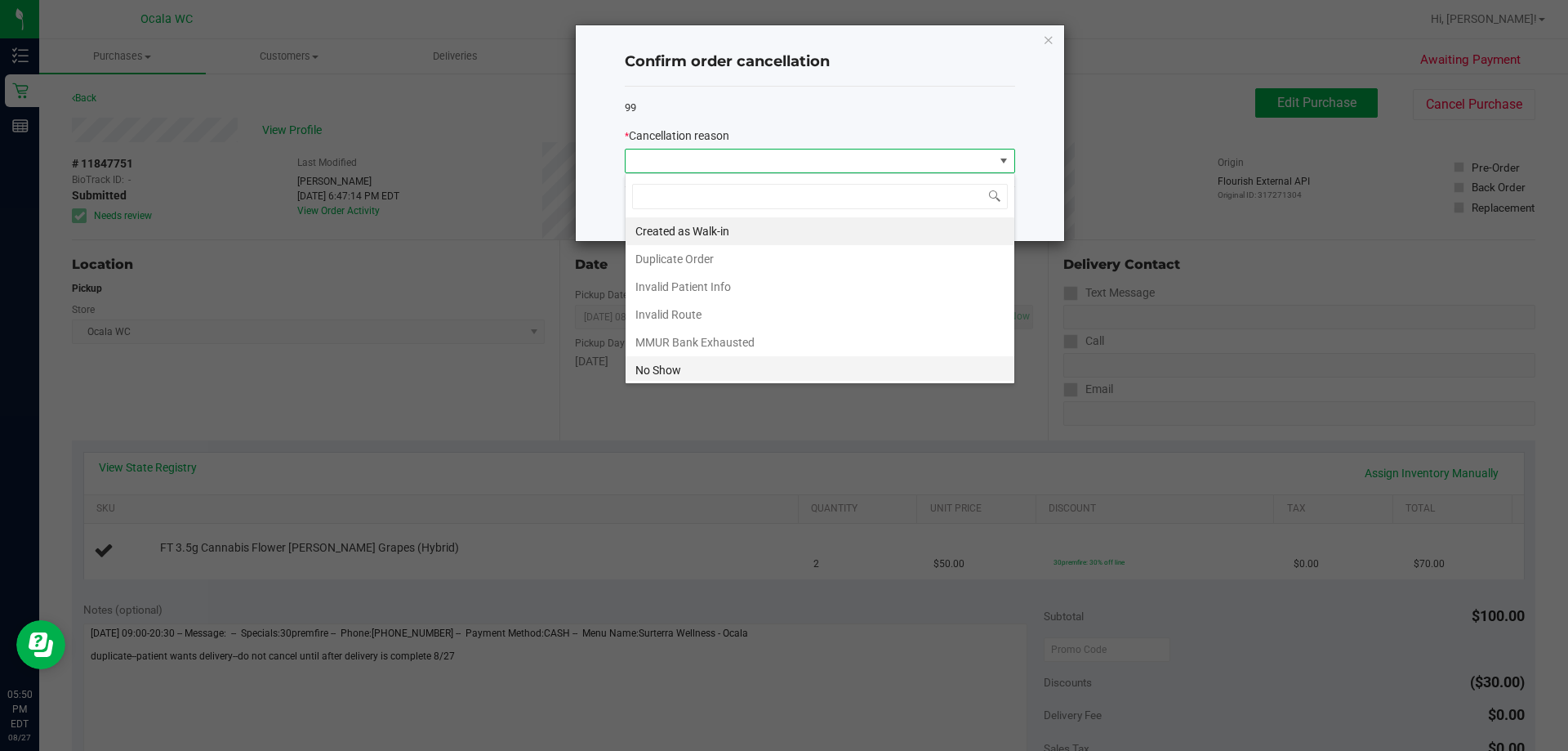
click at [665, 372] on li "No Show" at bounding box center [819, 369] width 388 height 28
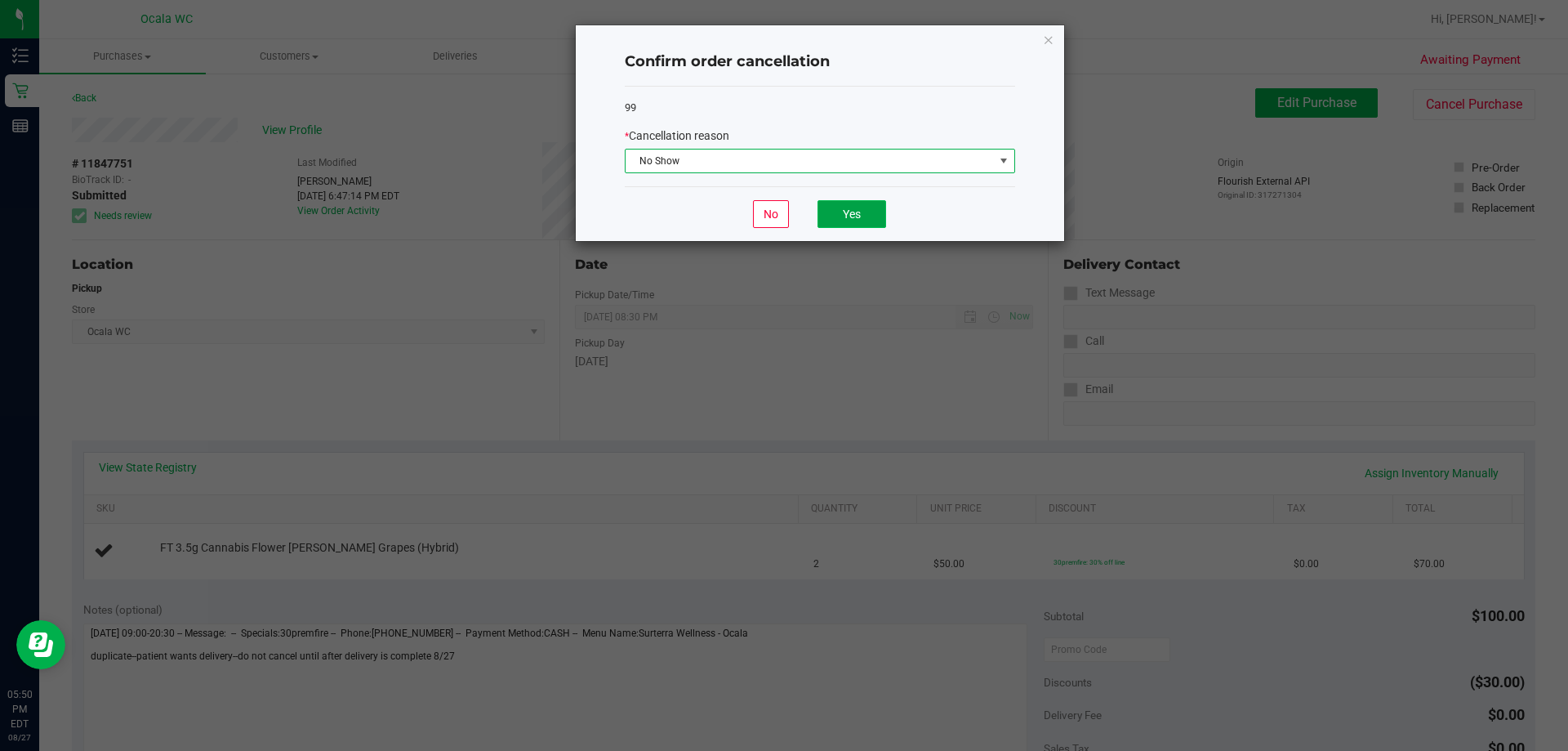
click at [779, 218] on button "Yes" at bounding box center [851, 214] width 68 height 28
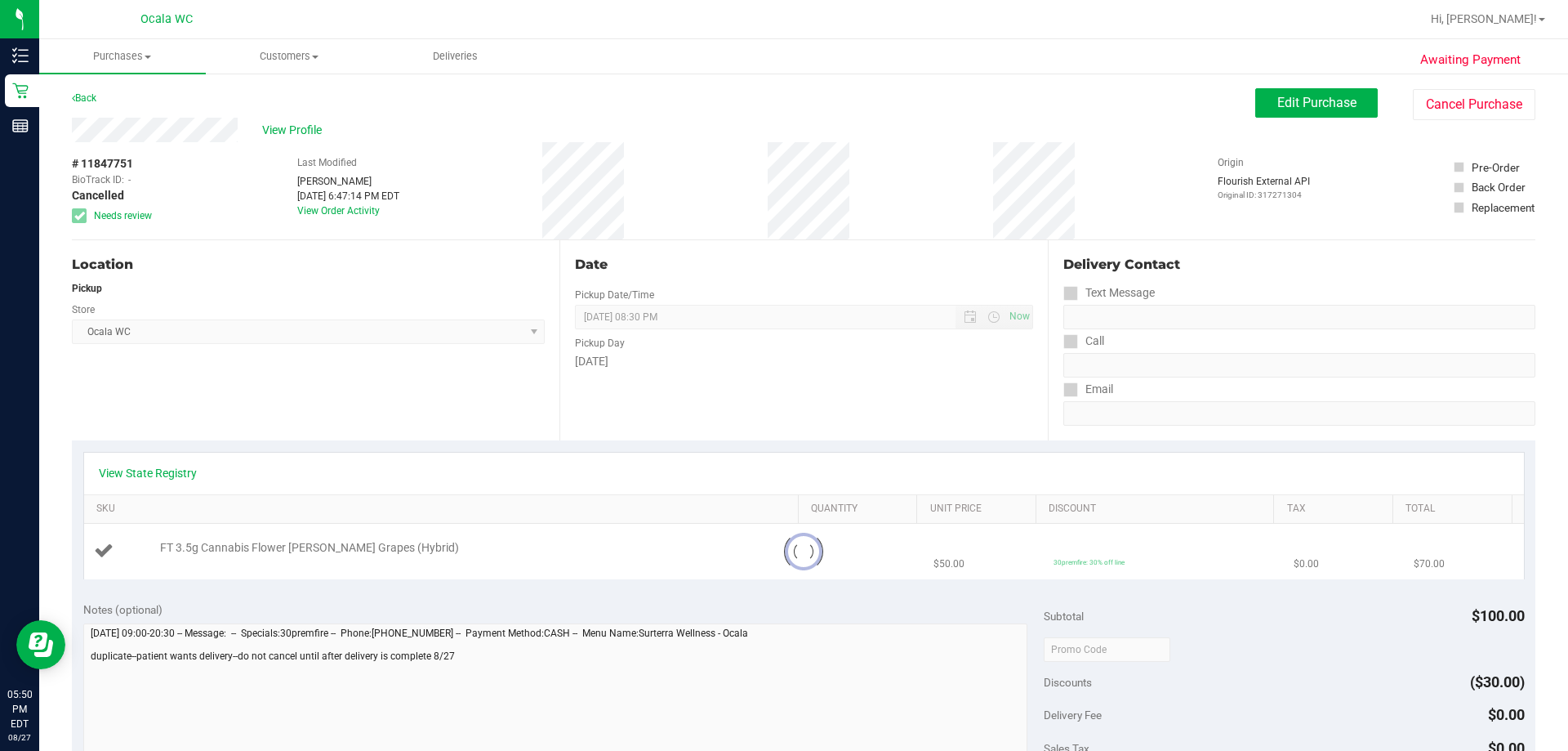
click at [393, 123] on div "View Profile" at bounding box center [664, 129] width 1183 height 24
click at [80, 94] on link "Back" at bounding box center [84, 98] width 24 height 12
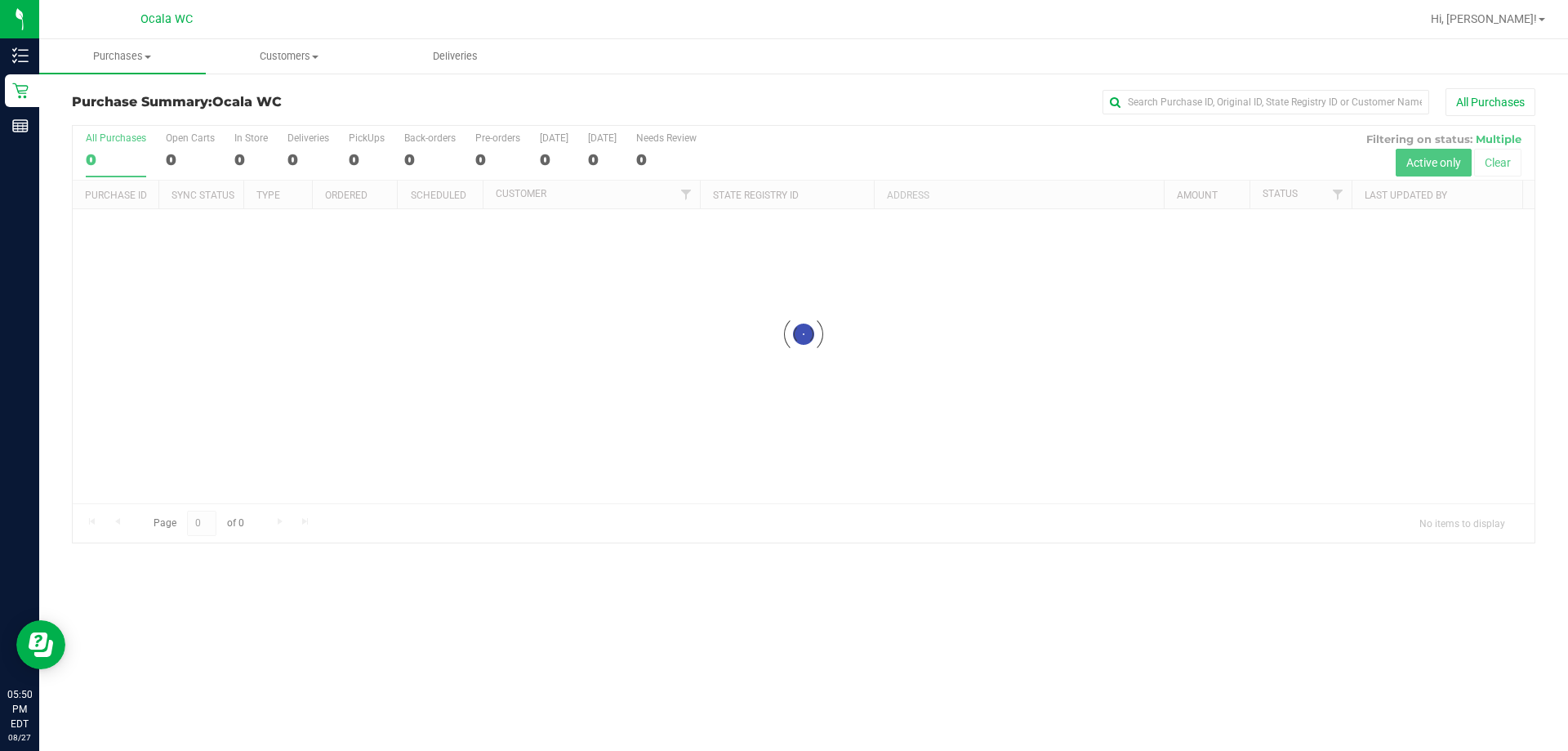
click at [779, 100] on div "All Purchases" at bounding box center [1047, 102] width 976 height 28
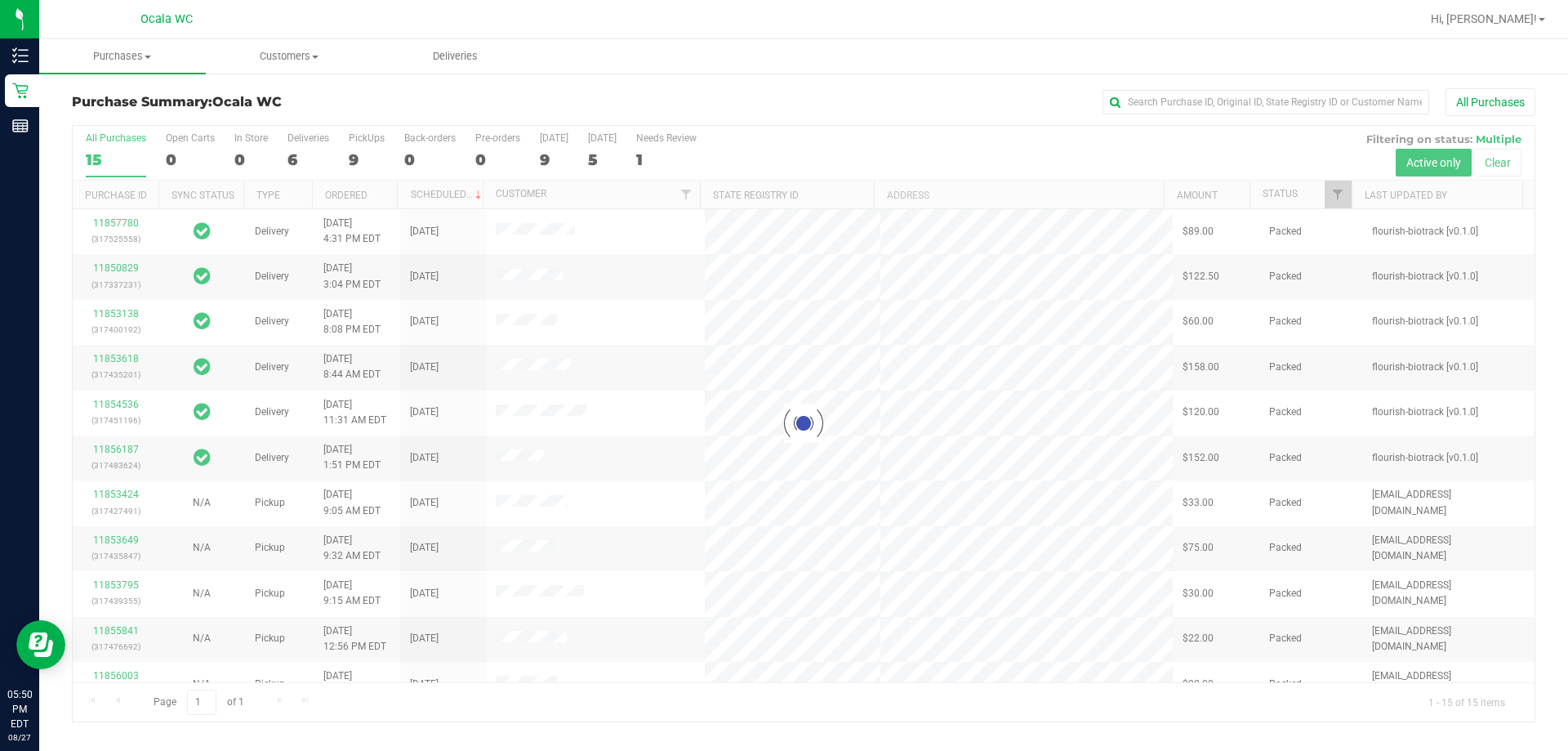
click at [779, 73] on ul "Purchases Summary of purchases Fulfillment All purchases Customers All customer…" at bounding box center [823, 57] width 1568 height 35
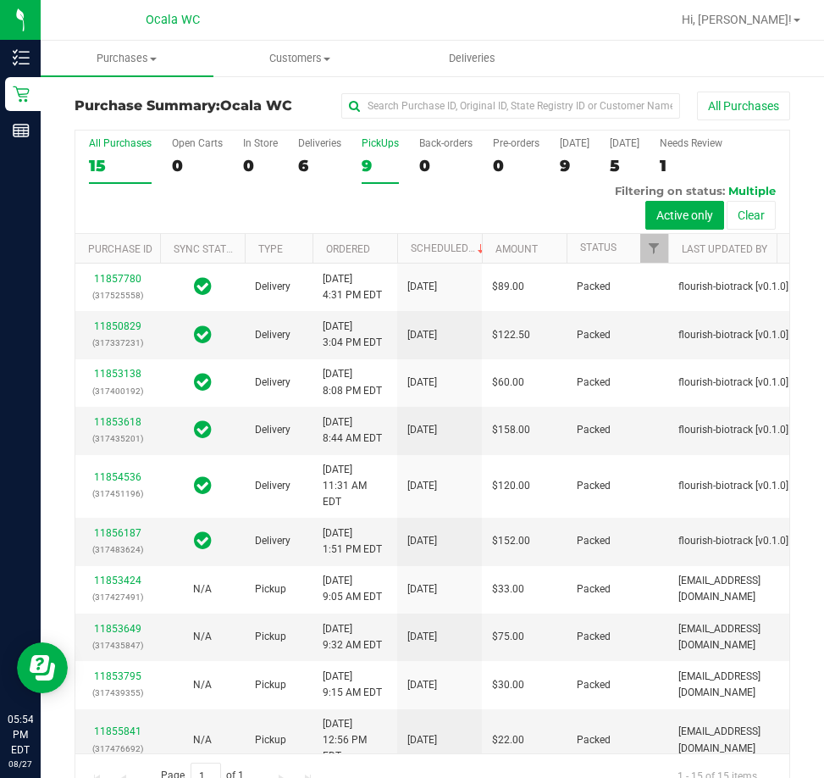
click at [378, 157] on div "9" at bounding box center [380, 165] width 37 height 19
click at [0, 0] on input "PickUps 9" at bounding box center [0, 0] width 0 height 0
